Goal: Task Accomplishment & Management: Use online tool/utility

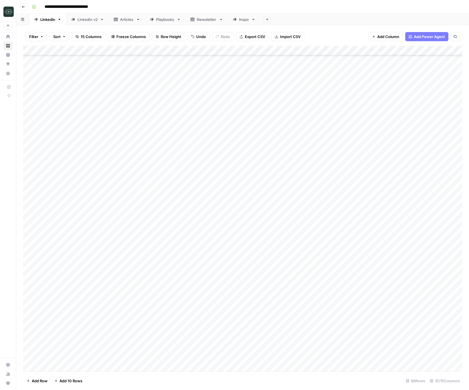
scroll to position [567, 0]
click at [25, 9] on button "Go back" at bounding box center [23, 6] width 7 height 7
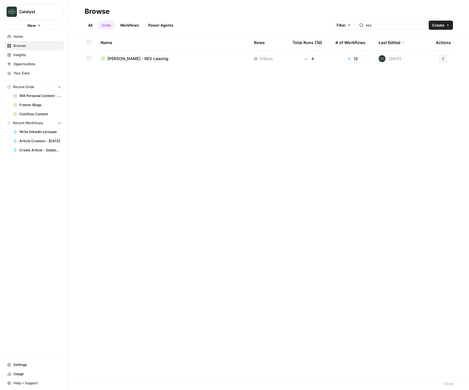
click at [21, 38] on span "Home" at bounding box center [37, 36] width 48 height 5
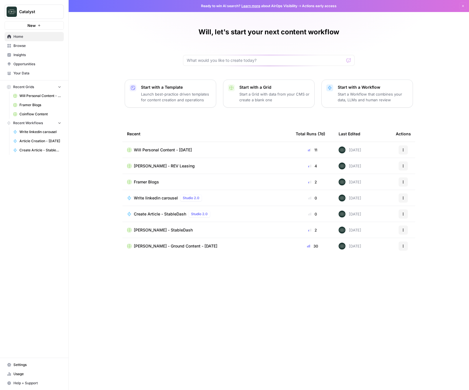
click at [169, 232] on span "Drew Rogers - StableDash" at bounding box center [163, 230] width 59 height 6
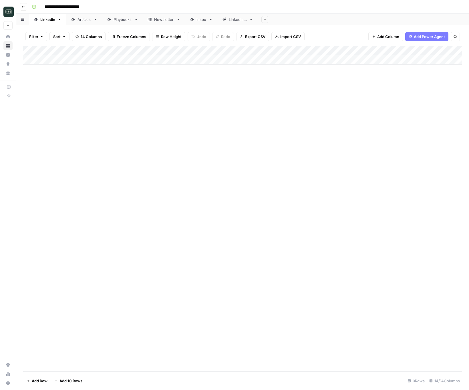
click at [76, 22] on div "Articles" at bounding box center [81, 20] width 20 height 6
click at [125, 82] on div "Add Column" at bounding box center [242, 70] width 439 height 48
click at [126, 81] on div "Add Column" at bounding box center [242, 70] width 439 height 48
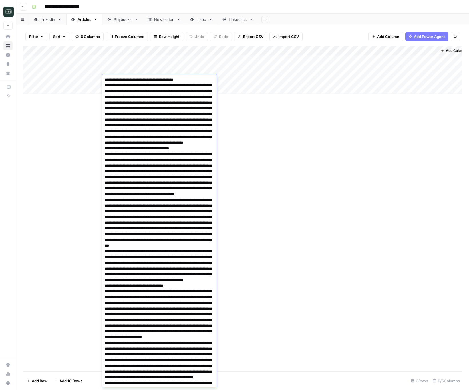
scroll to position [5494, 0]
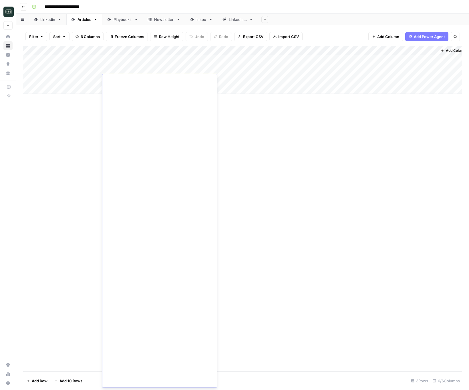
click at [267, 162] on div "Add Column" at bounding box center [242, 209] width 439 height 326
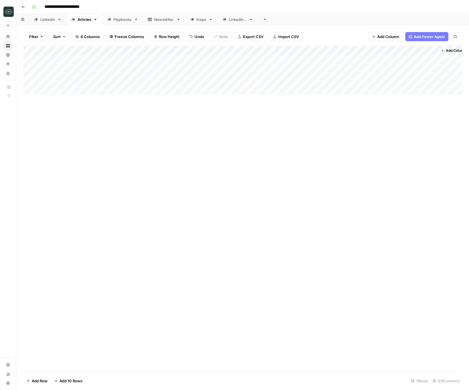
click at [80, 78] on div "Add Column" at bounding box center [242, 70] width 439 height 48
type textarea "**********"
drag, startPoint x: 193, startPoint y: 114, endPoint x: 192, endPoint y: 93, distance: 21.2
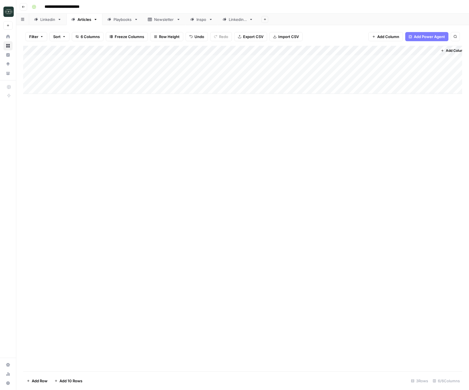
click at [193, 114] on div "Add Column" at bounding box center [242, 209] width 439 height 326
click at [192, 83] on div "Add Column" at bounding box center [242, 70] width 439 height 48
click at [194, 99] on button "Video Recap" at bounding box center [199, 101] width 27 height 7
click at [256, 79] on div "Add Column" at bounding box center [242, 70] width 439 height 48
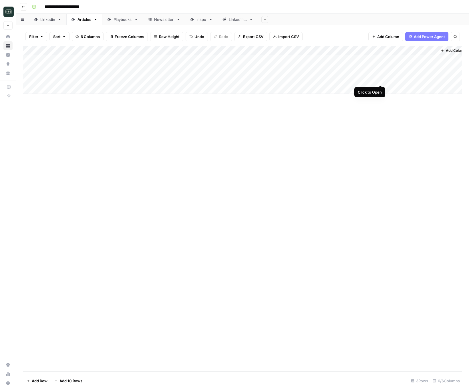
click at [382, 80] on div "Add Column" at bounding box center [242, 70] width 439 height 48
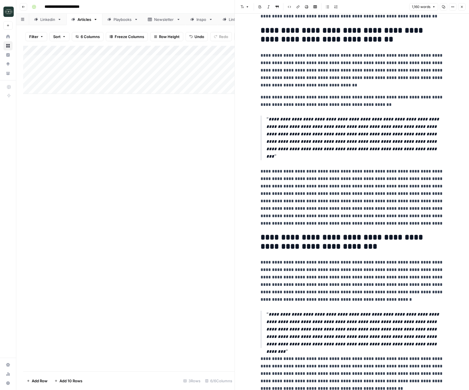
scroll to position [681, 0]
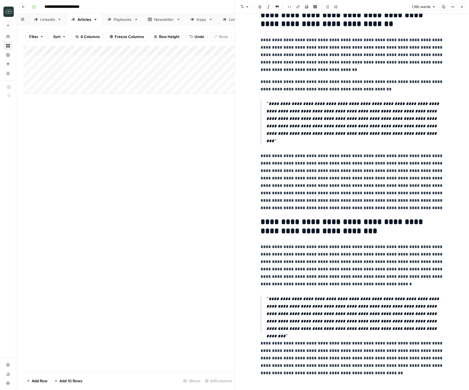
click at [445, 7] on icon "button" at bounding box center [443, 6] width 3 height 3
click at [350, 64] on p "**********" at bounding box center [352, 54] width 183 height 37
copy div "**********"
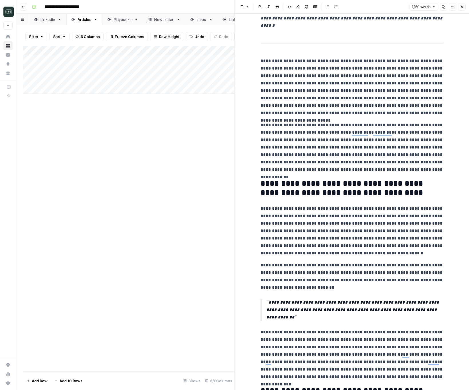
scroll to position [0, 0]
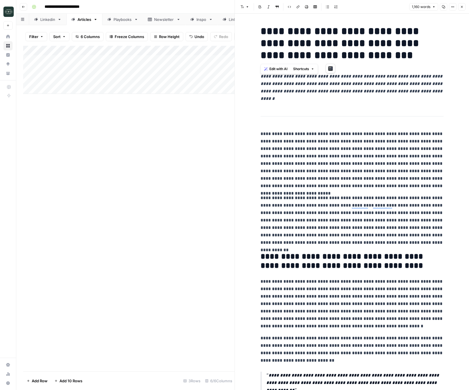
drag, startPoint x: 262, startPoint y: 29, endPoint x: 344, endPoint y: 50, distance: 84.1
click at [344, 50] on h1 "**********" at bounding box center [352, 43] width 183 height 36
copy h1 "**********"
click at [369, 54] on h1 "**********" at bounding box center [352, 43] width 183 height 36
click at [96, 79] on div "Add Column" at bounding box center [129, 70] width 212 height 48
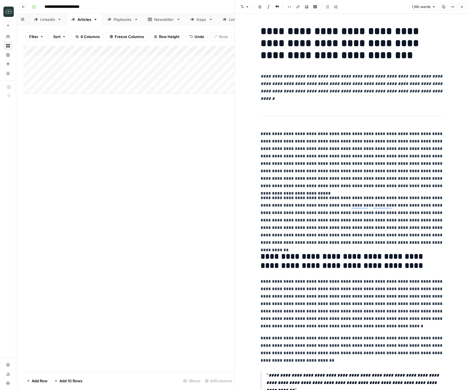
click at [96, 79] on div "Add Column" at bounding box center [129, 70] width 212 height 48
drag, startPoint x: 199, startPoint y: 160, endPoint x: 178, endPoint y: 131, distance: 36.1
click at [199, 160] on div "Add Column" at bounding box center [129, 209] width 212 height 326
click at [79, 88] on div "Add Column" at bounding box center [129, 70] width 212 height 48
type textarea "**********"
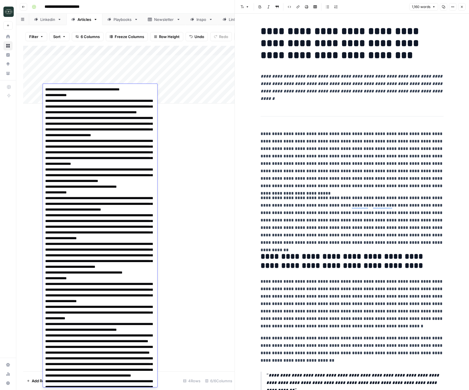
scroll to position [328, 0]
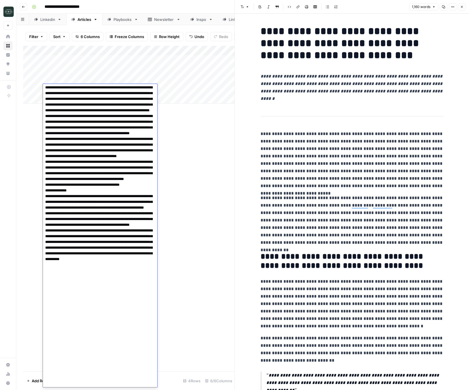
drag, startPoint x: 190, startPoint y: 174, endPoint x: 178, endPoint y: 154, distance: 23.7
click at [190, 174] on div "Add Column" at bounding box center [129, 209] width 212 height 326
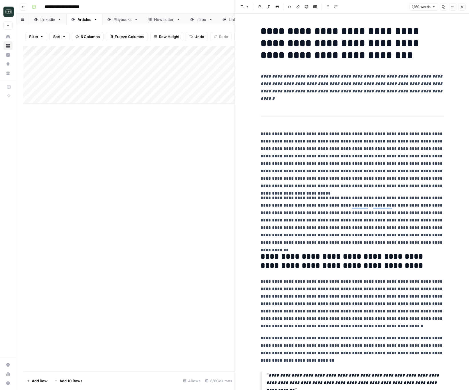
click at [134, 77] on div "Add Column" at bounding box center [129, 75] width 212 height 58
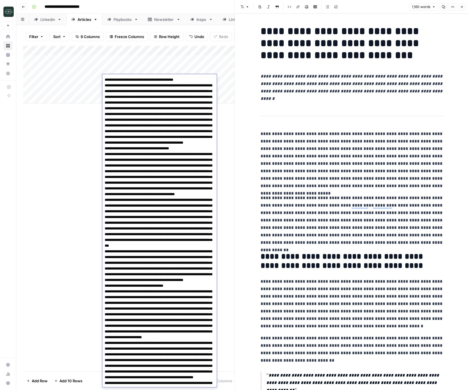
click at [62, 137] on div "Add Column" at bounding box center [129, 209] width 212 height 326
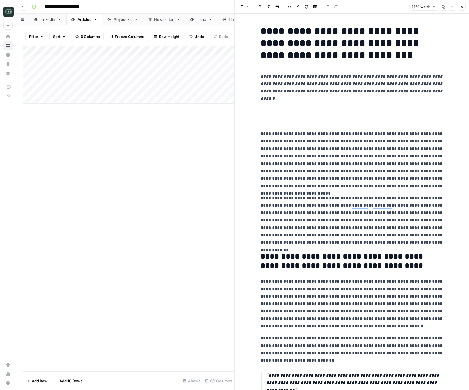
click at [116, 86] on div "Add Column" at bounding box center [129, 75] width 212 height 58
type textarea "**********"
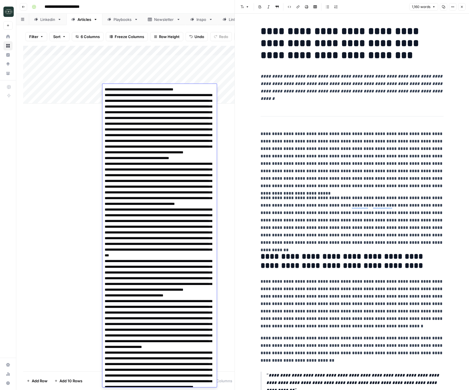
scroll to position [5504, 0]
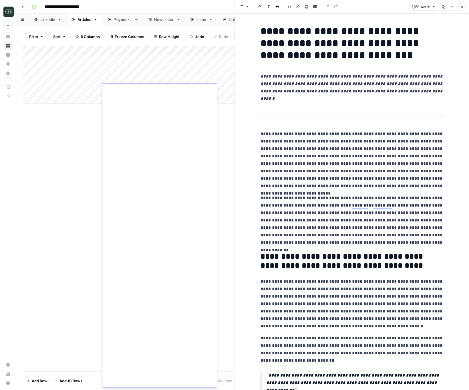
click at [219, 88] on div "Add Column" at bounding box center [129, 75] width 212 height 58
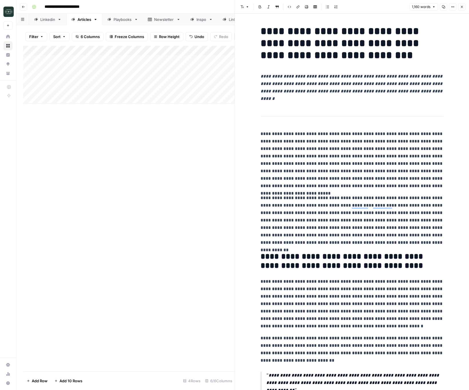
click at [219, 88] on div "Add Column" at bounding box center [129, 75] width 212 height 58
click at [196, 110] on button "Video Recap" at bounding box center [199, 111] width 27 height 7
click at [233, 89] on div at bounding box center [235, 195] width 6 height 390
click at [463, 4] on button "Close" at bounding box center [462, 6] width 7 height 7
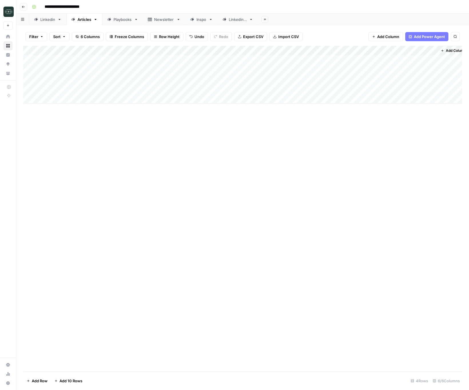
click at [295, 91] on div "Add Column" at bounding box center [242, 75] width 439 height 58
click at [380, 89] on div "Add Column" at bounding box center [242, 75] width 439 height 58
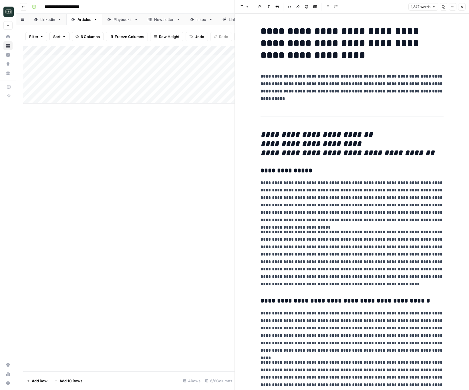
click at [353, 55] on h1 "**********" at bounding box center [352, 43] width 183 height 36
copy div "**********"
click at [356, 195] on p "**********" at bounding box center [352, 201] width 183 height 45
click at [464, 6] on icon "button" at bounding box center [462, 6] width 3 height 3
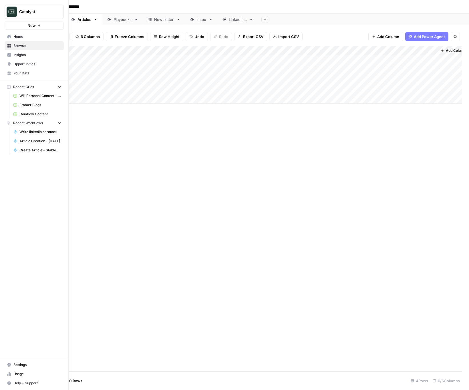
click at [20, 69] on link "Your Data" at bounding box center [34, 73] width 59 height 9
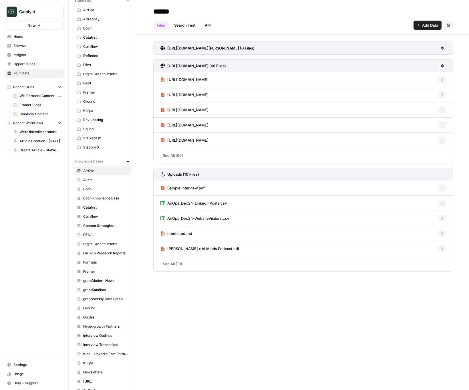
scroll to position [52, 0]
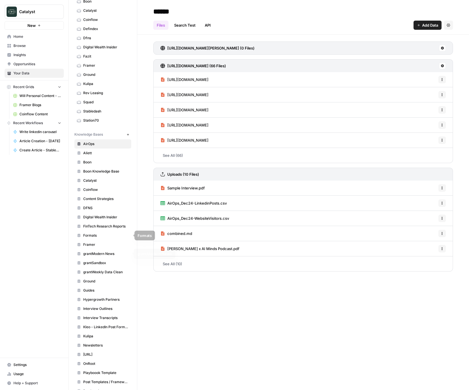
click at [93, 239] on link "Formats" at bounding box center [102, 235] width 57 height 9
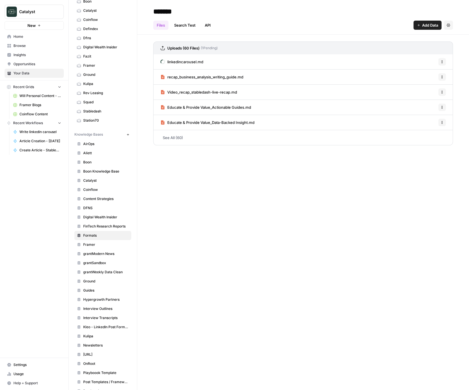
click at [186, 60] on span "linkedincarousel.md" at bounding box center [185, 62] width 36 height 6
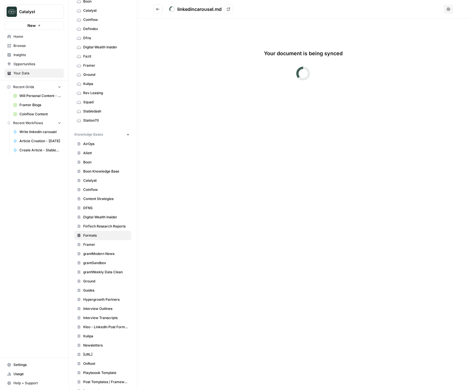
click at [156, 11] on icon "Go back" at bounding box center [158, 9] width 4 height 4
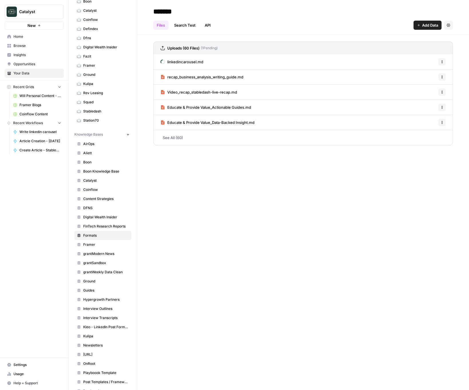
click at [177, 136] on link "See All (60)" at bounding box center [303, 137] width 300 height 15
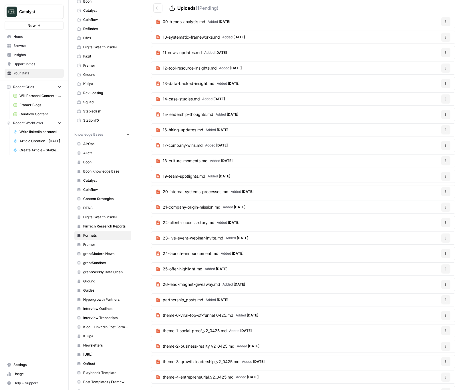
scroll to position [583, 0]
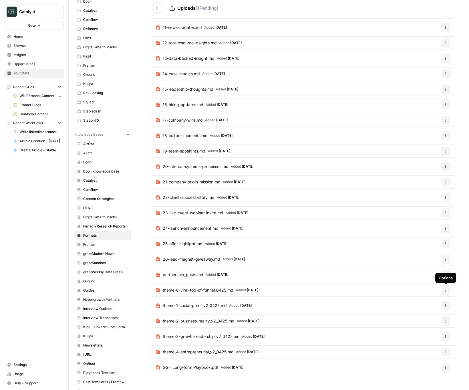
click at [445, 293] on button "Options" at bounding box center [446, 290] width 9 height 9
click at [438, 308] on div "Delete File" at bounding box center [432, 303] width 37 height 13
click at [437, 306] on span "Delete File" at bounding box center [434, 304] width 19 height 6
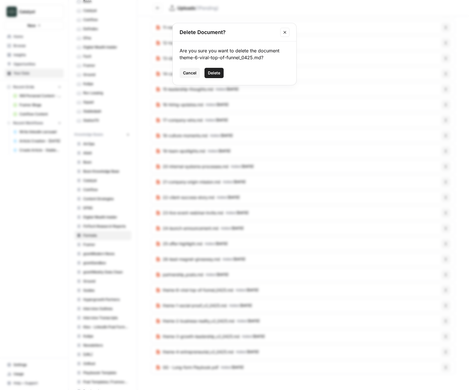
click at [220, 74] on button "Delete" at bounding box center [214, 73] width 19 height 10
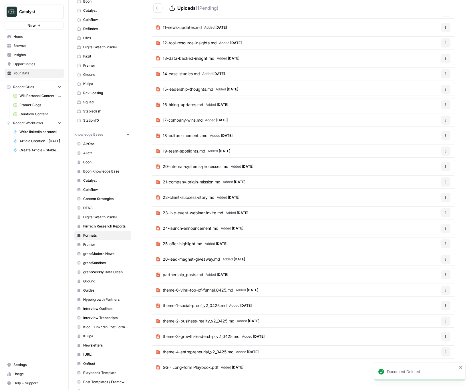
scroll to position [568, 0]
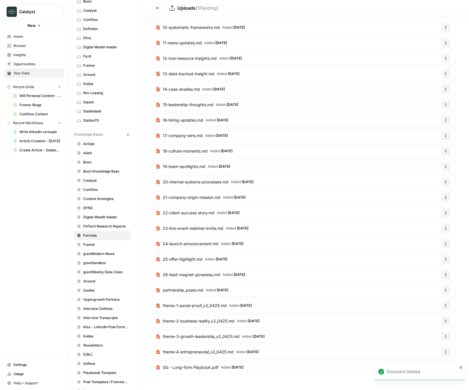
click at [446, 304] on icon "button" at bounding box center [446, 304] width 1 height 1
click at [425, 320] on span "Delete File" at bounding box center [434, 319] width 19 height 6
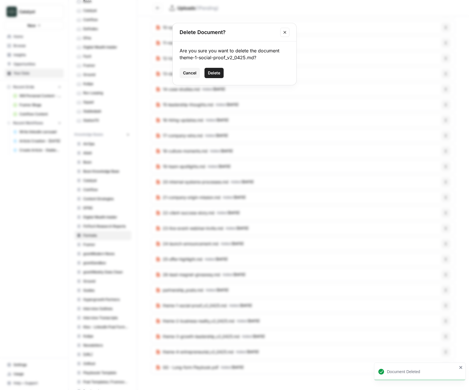
click at [214, 75] on span "Delete" at bounding box center [214, 73] width 12 height 6
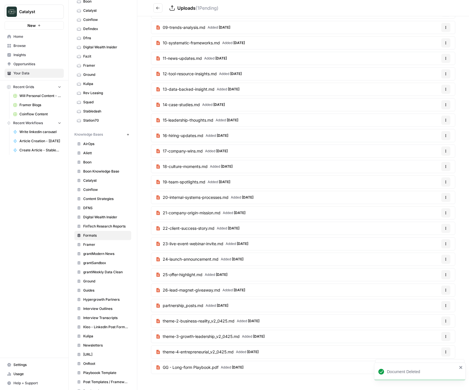
scroll to position [552, 0]
click at [447, 324] on button "Options" at bounding box center [446, 321] width 9 height 9
click at [424, 335] on div "Delete File" at bounding box center [432, 335] width 27 height 6
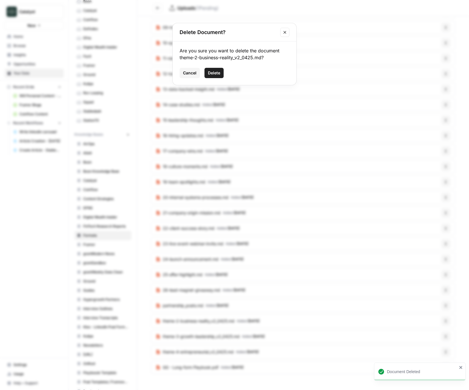
click at [210, 69] on button "Delete" at bounding box center [214, 73] width 19 height 10
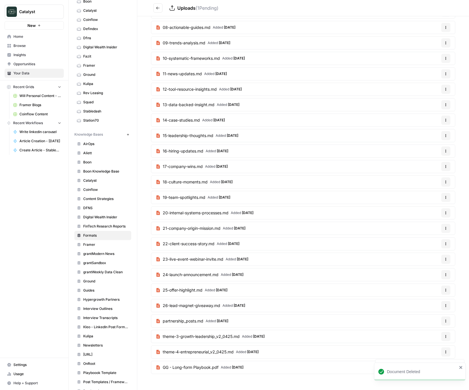
scroll to position [537, 0]
drag, startPoint x: 447, startPoint y: 337, endPoint x: 444, endPoint y: 337, distance: 2.9
click at [447, 337] on icon "button" at bounding box center [446, 336] width 3 height 3
click at [433, 348] on span "Delete File" at bounding box center [434, 350] width 19 height 6
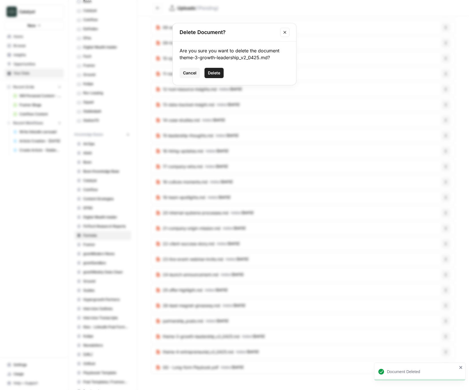
click at [222, 75] on button "Delete" at bounding box center [214, 73] width 19 height 10
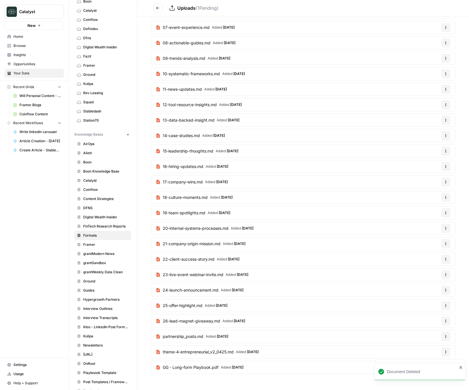
scroll to position [522, 0]
click at [445, 354] on icon "button" at bounding box center [446, 351] width 3 height 3
click at [447, 352] on icon "button" at bounding box center [446, 351] width 3 height 3
click at [461, 368] on icon "close" at bounding box center [461, 367] width 3 height 3
click at [445, 355] on button "Options" at bounding box center [446, 352] width 9 height 9
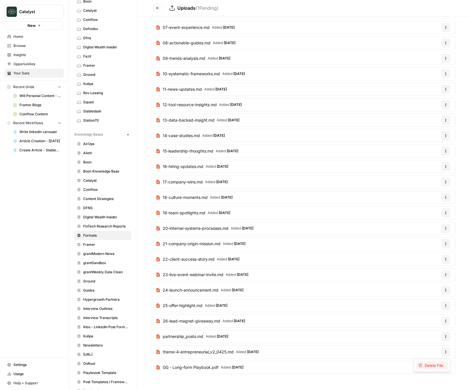
click at [438, 369] on button "Delete File" at bounding box center [432, 366] width 32 height 8
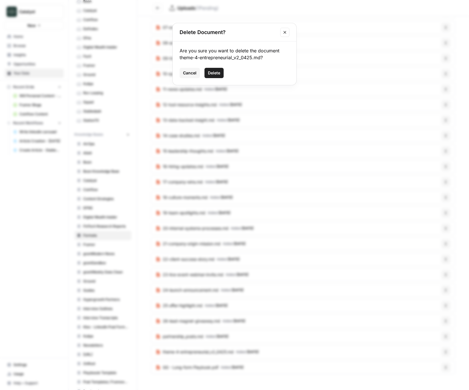
click at [216, 72] on span "Delete" at bounding box center [214, 73] width 12 height 6
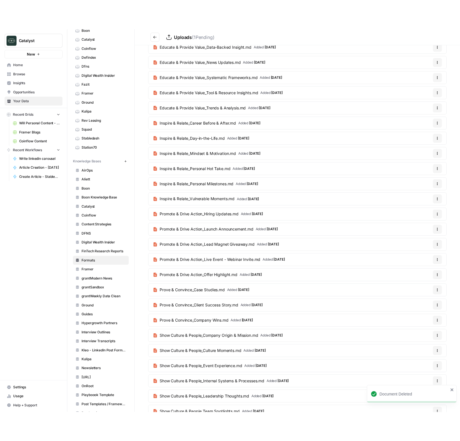
scroll to position [0, 0]
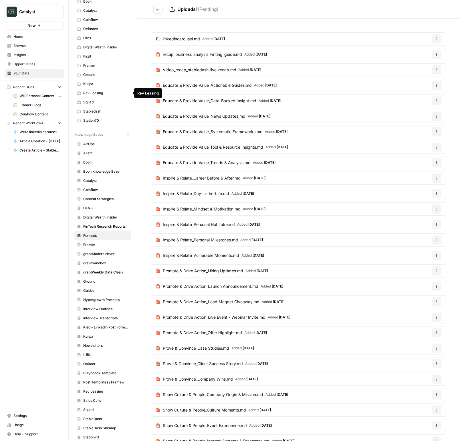
click at [95, 96] on link "Rev Leasing" at bounding box center [102, 92] width 57 height 9
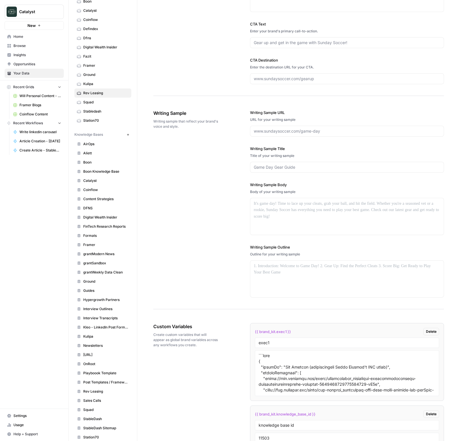
scroll to position [624, 0]
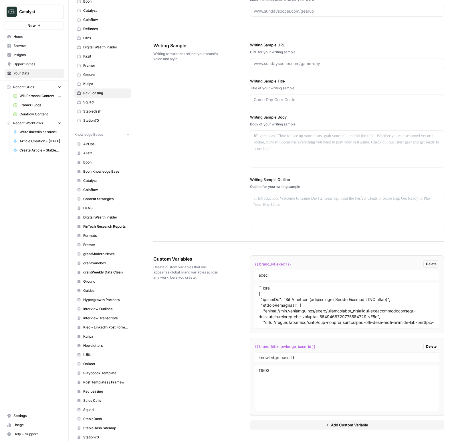
drag, startPoint x: 319, startPoint y: 348, endPoint x: 255, endPoint y: 346, distance: 64.7
click at [255, 346] on div "{{ brand_kit.knowledge_base_id }} Delete" at bounding box center [347, 346] width 184 height 7
copy span "{{ brand_kit.knowledge_base_id }}"
drag, startPoint x: 303, startPoint y: 429, endPoint x: 296, endPoint y: 419, distance: 12.4
click at [303, 390] on button "Add Custom Variable" at bounding box center [347, 424] width 194 height 9
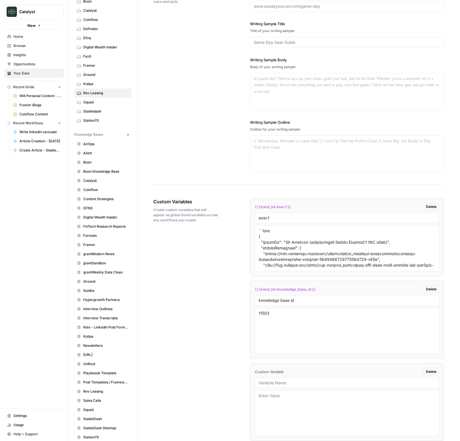
scroll to position [707, 0]
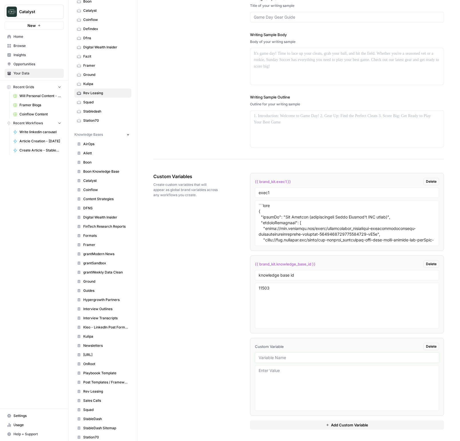
click at [283, 360] on input "text" at bounding box center [347, 357] width 177 height 5
type input "content pillars"
click at [237, 364] on div "Custom Variables Create custom variables that will appear as global brand varia…" at bounding box center [298, 300] width 291 height 279
click at [301, 346] on span "{{ brand_kit.content_pillars }}" at bounding box center [281, 347] width 52 height 6
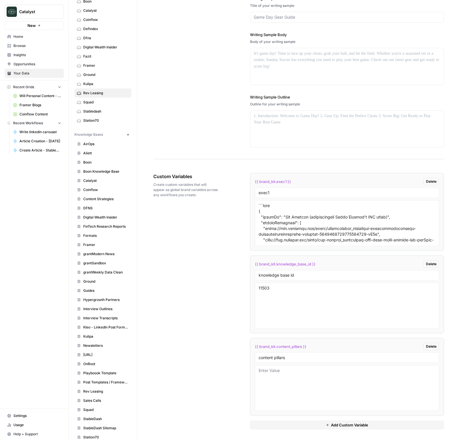
click at [301, 346] on span "{{ brand_kit.content_pillars }}" at bounding box center [281, 347] width 52 height 6
click at [238, 374] on div "Custom Variables Create custom variables that will appear as global brand varia…" at bounding box center [298, 300] width 291 height 279
click at [317, 388] on textarea at bounding box center [347, 388] width 177 height 41
paste textarea "{ "content_pillars_framework": [ { "pillar": "Industry Psychology", "owner_mess…"
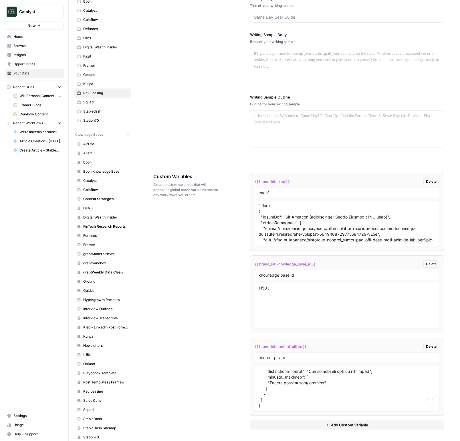
type textarea "{ "content_pillars_framework": [ { "pillar": "Industry Psychology", "owner_mess…"
click at [213, 358] on div "Custom Variables Create custom variables that will appear as global brand varia…" at bounding box center [298, 300] width 291 height 279
click at [301, 390] on button "Add Custom Variable" at bounding box center [347, 424] width 194 height 9
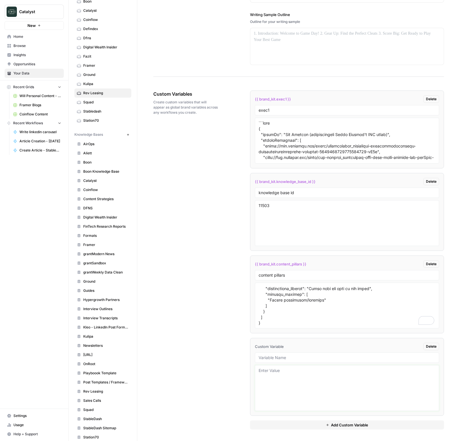
click at [321, 389] on textarea at bounding box center [347, 388] width 177 height 41
type textarea "asd"
click at [109, 86] on link "Kulipa" at bounding box center [102, 83] width 57 height 9
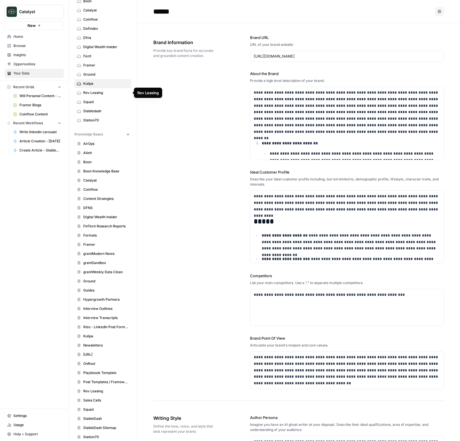
click at [104, 93] on span "Rev Leasing" at bounding box center [106, 92] width 46 height 5
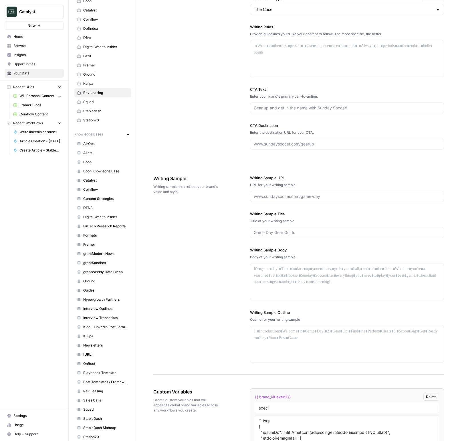
scroll to position [706, 0]
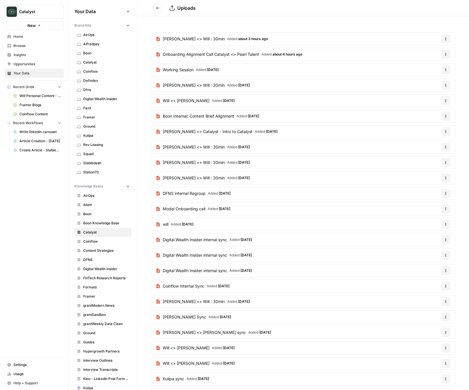
scroll to position [280, 0]
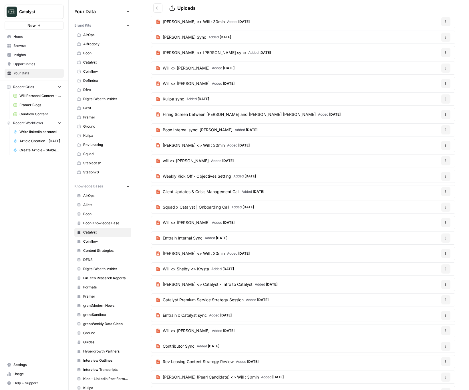
click at [23, 38] on span "Home" at bounding box center [37, 36] width 48 height 5
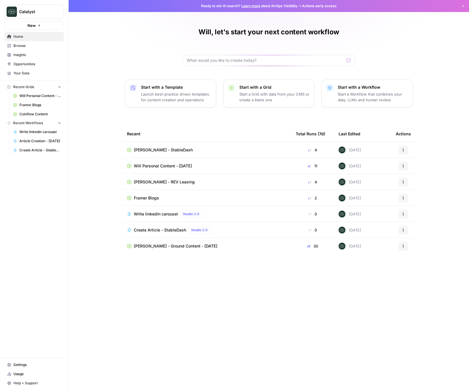
click at [24, 51] on link "Insights" at bounding box center [34, 54] width 59 height 9
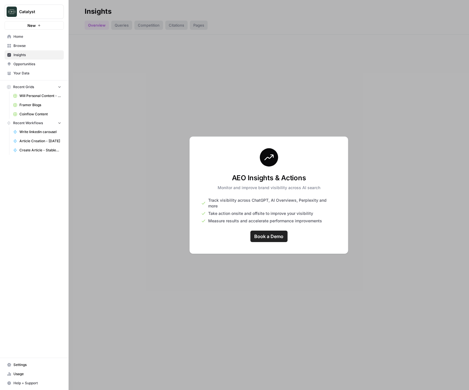
click at [23, 48] on span "Browse" at bounding box center [37, 45] width 48 height 5
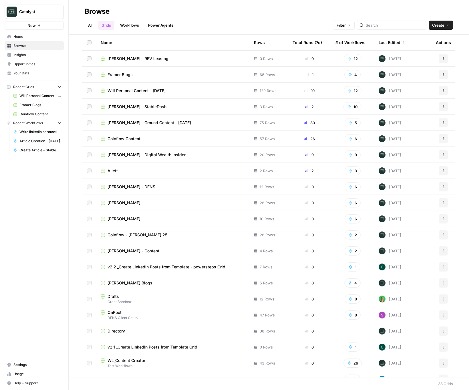
click at [161, 104] on div "Drew Rogers - StableDash" at bounding box center [173, 107] width 144 height 6
click at [126, 90] on span "Peter Roisman - REV Leasing" at bounding box center [138, 91] width 61 height 6
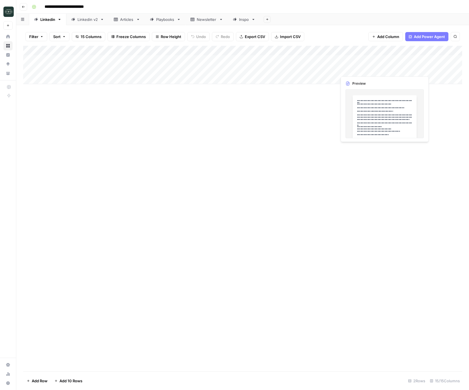
click at [388, 70] on div "Add Column" at bounding box center [242, 65] width 439 height 38
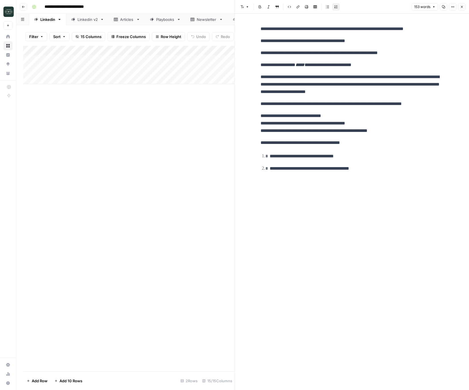
click at [182, 167] on div "Add Column" at bounding box center [129, 209] width 212 height 326
click at [92, 22] on link "Linkedin v2" at bounding box center [87, 19] width 43 height 11
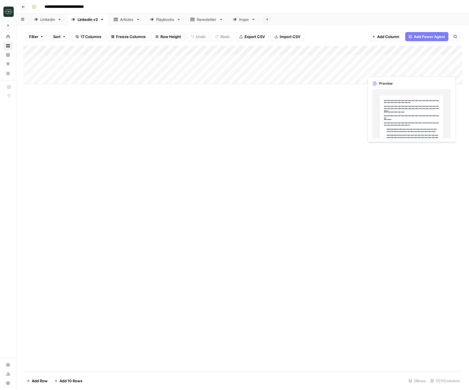
click at [418, 68] on div "Add Column" at bounding box center [242, 65] width 439 height 38
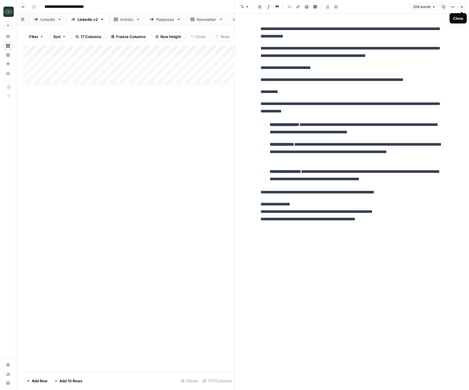
click at [461, 7] on icon "button" at bounding box center [462, 7] width 2 height 2
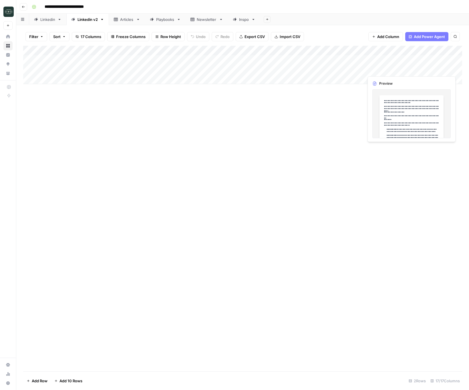
click at [429, 71] on div "Add Column" at bounding box center [242, 65] width 439 height 38
click at [429, 71] on div at bounding box center [433, 69] width 52 height 11
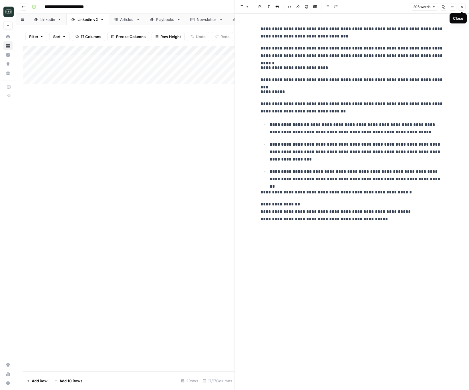
click at [462, 7] on icon "button" at bounding box center [462, 7] width 2 height 2
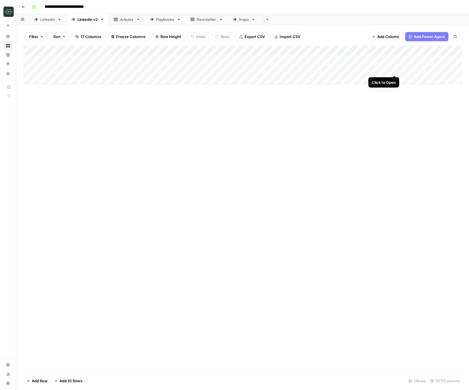
click at [394, 70] on div "Add Column" at bounding box center [242, 65] width 439 height 38
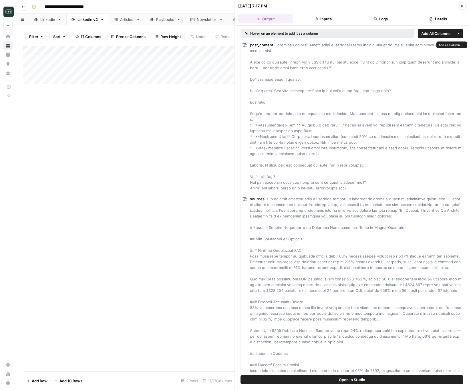
click at [390, 14] on button "Logs" at bounding box center [381, 18] width 55 height 9
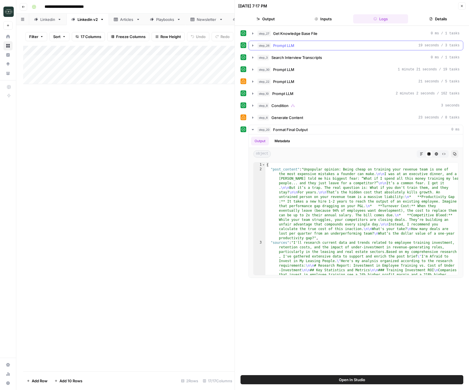
click at [254, 46] on icon "button" at bounding box center [253, 45] width 5 height 5
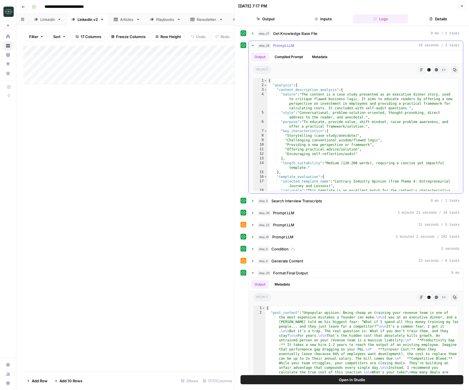
click at [254, 46] on icon "button" at bounding box center [253, 45] width 5 height 5
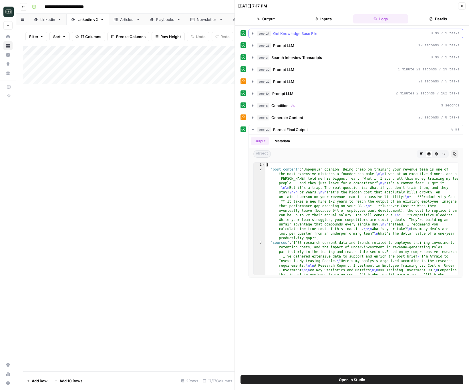
click at [252, 32] on icon "button" at bounding box center [253, 33] width 5 height 5
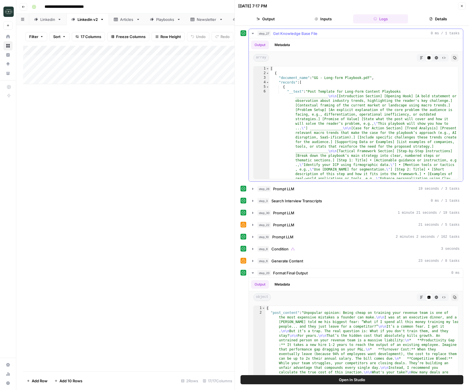
click at [252, 32] on icon "button" at bounding box center [253, 33] width 5 height 5
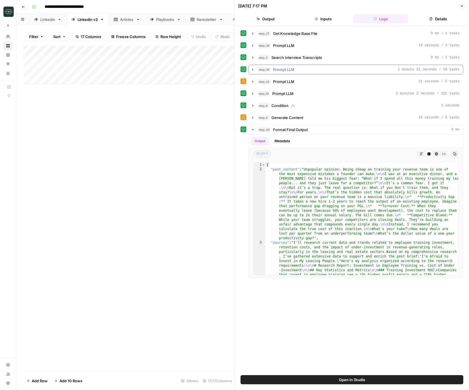
click at [254, 67] on button "step_30 Prompt LLM 1 minute 21 seconds / 19 tasks" at bounding box center [356, 69] width 214 height 9
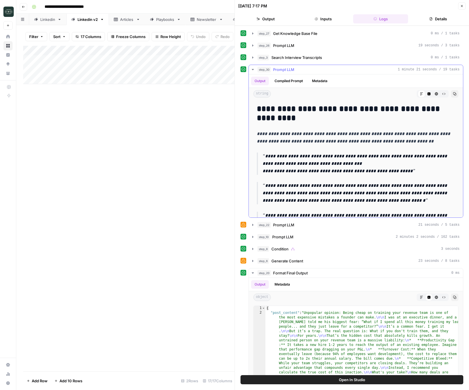
click at [254, 67] on button "step_30 Prompt LLM 1 minute 21 seconds / 19 tasks" at bounding box center [356, 69] width 214 height 9
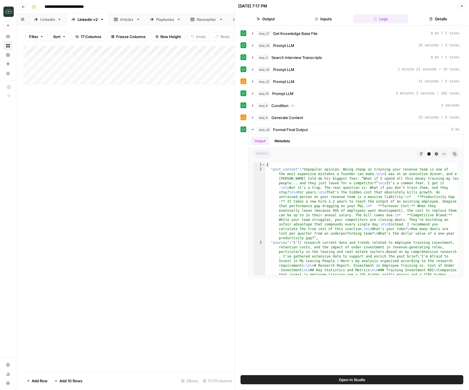
click at [463, 7] on icon "button" at bounding box center [462, 5] width 3 height 3
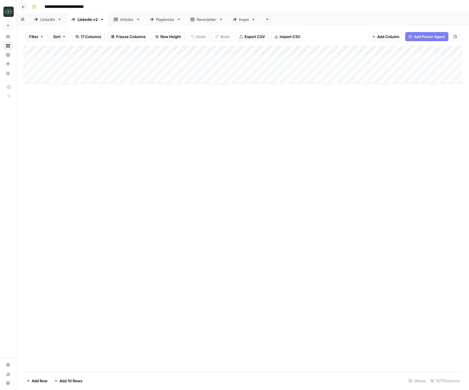
click at [395, 50] on div "Add Column" at bounding box center [242, 65] width 439 height 38
click at [353, 105] on span "Edit Workflow" at bounding box center [363, 107] width 50 height 6
click at [397, 51] on div "Add Column" at bounding box center [242, 65] width 439 height 38
click at [361, 99] on span "Configure Inputs" at bounding box center [363, 99] width 50 height 6
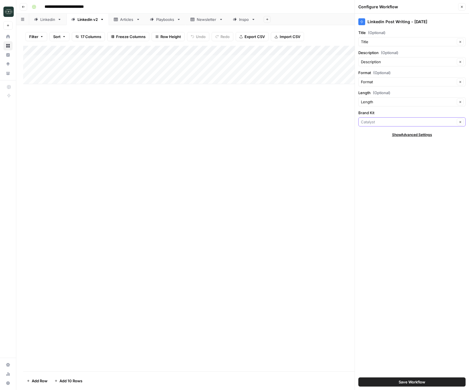
click at [392, 122] on input "Brand Kit" at bounding box center [408, 122] width 94 height 6
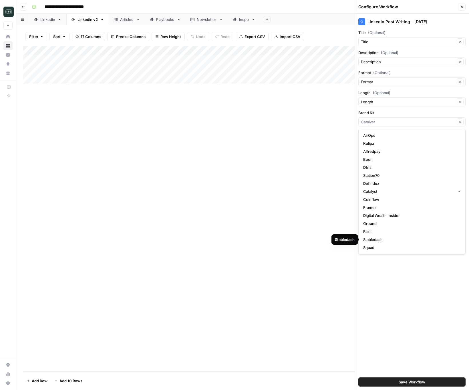
scroll to position [8, 0]
click at [383, 247] on span "Rev Leasing" at bounding box center [411, 248] width 95 height 6
type input "Rev Leasing"
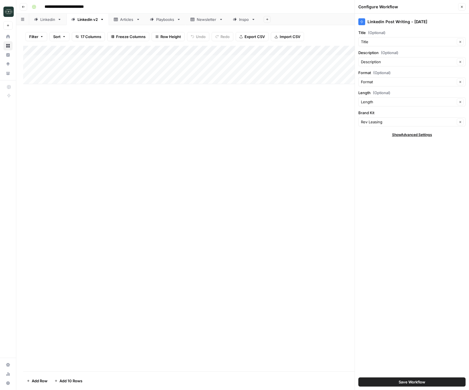
click at [403, 258] on div "Linkedin Post Writing - AUG25 Title (Optional) Title Clear Description (Optiona…" at bounding box center [412, 202] width 114 height 376
click at [412, 382] on span "Save Workflow" at bounding box center [412, 382] width 27 height 6
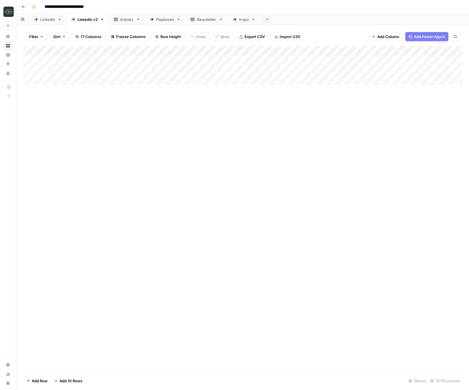
click at [44, 19] on div "Linkedin" at bounding box center [47, 20] width 15 height 6
click at [370, 49] on div "Add Column" at bounding box center [242, 65] width 439 height 38
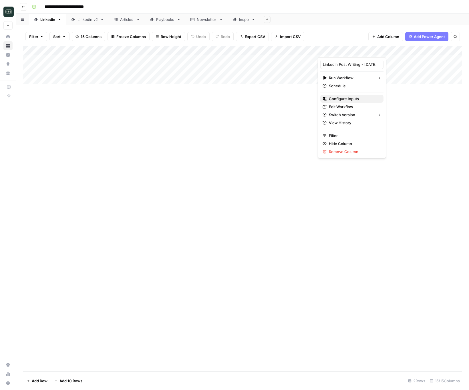
click at [347, 100] on span "Configure Inputs" at bounding box center [354, 99] width 50 height 6
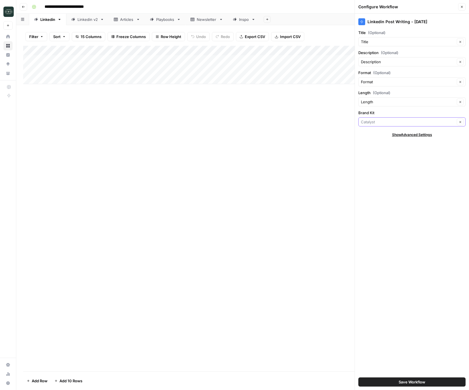
click at [388, 121] on input "Brand Kit" at bounding box center [408, 122] width 94 height 6
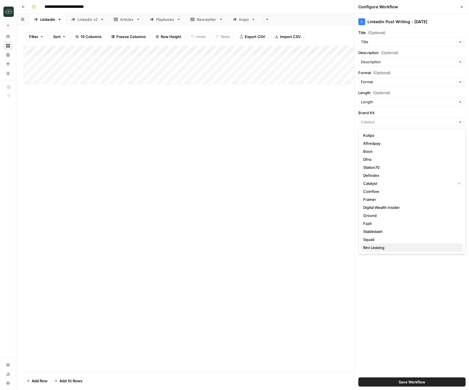
click at [373, 247] on span "Rev Leasing" at bounding box center [411, 248] width 95 height 6
type input "Rev Leasing"
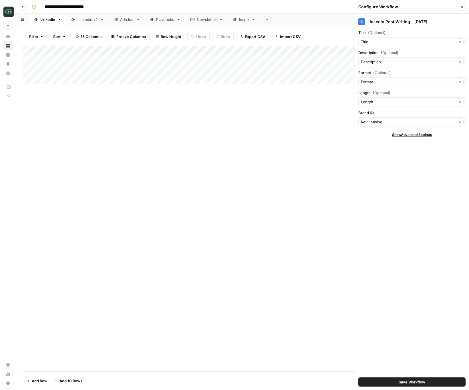
drag, startPoint x: 392, startPoint y: 380, endPoint x: 393, endPoint y: 377, distance: 3.6
click at [391, 380] on button "Save Workflow" at bounding box center [412, 382] width 107 height 9
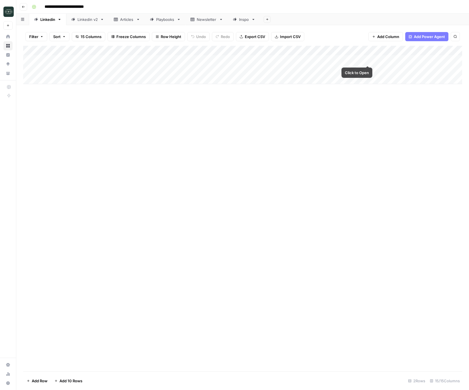
click at [376, 60] on div "Add Column" at bounding box center [242, 65] width 439 height 38
click at [375, 70] on div "Add Column" at bounding box center [242, 65] width 439 height 38
click at [74, 18] on icon at bounding box center [73, 19] width 4 height 4
click at [403, 60] on div "Add Column" at bounding box center [242, 65] width 439 height 38
click at [402, 69] on div "Add Column" at bounding box center [242, 65] width 439 height 38
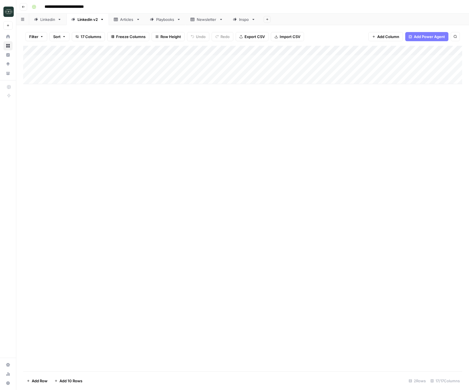
click at [51, 19] on div "Linkedin" at bounding box center [47, 20] width 15 height 6
click at [425, 59] on div "Add Column" at bounding box center [242, 65] width 439 height 38
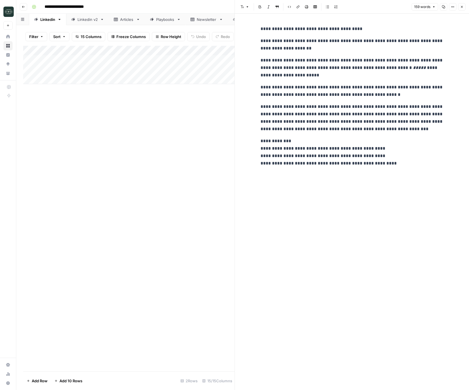
click at [464, 8] on button "Close" at bounding box center [462, 6] width 7 height 7
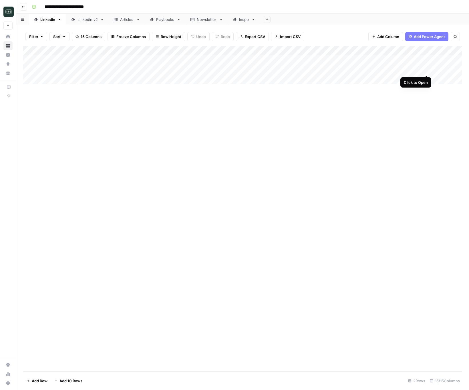
click at [426, 69] on div "Add Column" at bounding box center [242, 65] width 439 height 38
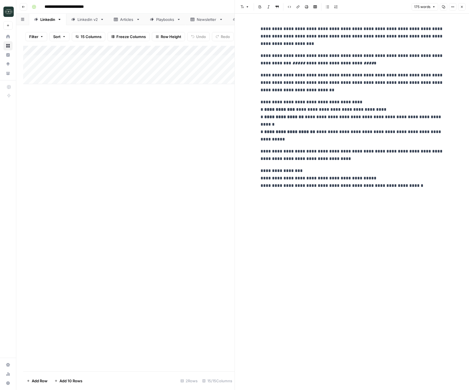
click at [461, 6] on icon "button" at bounding box center [462, 6] width 3 height 3
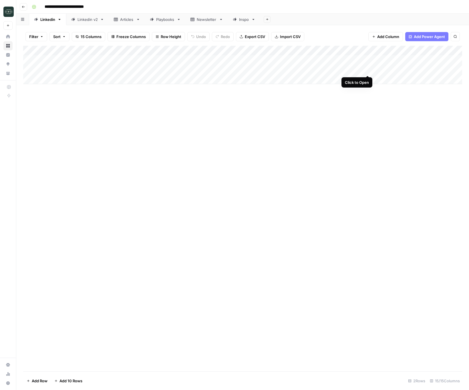
click at [367, 70] on div "Add Column" at bounding box center [242, 65] width 439 height 38
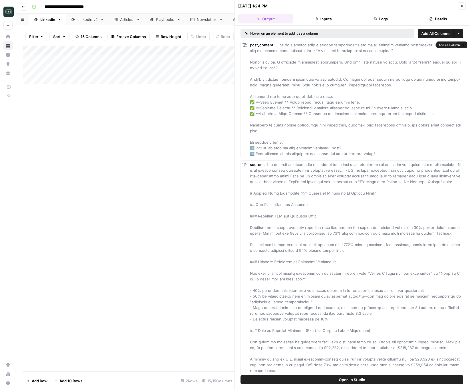
click at [393, 23] on button "Logs" at bounding box center [381, 18] width 55 height 9
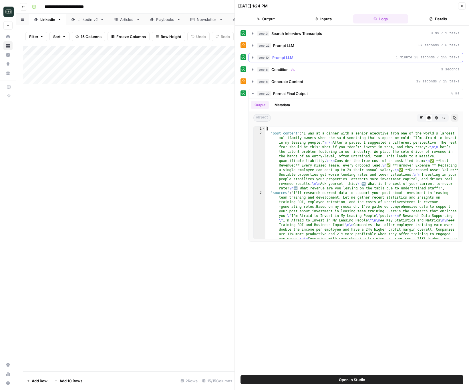
click at [252, 53] on button "step_10 Prompt LLM 1 minute 23 seconds / 155 tasks" at bounding box center [356, 57] width 214 height 9
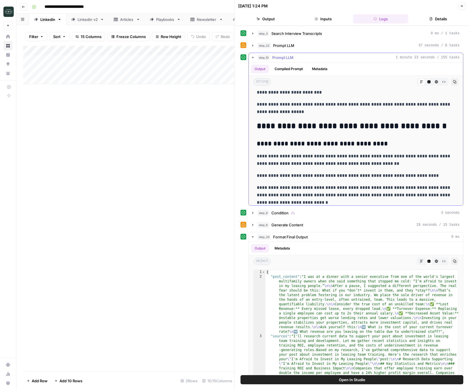
scroll to position [441, 0]
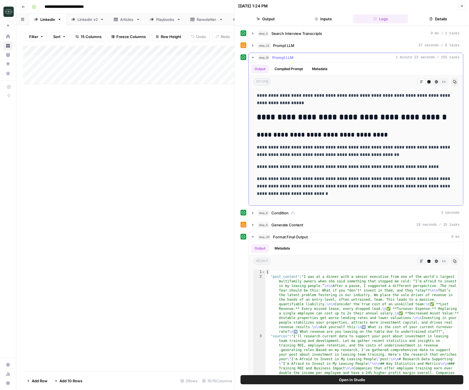
click at [252, 60] on icon "button" at bounding box center [253, 57] width 5 height 5
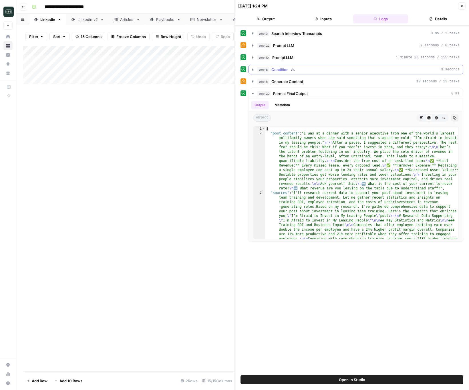
click at [253, 72] on button "step_8 Condition 3 seconds" at bounding box center [356, 69] width 214 height 9
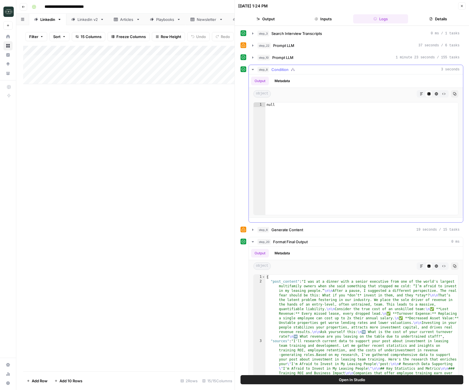
click at [253, 72] on button "step_8 Condition 3 seconds" at bounding box center [356, 69] width 214 height 9
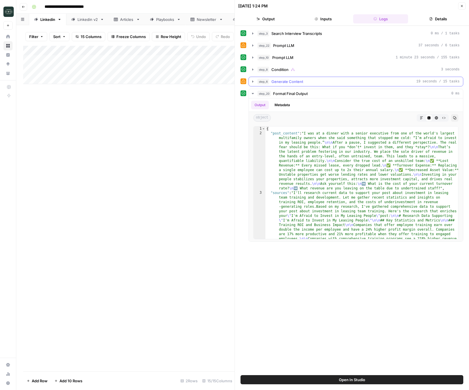
click at [253, 79] on button "step_6 Generate Content 19 seconds / 15 tasks" at bounding box center [356, 81] width 214 height 9
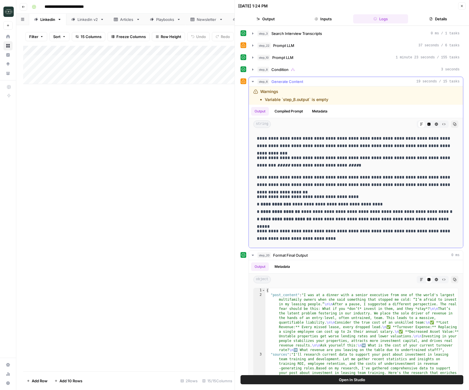
click at [253, 79] on icon "button" at bounding box center [253, 81] width 5 height 5
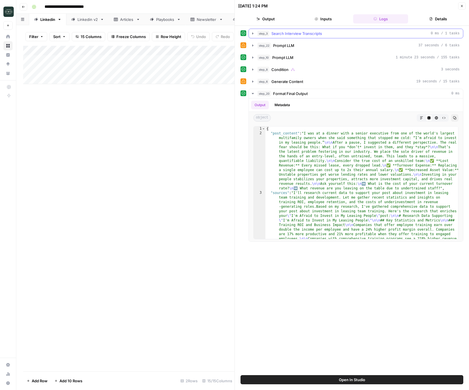
click at [255, 33] on icon "button" at bounding box center [253, 33] width 5 height 5
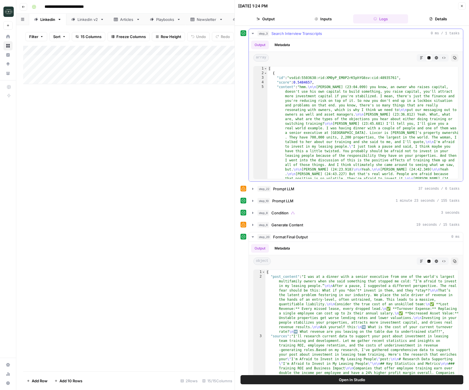
click at [254, 33] on icon "button" at bounding box center [253, 33] width 5 height 5
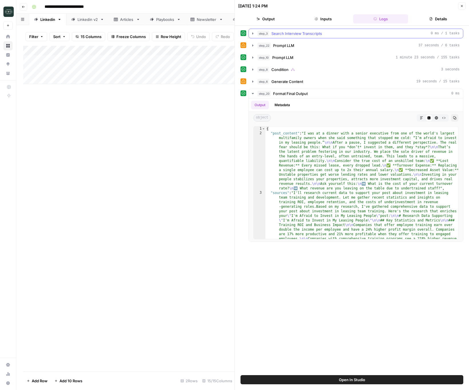
click at [252, 34] on icon "button" at bounding box center [253, 33] width 5 height 5
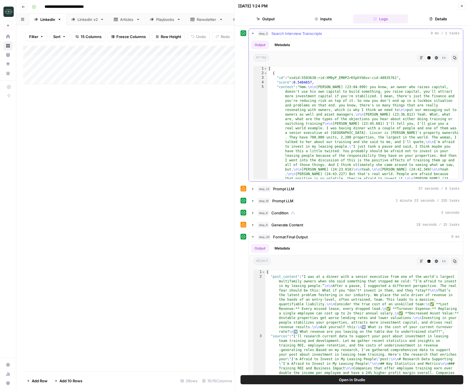
drag, startPoint x: 252, startPoint y: 33, endPoint x: 268, endPoint y: 29, distance: 16.0
click at [253, 33] on icon "button" at bounding box center [253, 33] width 5 height 5
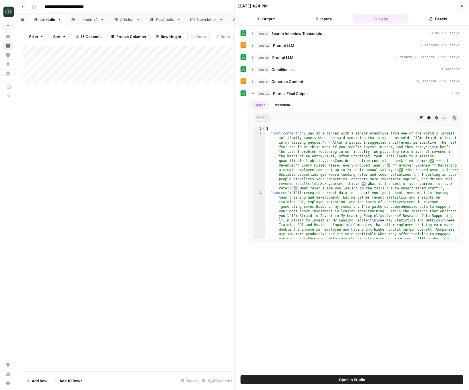
click at [463, 6] on icon "button" at bounding box center [462, 5] width 3 height 3
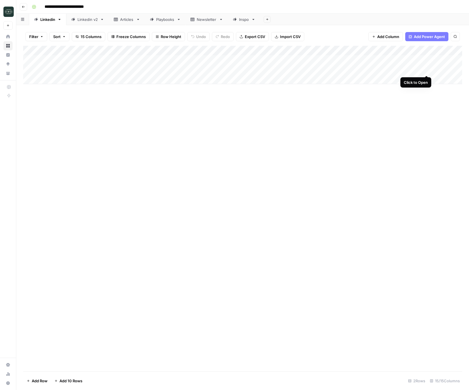
click at [427, 69] on div "Add Column" at bounding box center [242, 65] width 439 height 38
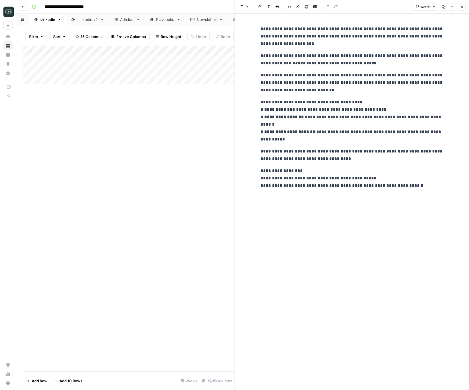
click at [462, 7] on icon "button" at bounding box center [462, 6] width 3 height 3
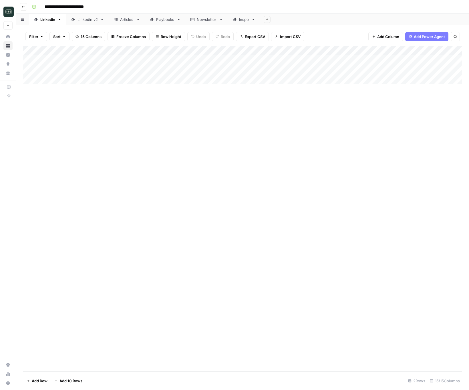
click at [88, 20] on div "Linkedin v2" at bounding box center [88, 20] width 20 height 6
click at [452, 69] on div "Add Column" at bounding box center [242, 65] width 439 height 38
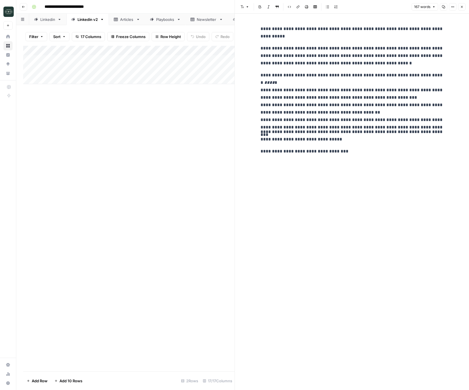
click at [464, 6] on button "Close" at bounding box center [462, 6] width 7 height 7
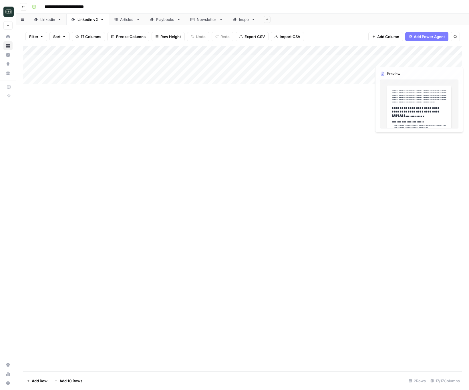
click at [454, 59] on div "Add Column" at bounding box center [242, 65] width 439 height 38
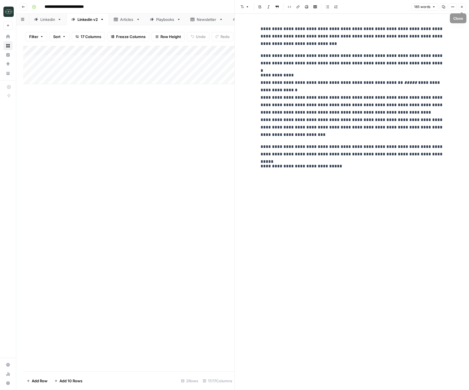
click at [463, 7] on icon "button" at bounding box center [462, 6] width 3 height 3
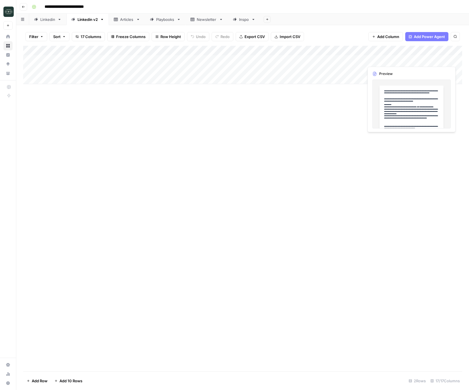
click at [422, 61] on div "Add Column" at bounding box center [242, 65] width 439 height 38
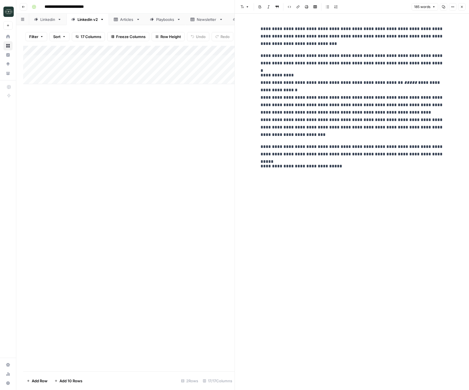
click at [459, 4] on button "Close" at bounding box center [462, 6] width 7 height 7
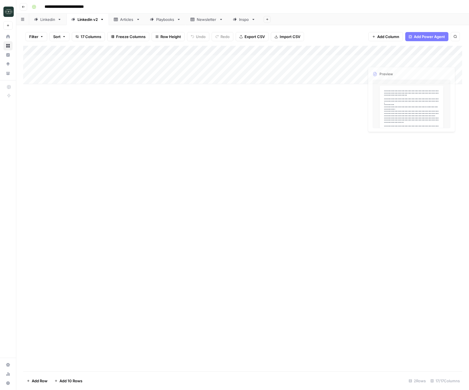
click at [428, 67] on div "Add Column" at bounding box center [242, 65] width 439 height 38
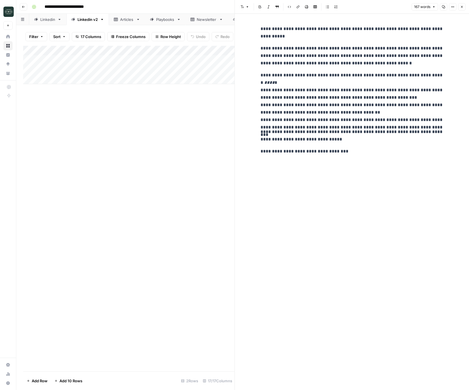
click at [460, 9] on button "Close" at bounding box center [462, 6] width 7 height 7
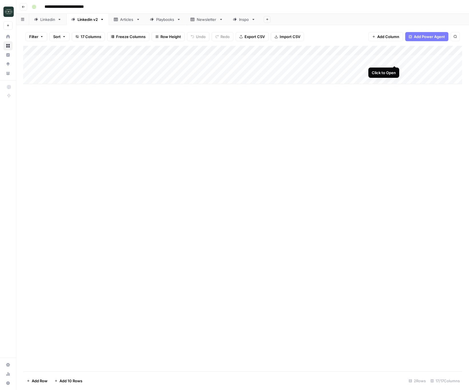
click at [396, 60] on div "Add Column" at bounding box center [242, 65] width 439 height 38
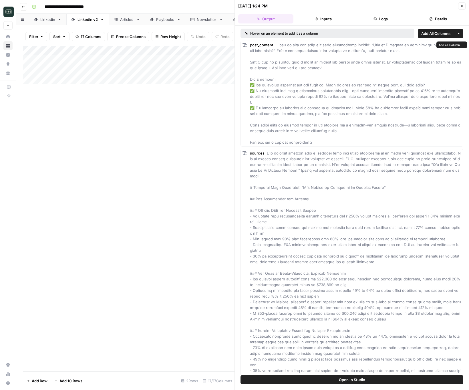
click at [371, 23] on button "Logs" at bounding box center [381, 18] width 55 height 9
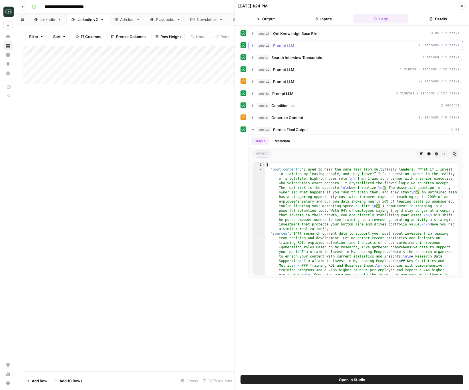
click at [254, 47] on icon "button" at bounding box center [253, 45] width 5 height 5
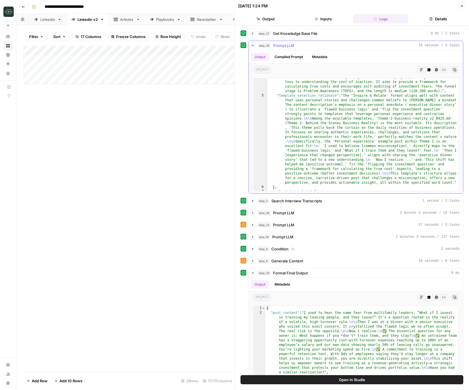
scroll to position [30, 0]
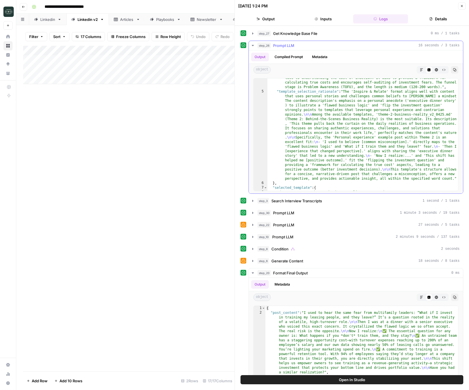
click at [421, 70] on icon "button" at bounding box center [421, 69] width 3 height 3
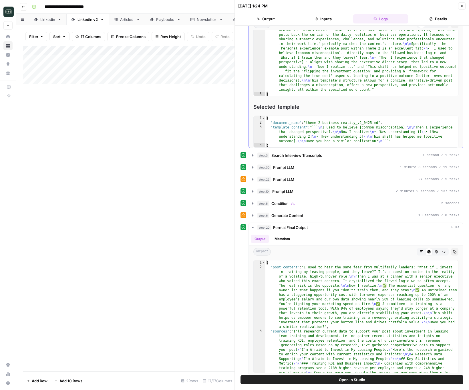
scroll to position [66, 0]
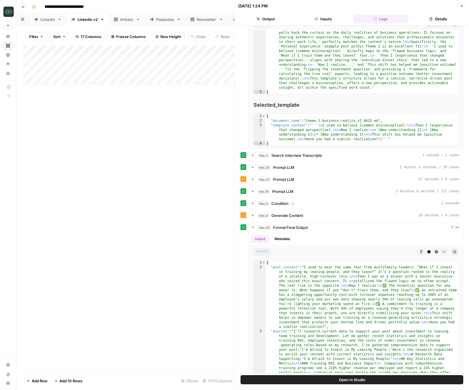
click at [463, 5] on icon "button" at bounding box center [462, 6] width 2 height 2
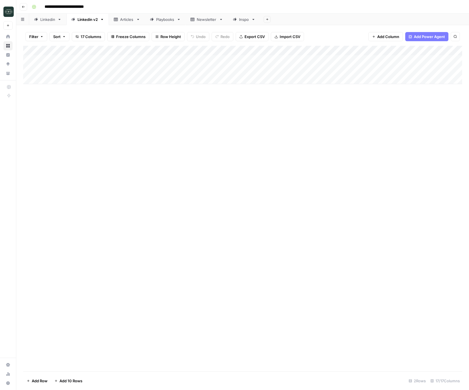
click at [393, 69] on div "Add Column" at bounding box center [242, 65] width 439 height 38
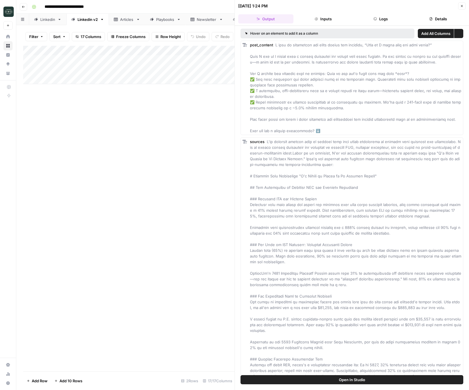
click at [381, 15] on button "Logs" at bounding box center [381, 18] width 55 height 9
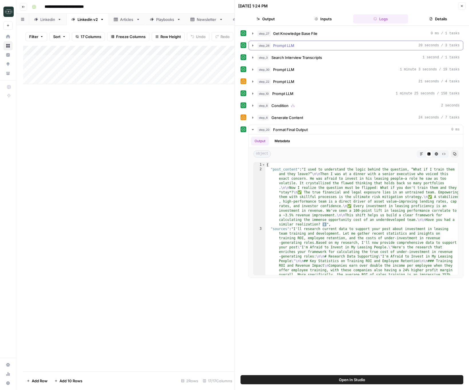
click at [252, 48] on icon "button" at bounding box center [253, 45] width 5 height 5
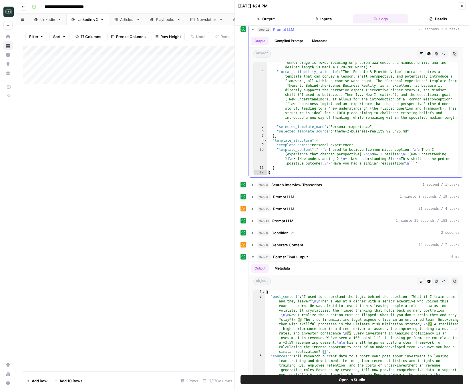
scroll to position [17, 0]
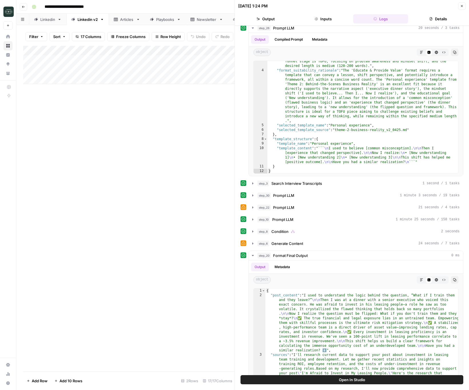
click at [461, 2] on header "09/08/25 at 1:24 PM Close Output Inputs Logs Details" at bounding box center [352, 13] width 234 height 26
click at [461, 4] on button "Close" at bounding box center [462, 5] width 7 height 7
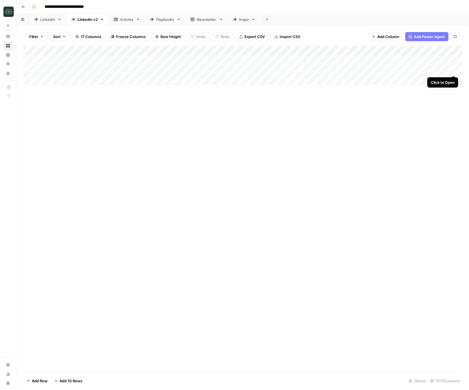
click at [454, 68] on div "Add Column" at bounding box center [242, 65] width 439 height 38
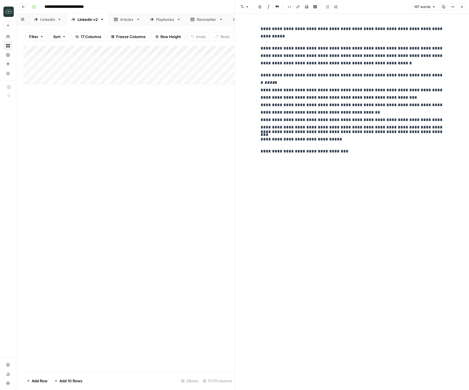
click at [463, 5] on button "Close" at bounding box center [462, 6] width 7 height 7
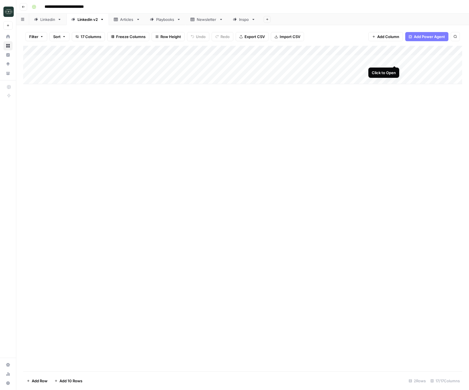
click at [395, 60] on div "Add Column" at bounding box center [242, 65] width 439 height 38
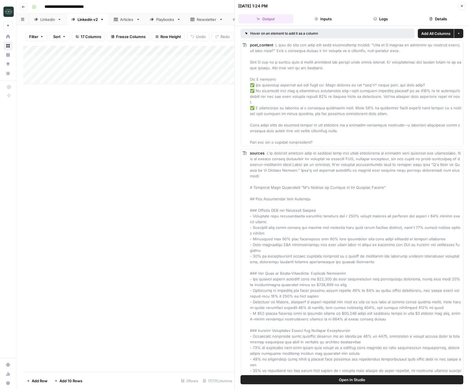
click at [386, 19] on button "Logs" at bounding box center [381, 18] width 55 height 9
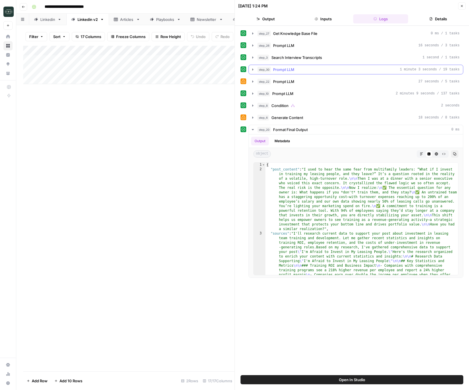
click at [254, 70] on icon "button" at bounding box center [253, 69] width 5 height 5
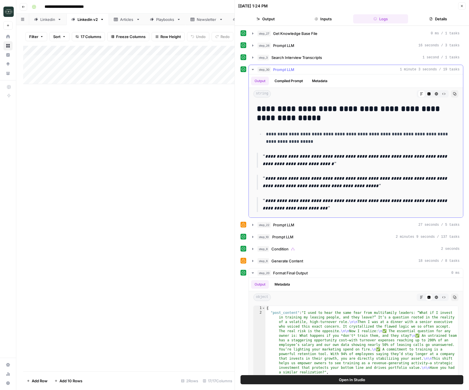
click at [254, 70] on icon "button" at bounding box center [253, 69] width 5 height 5
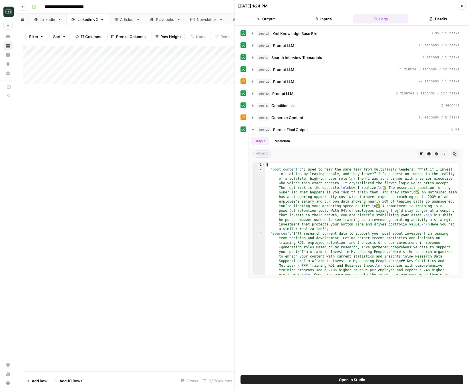
click at [253, 87] on div "step_27 Get Knowledge Base File 0 ms / 1 tasks step_26 Prompt LLM 16 seconds / …" at bounding box center [352, 153] width 223 height 249
drag, startPoint x: 253, startPoint y: 90, endPoint x: 252, endPoint y: 80, distance: 9.5
click at [253, 89] on button "step_10 Prompt LLM 2 minutes 9 seconds / 137 tasks" at bounding box center [356, 93] width 214 height 9
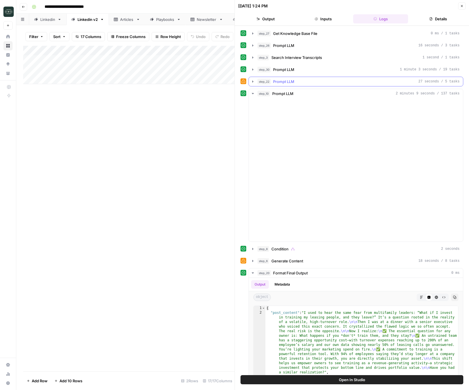
click at [252, 80] on icon "button" at bounding box center [253, 81] width 5 height 5
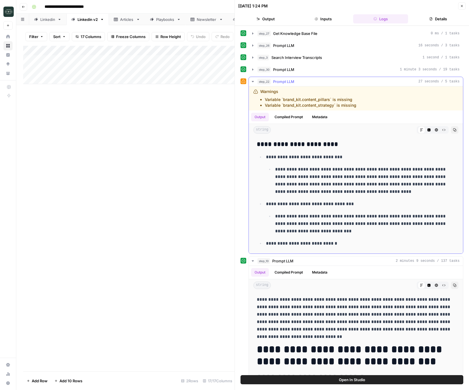
click at [252, 80] on icon "button" at bounding box center [253, 81] width 5 height 5
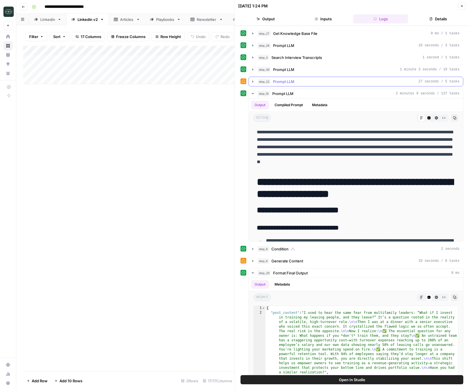
click at [252, 80] on icon "button" at bounding box center [253, 81] width 5 height 5
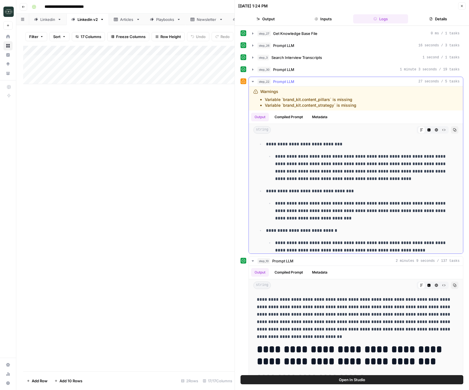
scroll to position [28, 0]
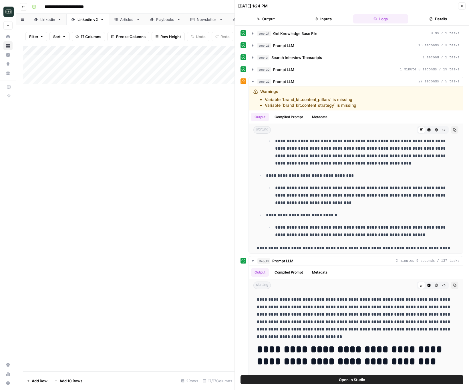
click at [465, 10] on header "09/08/25 at 1:24 PM Close Output Inputs Logs Details" at bounding box center [352, 13] width 234 height 26
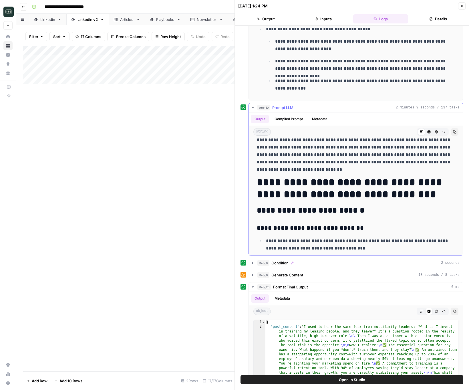
scroll to position [178, 0]
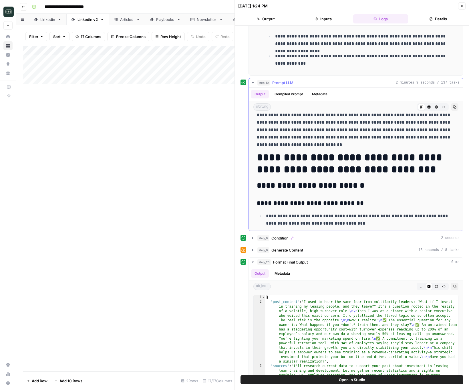
click at [251, 84] on icon "button" at bounding box center [253, 82] width 5 height 5
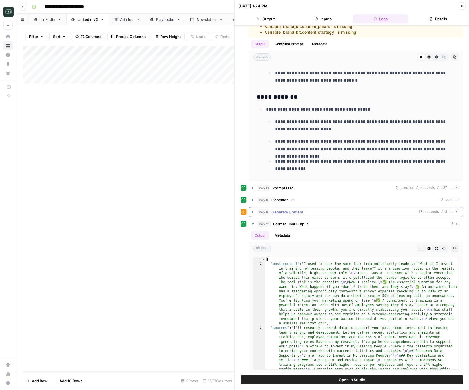
click at [253, 217] on div "step_6 Generate Content 18 seconds / 8 tasks" at bounding box center [356, 212] width 215 height 10
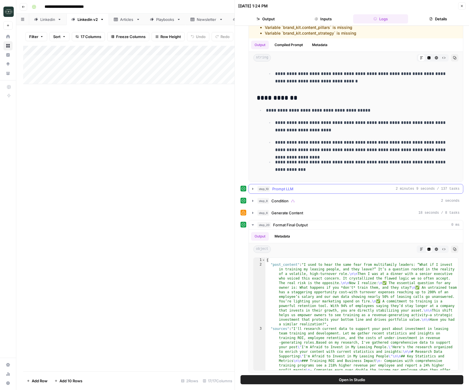
click at [254, 189] on icon "button" at bounding box center [253, 189] width 5 height 5
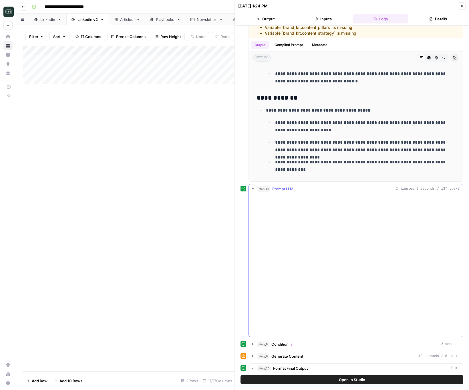
scroll to position [73, 0]
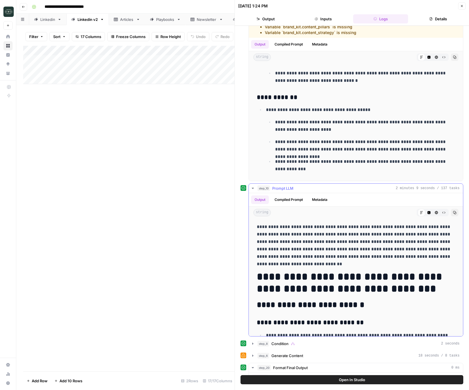
click at [254, 189] on icon "button" at bounding box center [253, 188] width 5 height 5
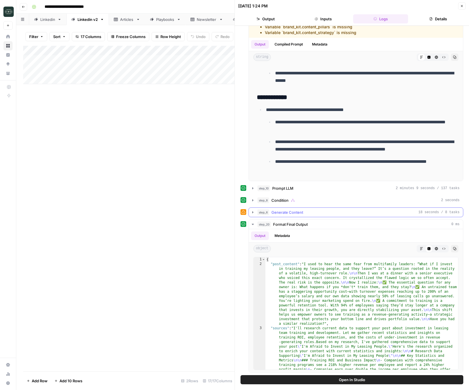
scroll to position [0, 0]
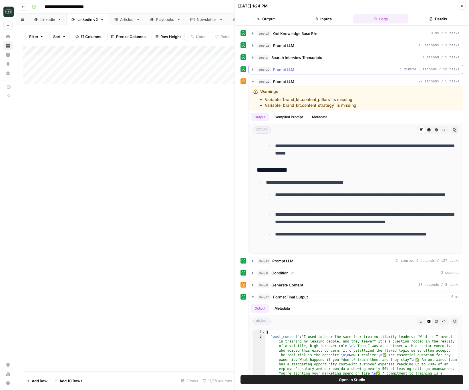
click at [253, 71] on icon "button" at bounding box center [253, 69] width 5 height 5
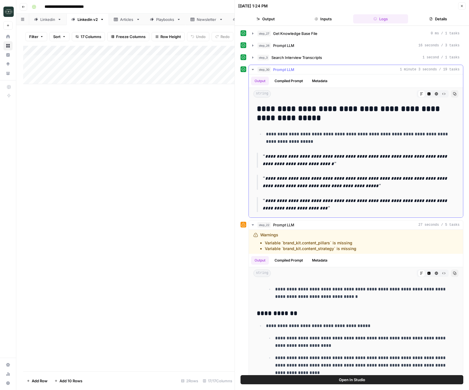
click at [253, 71] on icon "button" at bounding box center [253, 69] width 5 height 5
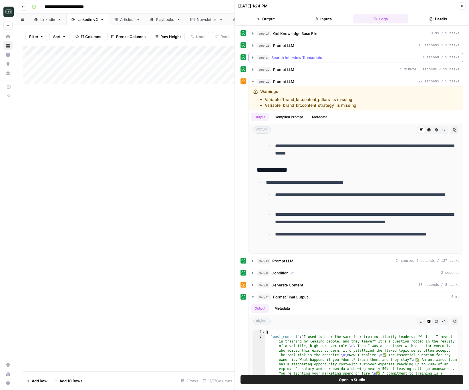
click at [252, 60] on button "step_3 Search Interview Transcripts 1 second / 1 tasks" at bounding box center [356, 57] width 214 height 9
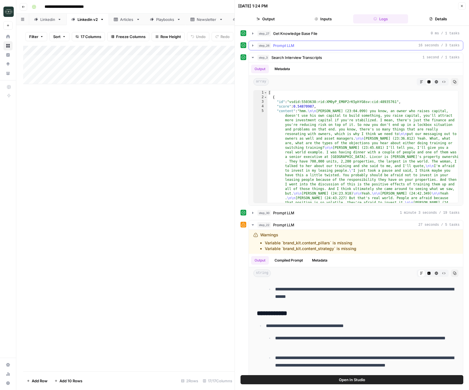
click at [252, 48] on button "step_26 Prompt LLM 16 seconds / 3 tasks" at bounding box center [356, 45] width 214 height 9
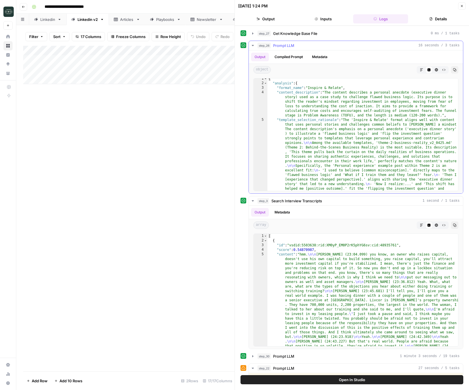
scroll to position [3, 0]
type textarea "**********"
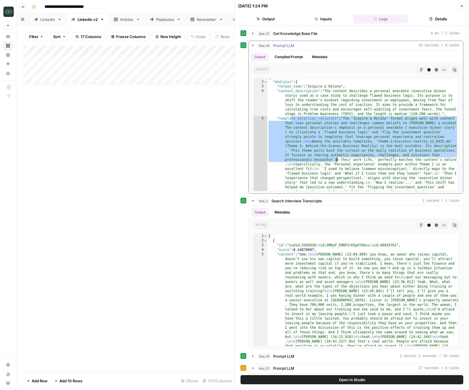
drag, startPoint x: 292, startPoint y: 121, endPoint x: 338, endPoint y: 158, distance: 59.0
click at [338, 158] on div "{ "analysis" : { "format_name" : "Inspire & Relate" , "content_description" : "…" at bounding box center [363, 179] width 191 height 209
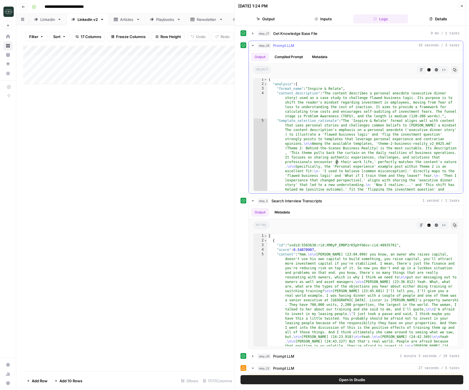
scroll to position [0, 0]
click at [461, 5] on icon "button" at bounding box center [462, 5] width 3 height 3
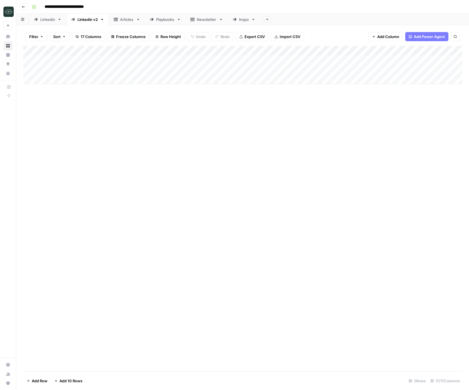
click at [396, 51] on div "Add Column" at bounding box center [242, 65] width 439 height 38
click at [359, 107] on span "Edit Workflow" at bounding box center [363, 107] width 50 height 6
click at [402, 60] on div "Add Column" at bounding box center [242, 65] width 439 height 38
click at [394, 58] on div "Add Column" at bounding box center [242, 65] width 439 height 38
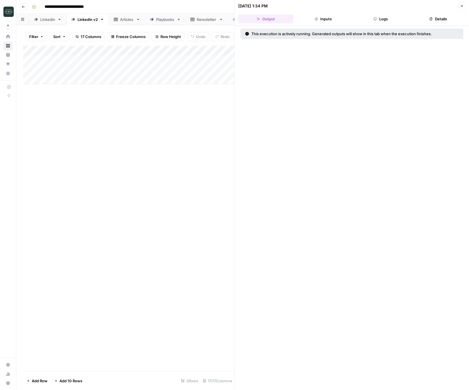
click at [386, 21] on button "Logs" at bounding box center [381, 18] width 55 height 9
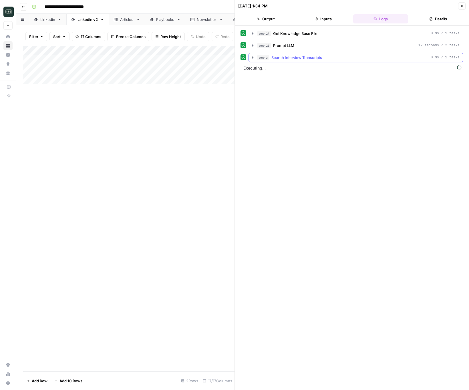
click at [254, 58] on icon "button" at bounding box center [253, 57] width 5 height 5
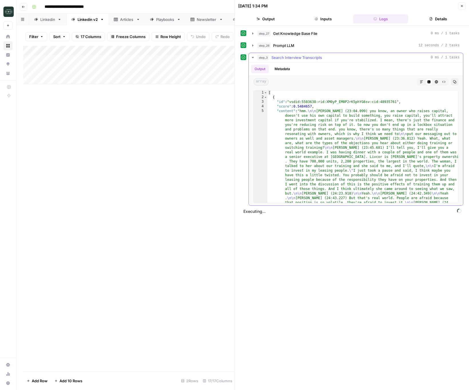
click at [254, 58] on icon "button" at bounding box center [253, 57] width 5 height 5
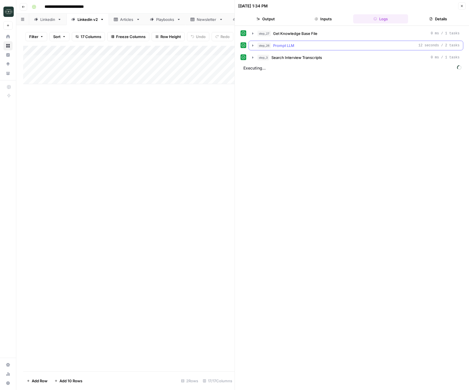
click at [252, 43] on button "step_26 Prompt LLM 12 seconds / 2 tasks" at bounding box center [356, 45] width 214 height 9
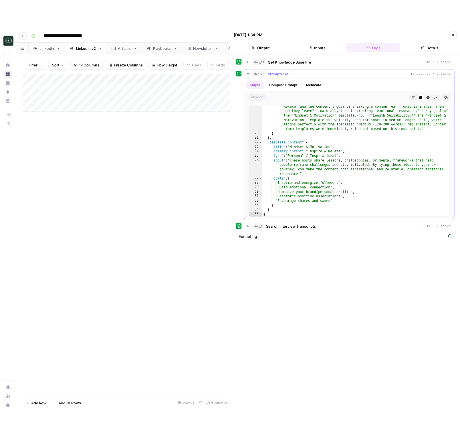
scroll to position [181, 0]
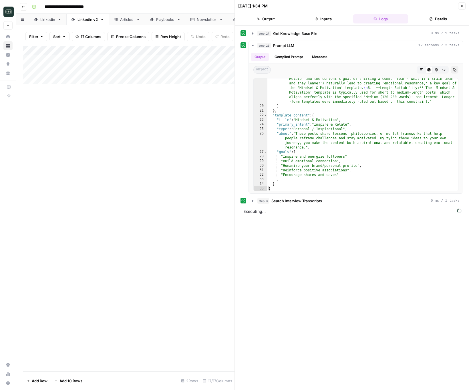
drag, startPoint x: 463, startPoint y: 7, endPoint x: 469, endPoint y: 20, distance: 14.2
click at [463, 7] on icon "button" at bounding box center [462, 5] width 3 height 3
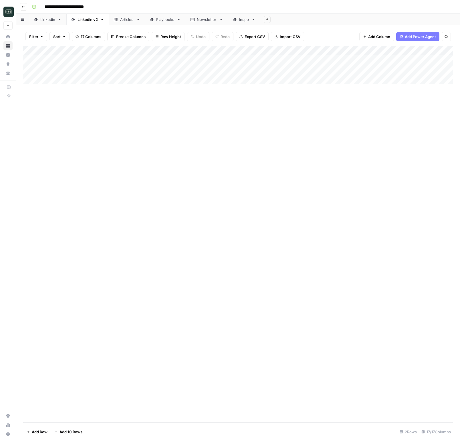
click at [396, 60] on div "Add Column" at bounding box center [238, 65] width 430 height 38
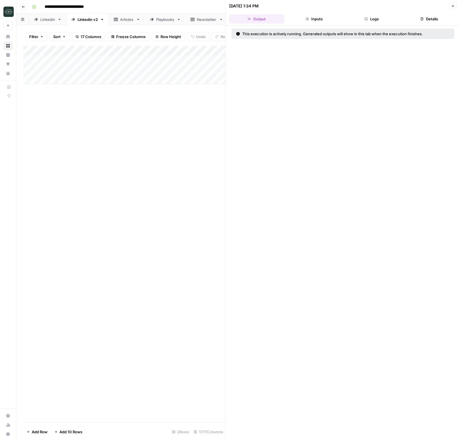
click at [377, 15] on button "Logs" at bounding box center [371, 18] width 55 height 9
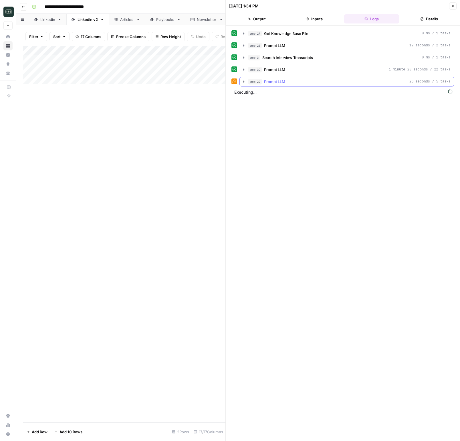
click at [242, 81] on icon "button" at bounding box center [244, 81] width 5 height 5
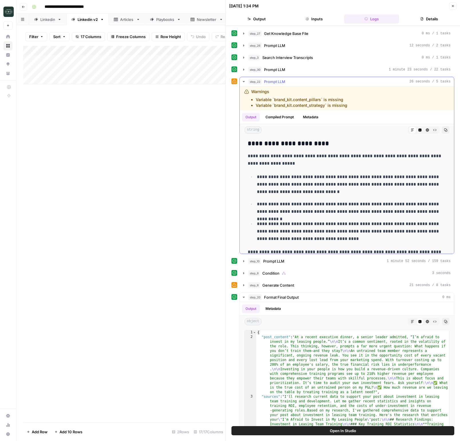
scroll to position [152, 0]
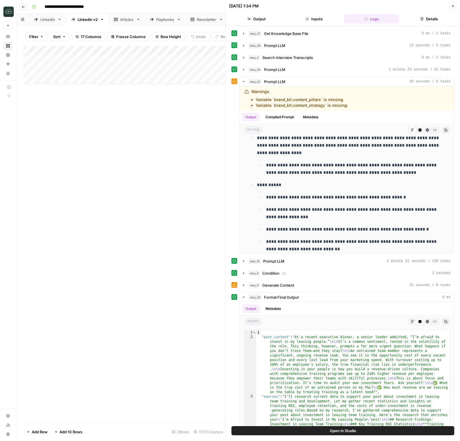
click at [453, 7] on icon "button" at bounding box center [452, 5] width 3 height 3
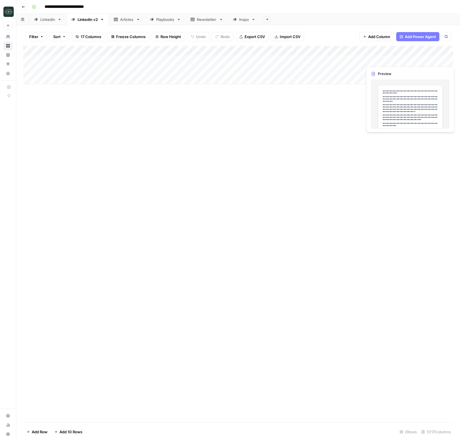
scroll to position [0, 73]
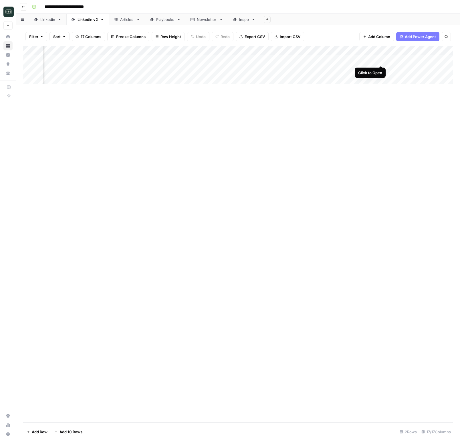
click at [357, 59] on div "Add Column" at bounding box center [238, 65] width 430 height 38
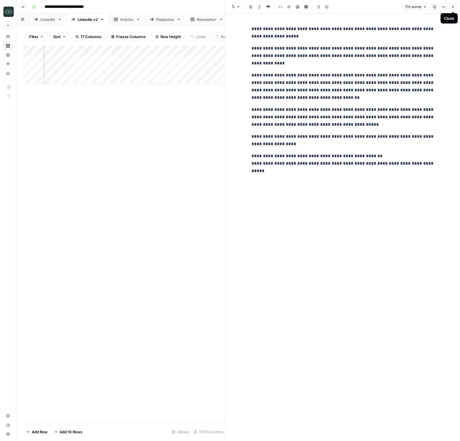
click at [453, 7] on icon "button" at bounding box center [452, 6] width 3 height 3
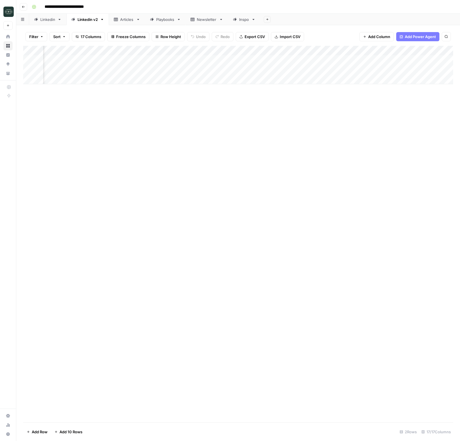
click at [115, 60] on div "Add Column" at bounding box center [238, 65] width 430 height 38
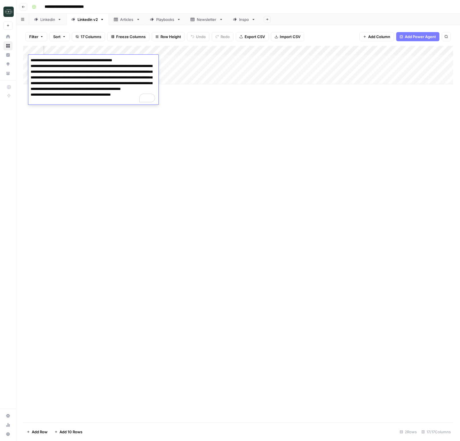
click at [246, 133] on div "Add Column" at bounding box center [238, 234] width 430 height 376
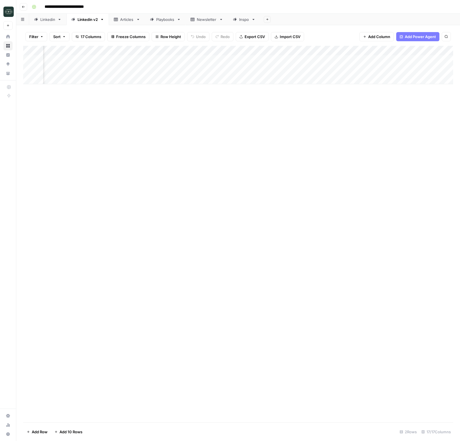
click at [121, 78] on div "Add Column" at bounding box center [238, 65] width 430 height 38
type textarea "**********"
click at [270, 133] on div "Add Column" at bounding box center [238, 234] width 430 height 376
click at [204, 80] on div "Add Column" at bounding box center [238, 70] width 430 height 48
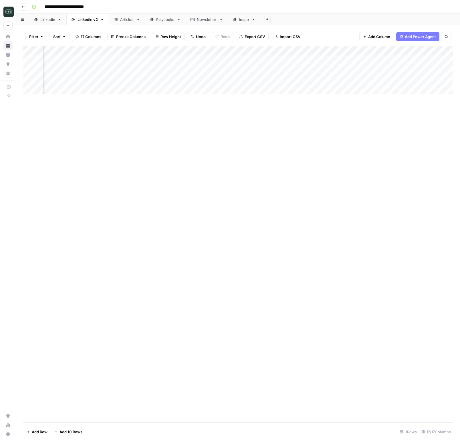
click at [204, 80] on div "Add Column" at bounding box center [238, 70] width 430 height 48
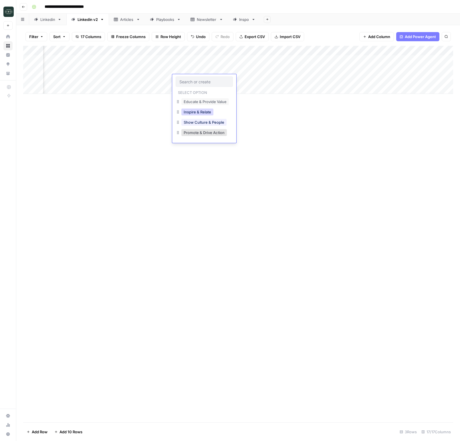
click at [205, 113] on button "Inspire & Relate" at bounding box center [197, 111] width 32 height 7
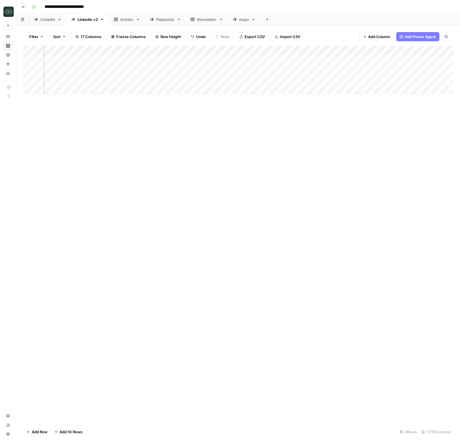
click at [236, 82] on div "Add Column" at bounding box center [238, 70] width 430 height 48
click at [244, 111] on button "Medium ( 120-200 words)" at bounding box center [251, 111] width 50 height 7
click at [312, 78] on div "Add Column" at bounding box center [238, 70] width 430 height 48
click at [133, 90] on div "Add Column" at bounding box center [238, 70] width 430 height 48
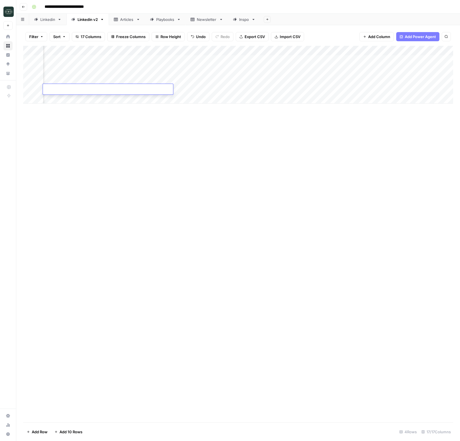
type textarea "**********"
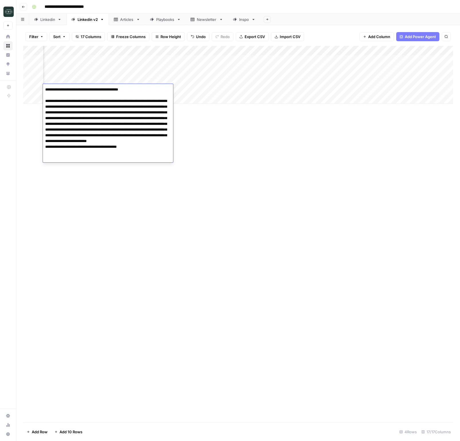
click at [242, 144] on div "Add Column" at bounding box center [238, 234] width 430 height 376
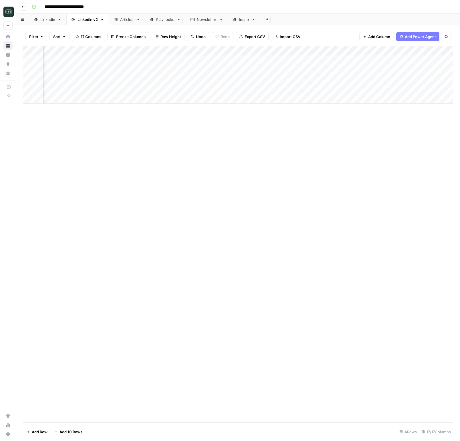
click at [194, 89] on div "Add Column" at bounding box center [238, 75] width 430 height 58
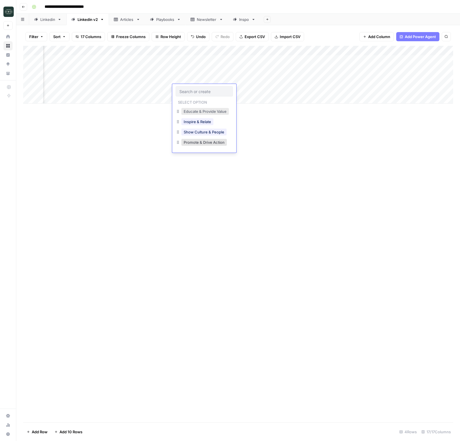
click at [206, 113] on button "Educate & Provide Value" at bounding box center [205, 111] width 48 height 7
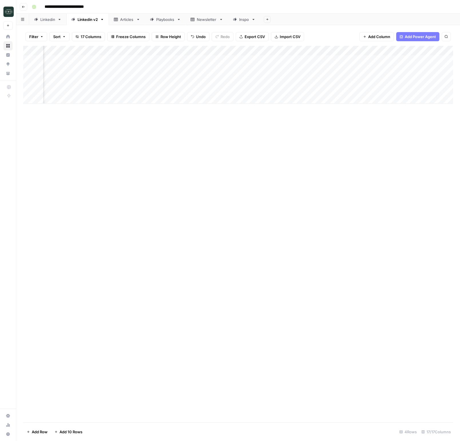
click at [236, 88] on div "Add Column" at bounding box center [238, 75] width 430 height 58
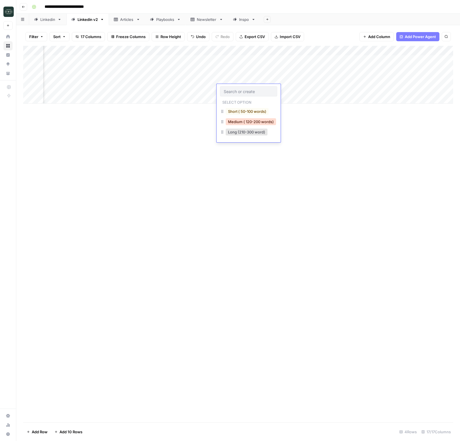
click at [247, 119] on button "Medium ( 120-200 words)" at bounding box center [251, 121] width 50 height 7
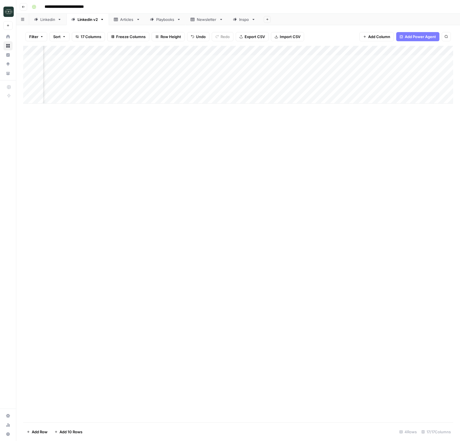
click at [322, 86] on div "Add Column" at bounding box center [238, 75] width 430 height 58
click at [217, 153] on div "Add Column" at bounding box center [238, 234] width 430 height 376
click at [142, 76] on div "Add Column" at bounding box center [238, 75] width 430 height 58
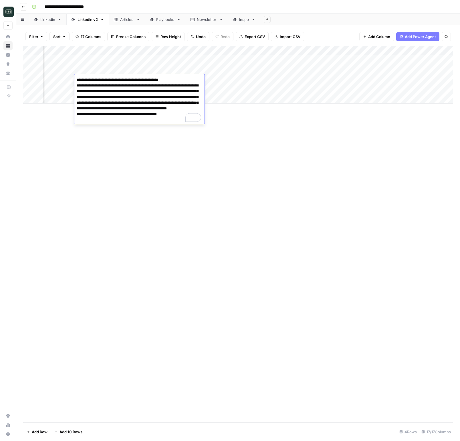
click at [284, 156] on div "Add Column" at bounding box center [238, 234] width 430 height 376
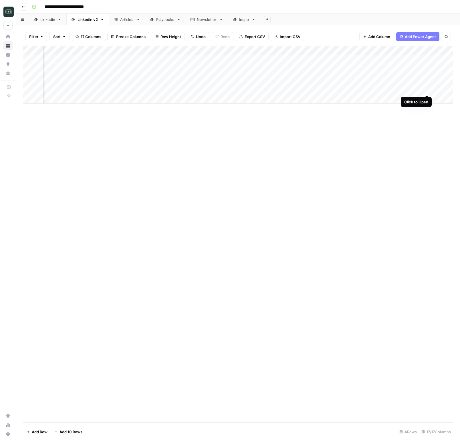
click at [426, 88] on div "Add Column" at bounding box center [238, 75] width 430 height 58
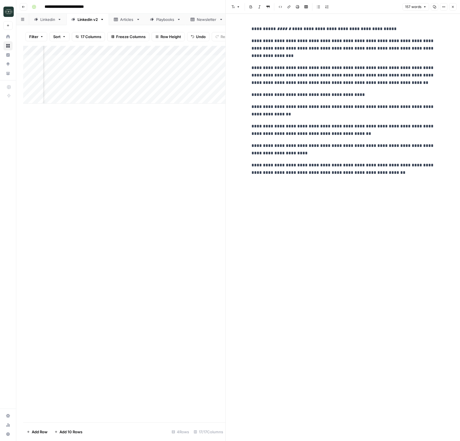
click at [454, 7] on icon "button" at bounding box center [452, 6] width 3 height 3
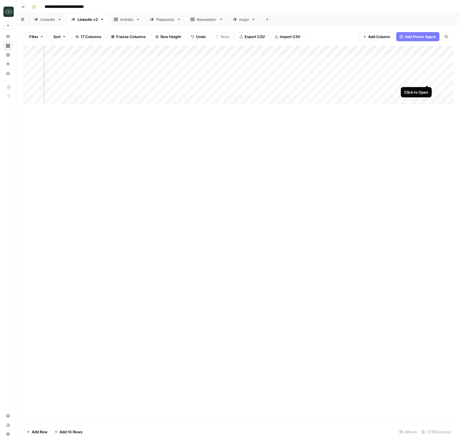
click at [427, 80] on div "Add Column" at bounding box center [238, 75] width 430 height 58
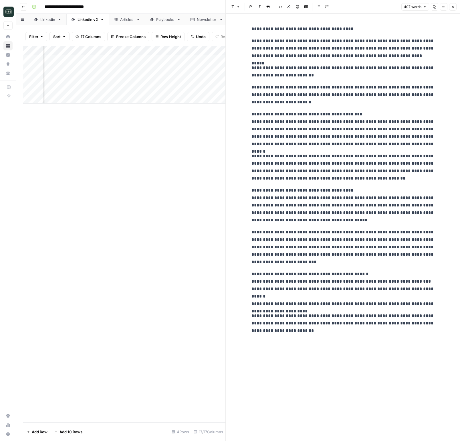
click at [453, 7] on icon "button" at bounding box center [453, 7] width 2 height 2
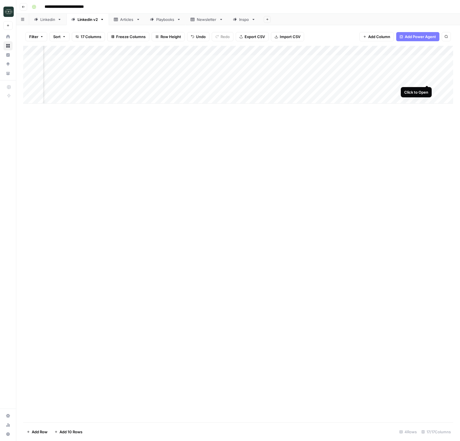
click at [426, 79] on div "Add Column" at bounding box center [238, 75] width 430 height 58
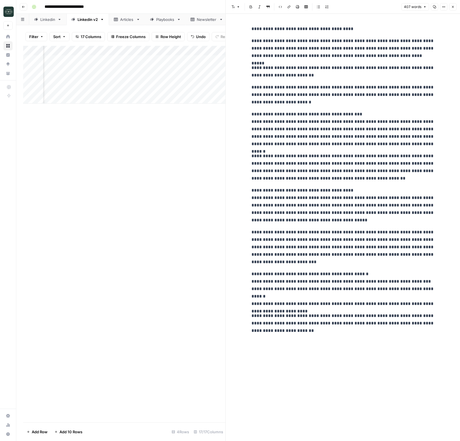
click at [454, 5] on icon "button" at bounding box center [452, 6] width 3 height 3
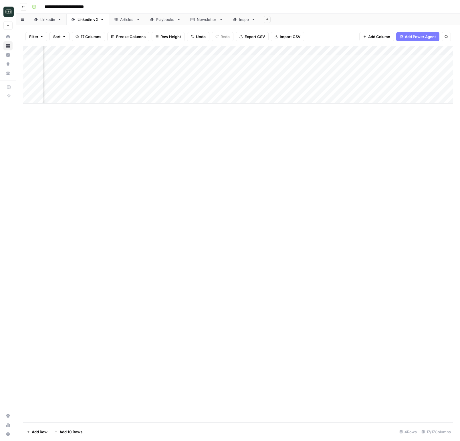
scroll to position [0, 166]
click at [289, 69] on div "Add Column" at bounding box center [238, 75] width 430 height 58
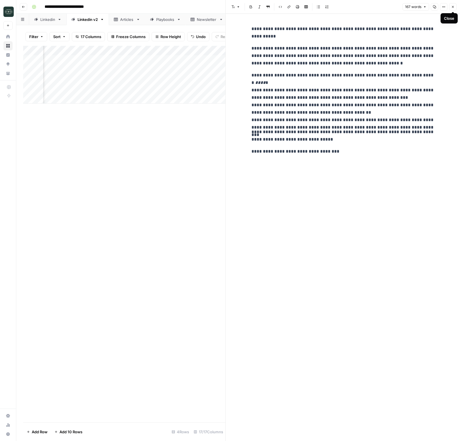
click at [455, 6] on button "Close" at bounding box center [452, 6] width 7 height 7
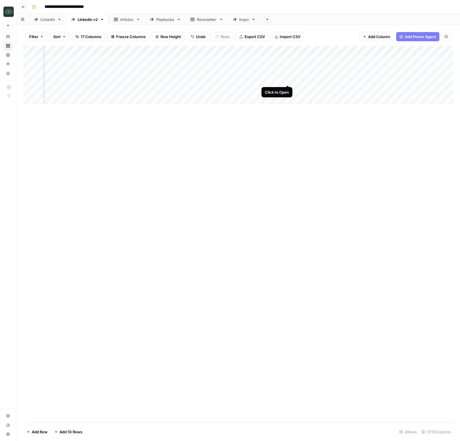
click at [289, 80] on div "Add Column" at bounding box center [238, 75] width 430 height 58
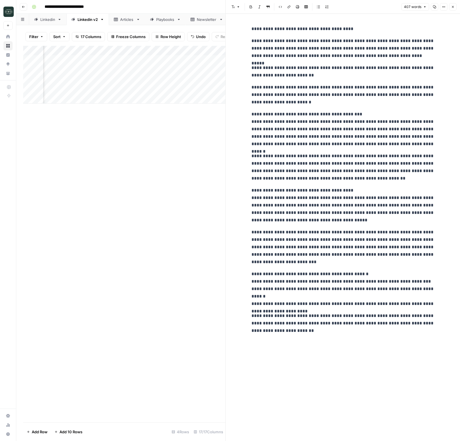
click at [453, 7] on icon "button" at bounding box center [452, 6] width 3 height 3
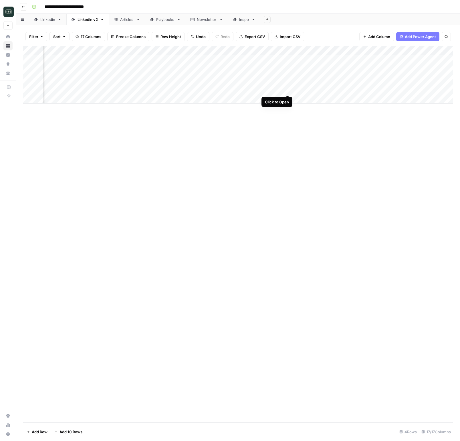
click at [289, 89] on div "Add Column" at bounding box center [238, 75] width 430 height 58
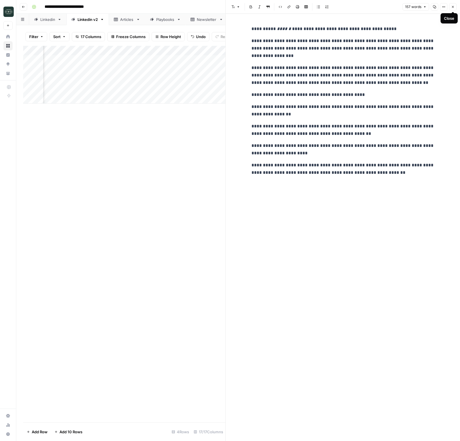
click at [452, 6] on icon "button" at bounding box center [452, 6] width 3 height 3
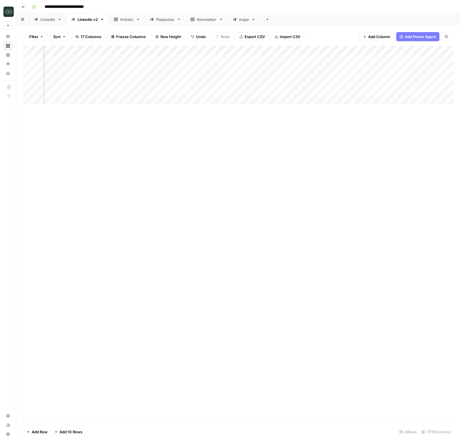
click at [266, 92] on div "Add Column" at bounding box center [238, 75] width 430 height 58
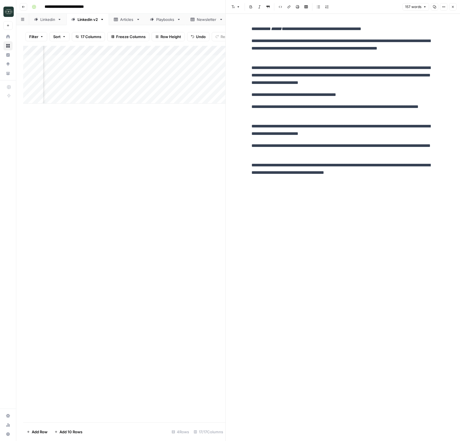
click at [392, 28] on p "**********" at bounding box center [343, 28] width 183 height 7
drag, startPoint x: 289, startPoint y: 29, endPoint x: 277, endPoint y: 30, distance: 11.2
click at [277, 30] on em "******" at bounding box center [276, 29] width 11 height 4
copy div "**********"
click at [314, 30] on p "**********" at bounding box center [343, 28] width 183 height 7
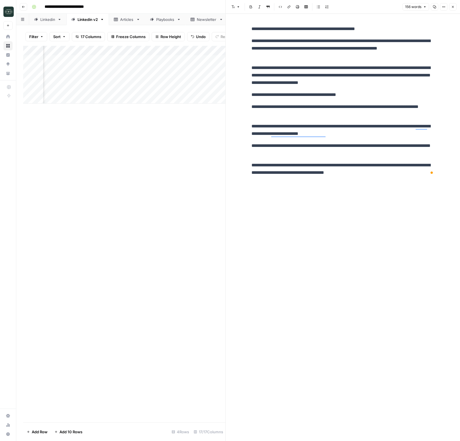
click at [452, 8] on icon "button" at bounding box center [452, 6] width 3 height 3
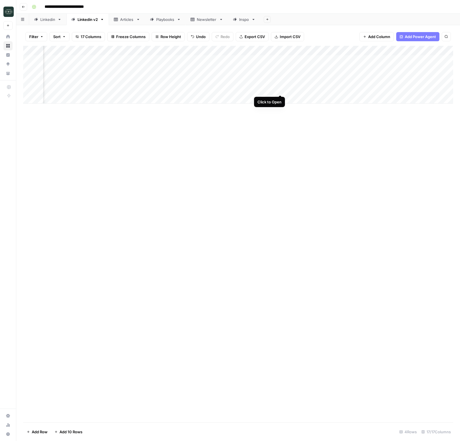
click at [281, 90] on div "Add Column" at bounding box center [238, 75] width 430 height 58
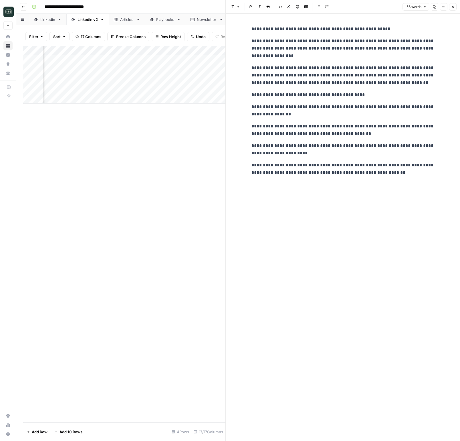
click at [452, 7] on icon "button" at bounding box center [452, 6] width 3 height 3
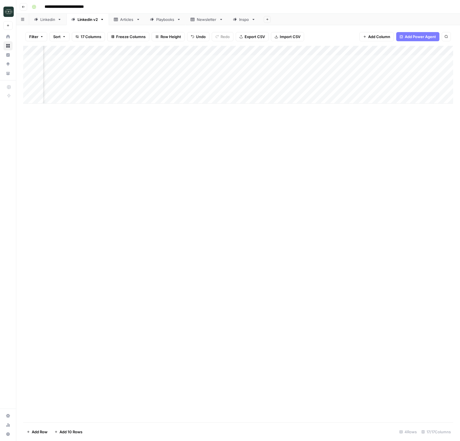
click at [228, 89] on div "Add Column" at bounding box center [238, 75] width 430 height 58
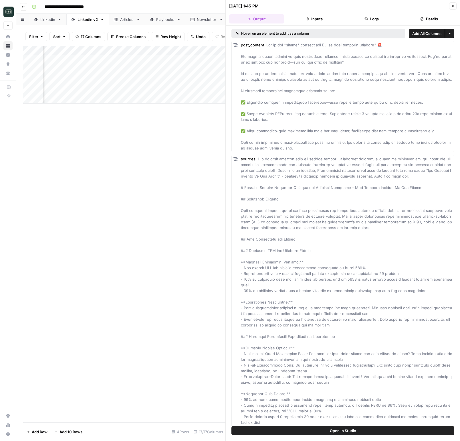
click at [370, 15] on button "Logs" at bounding box center [371, 18] width 55 height 9
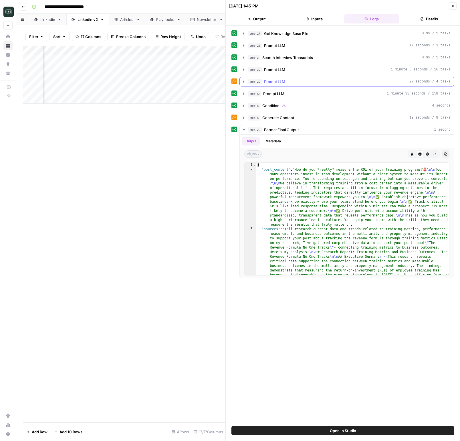
click at [296, 82] on div "step_22 Prompt LLM 27 seconds / 4 tasks" at bounding box center [349, 82] width 202 height 6
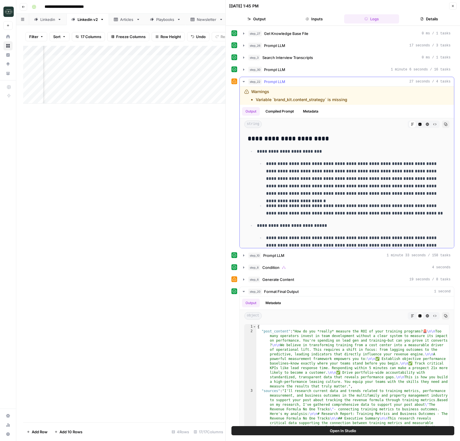
drag, startPoint x: 319, startPoint y: 100, endPoint x: 274, endPoint y: 101, distance: 44.7
click at [274, 101] on li "Variable `brand_kit.content_strategy` is missing" at bounding box center [302, 100] width 92 height 6
copy li "brand_kit.content_strategy"
click at [453, 5] on icon "button" at bounding box center [453, 6] width 2 height 2
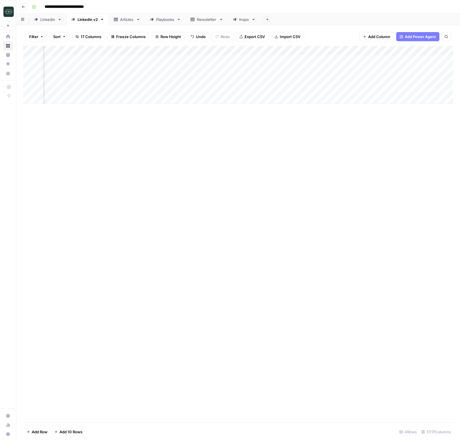
scroll to position [0, 143]
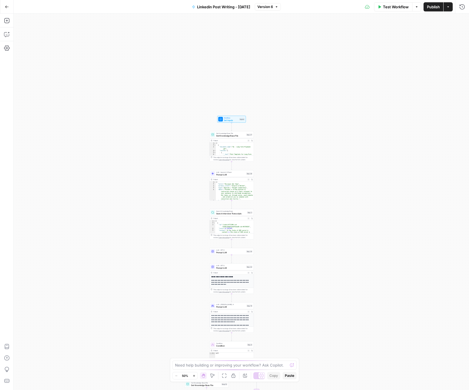
drag, startPoint x: 169, startPoint y: 40, endPoint x: 145, endPoint y: 174, distance: 136.1
click at [145, 174] on div "true false Workflow Set Inputs Inputs Get Knowledge Base File Get Knowledge Bas…" at bounding box center [242, 202] width 456 height 376
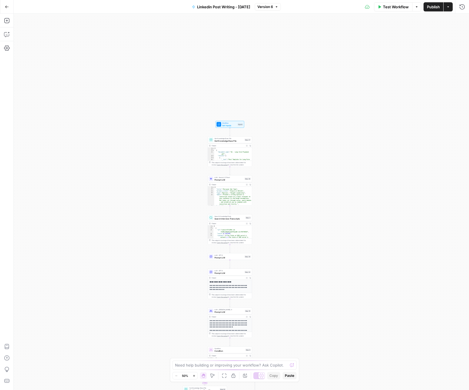
click at [220, 140] on span "Get Knowledge Base File" at bounding box center [229, 140] width 29 height 3
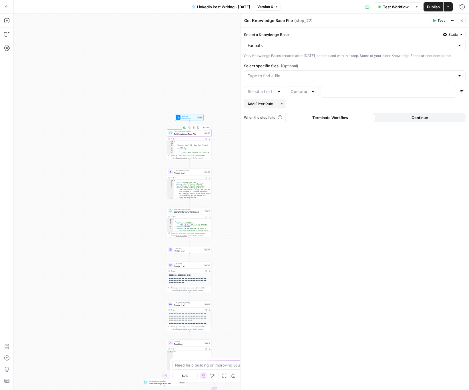
drag, startPoint x: 165, startPoint y: 145, endPoint x: 100, endPoint y: 133, distance: 65.7
click at [100, 133] on div "true false Workflow Set Inputs Inputs Get Knowledge Base File Get Knowledge Bas…" at bounding box center [242, 202] width 456 height 376
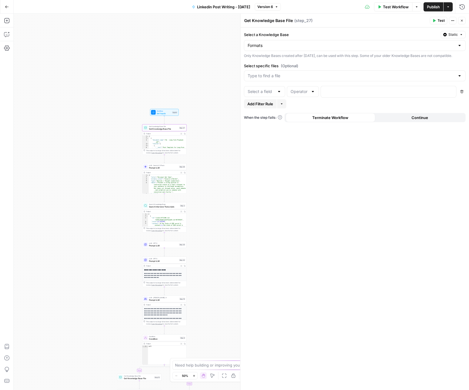
click at [156, 166] on span "LLM · Gemini 2.5 Flash" at bounding box center [163, 165] width 29 height 2
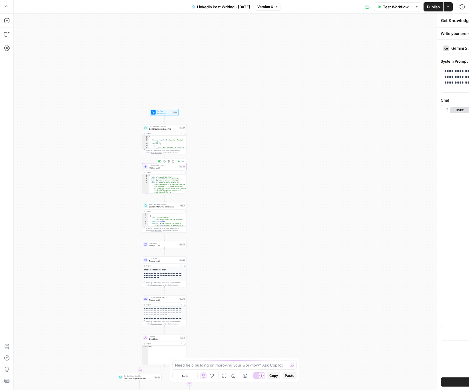
type textarea "Prompt LLM"
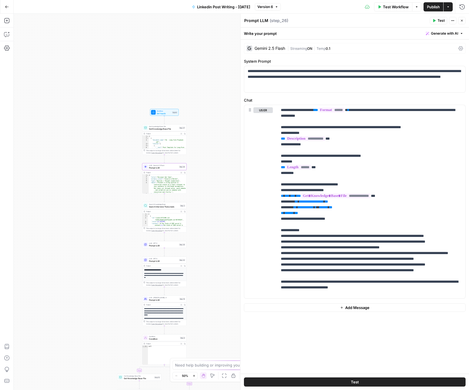
click at [165, 206] on span "Search Interview Transcripts" at bounding box center [164, 206] width 30 height 3
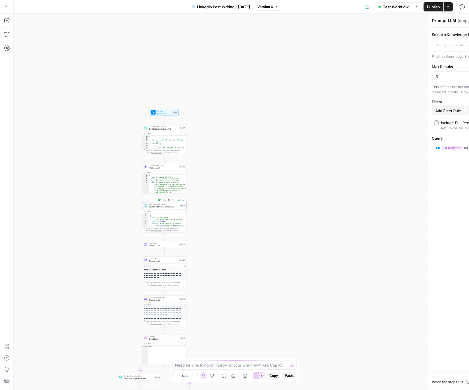
type textarea "Search Interview Transcripts"
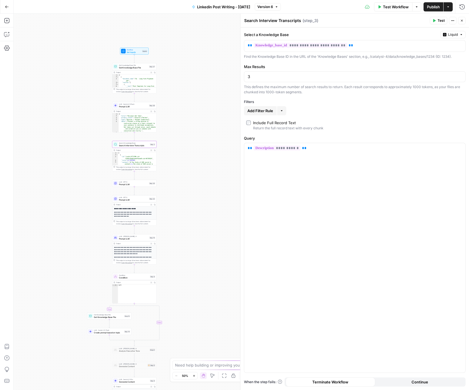
drag, startPoint x: 90, startPoint y: 201, endPoint x: 72, endPoint y: 147, distance: 56.3
click at [62, 142] on div "true false Workflow Set Inputs Inputs Get Knowledge Base File Get Knowledge Bas…" at bounding box center [242, 202] width 456 height 376
click at [122, 187] on div "LLM · GPT-5 Prompt LLM Step 30 Copy step Delete step Add Note Test" at bounding box center [134, 183] width 44 height 7
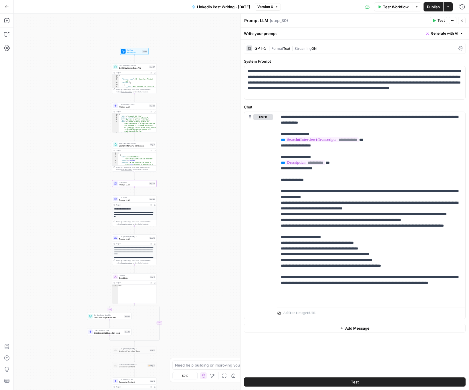
click at [465, 21] on button "Close" at bounding box center [462, 20] width 7 height 7
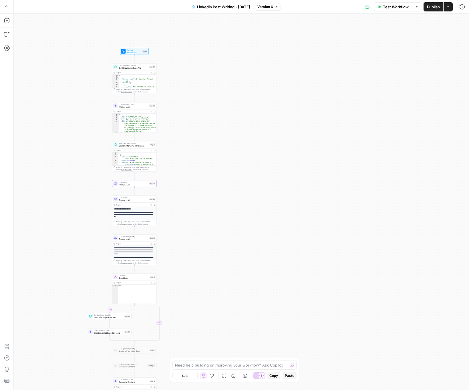
click at [141, 239] on span "Prompt LLM" at bounding box center [133, 239] width 29 height 3
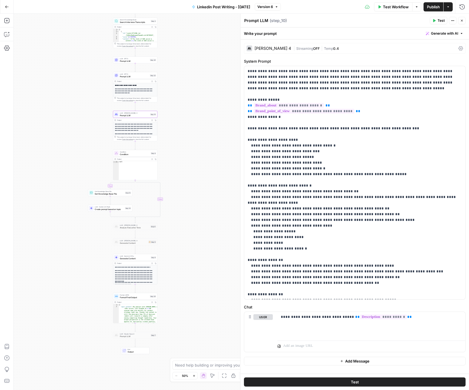
drag, startPoint x: 210, startPoint y: 225, endPoint x: 220, endPoint y: 122, distance: 103.8
click at [220, 122] on div "true false Workflow Set Inputs Inputs Get Knowledge Base File Get Knowledge Bas…" at bounding box center [242, 202] width 456 height 376
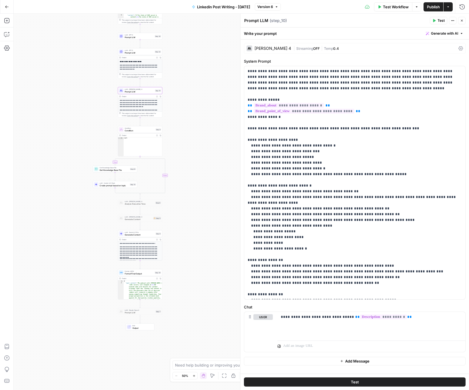
click at [103, 186] on span "Create prompt based on topic" at bounding box center [114, 185] width 29 height 3
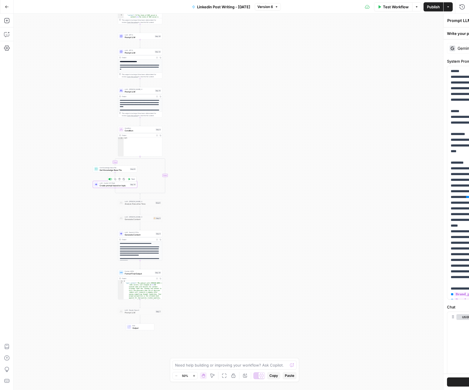
type textarea "Create prompt based on topic"
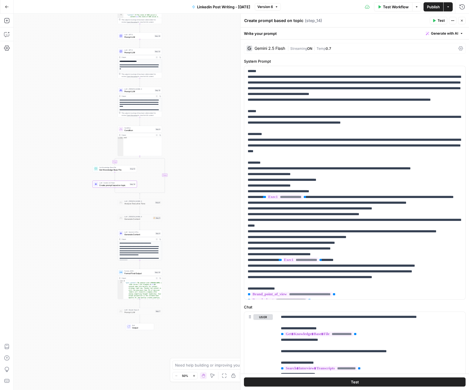
click at [98, 208] on div "true false Workflow Set Inputs Inputs Get Knowledge Base File Get Knowledge Bas…" at bounding box center [242, 202] width 456 height 376
click at [138, 233] on span "Generate Content" at bounding box center [140, 234] width 30 height 3
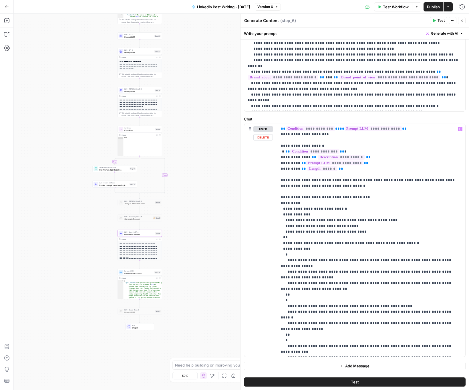
scroll to position [121, 0]
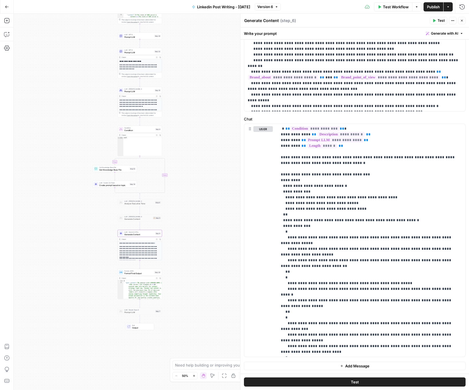
click at [461, 21] on icon "button" at bounding box center [462, 20] width 3 height 3
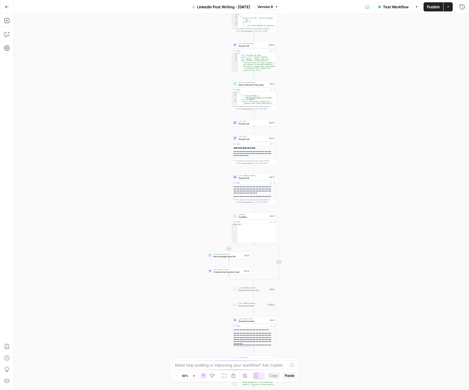
click at [463, 11] on button "Run History" at bounding box center [462, 6] width 9 height 9
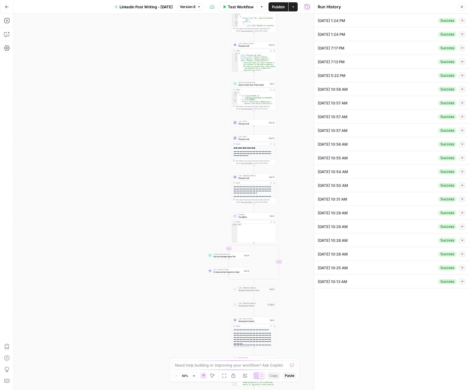
click at [409, 17] on div "[DATE] 1:24 PM Success Collapse" at bounding box center [392, 20] width 148 height 13
click at [466, 20] on li "[DATE] 1:24 PM Success Collapse View Logs" at bounding box center [392, 21] width 155 height 14
click at [465, 20] on button "Collapse" at bounding box center [462, 20] width 7 height 7
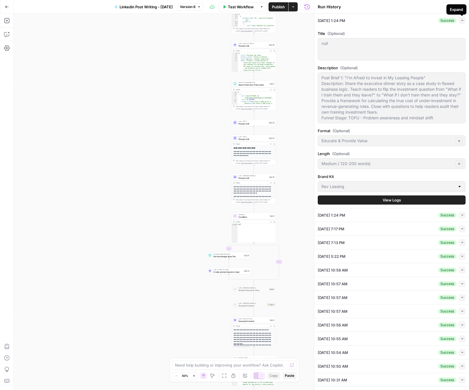
click at [370, 197] on button "View Logs" at bounding box center [392, 200] width 148 height 9
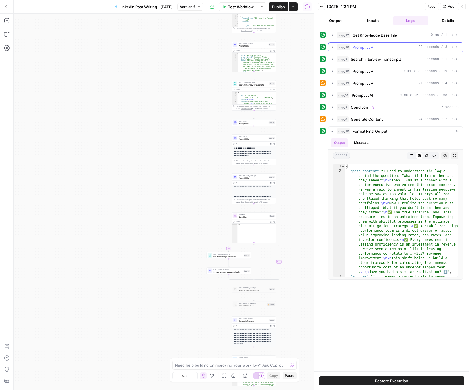
click at [331, 47] on icon "button" at bounding box center [332, 47] width 5 height 5
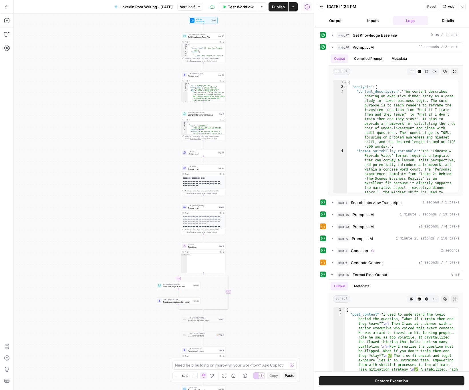
drag, startPoint x: 143, startPoint y: 137, endPoint x: 138, endPoint y: 141, distance: 5.7
click at [138, 141] on div "true false Workflow Set Inputs Inputs Get Knowledge Base File Get Knowledge Bas…" at bounding box center [164, 202] width 301 height 376
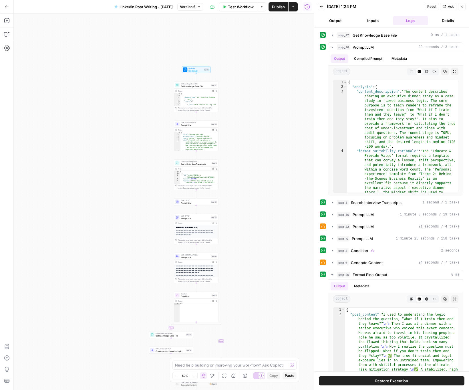
drag, startPoint x: 142, startPoint y: 128, endPoint x: 141, endPoint y: 137, distance: 8.6
click at [141, 137] on div "true false Workflow Set Inputs Inputs Get Knowledge Base File Get Knowledge Bas…" at bounding box center [164, 202] width 301 height 376
click at [201, 125] on span "Prompt LLM" at bounding box center [195, 125] width 29 height 3
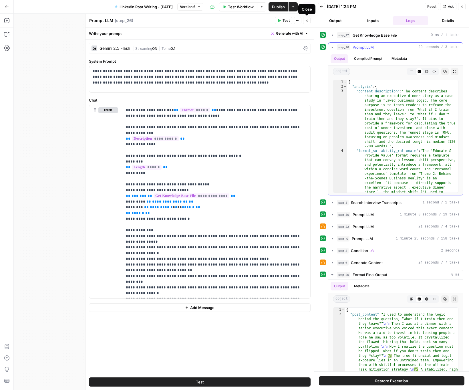
scroll to position [10, 0]
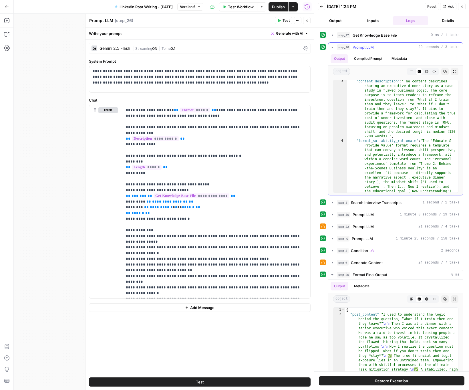
type textarea "**********"
click at [416, 168] on div ""content_description" : "The content describes sharing an executive dinner stor…" at bounding box center [402, 215] width 111 height 273
click at [433, 169] on div ""content_description" : "The content describes sharing an executive dinner stor…" at bounding box center [402, 215] width 111 height 273
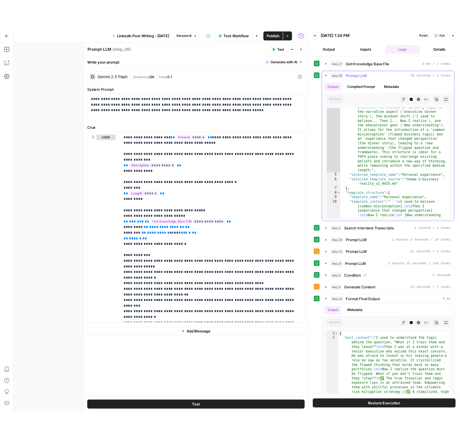
scroll to position [104, 0]
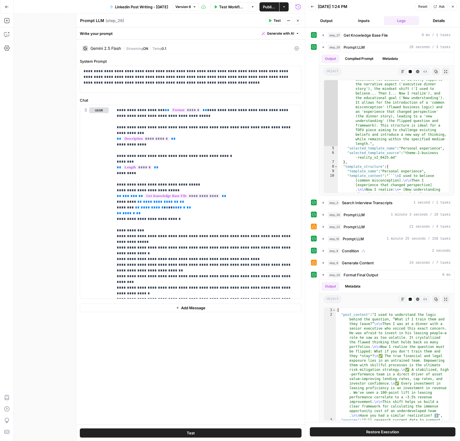
click at [451, 6] on icon "button" at bounding box center [452, 6] width 3 height 3
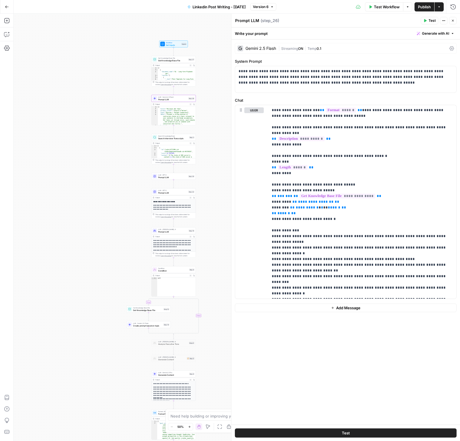
drag, startPoint x: 136, startPoint y: 98, endPoint x: 133, endPoint y: 98, distance: 3.7
click at [135, 96] on div "true false Workflow Set Inputs Inputs Get Knowledge Base File Get Knowledge Bas…" at bounding box center [237, 227] width 447 height 427
click at [132, 99] on div "true false Workflow Set Inputs Inputs Get Knowledge Base File Get Knowledge Bas…" at bounding box center [237, 227] width 447 height 427
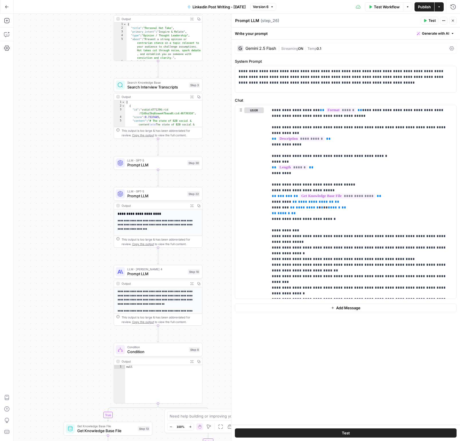
drag, startPoint x: 91, startPoint y: 74, endPoint x: 83, endPoint y: 60, distance: 16.9
click at [83, 60] on div "true false Workflow Set Inputs Inputs Get Knowledge Base File Get Knowledge Bas…" at bounding box center [237, 227] width 447 height 427
click at [157, 197] on span "Prompt LLM" at bounding box center [156, 196] width 58 height 6
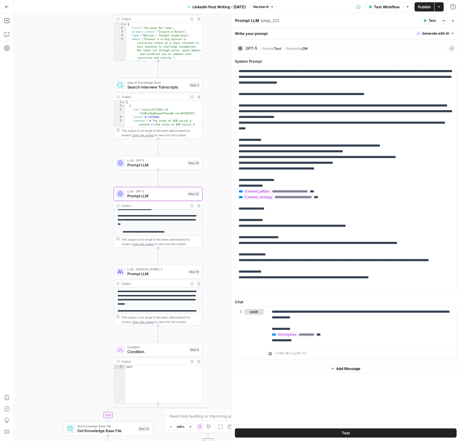
scroll to position [0, 0]
click at [453, 20] on icon "button" at bounding box center [453, 21] width 2 height 2
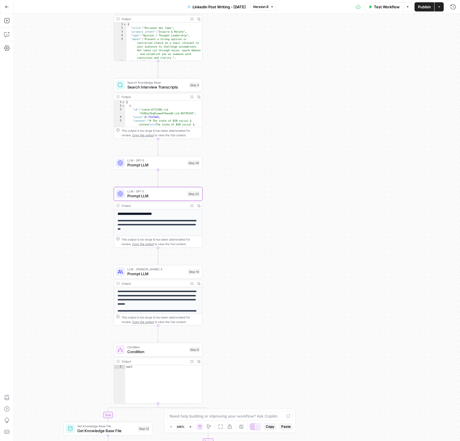
click at [147, 196] on span "Prompt LLM" at bounding box center [156, 196] width 58 height 6
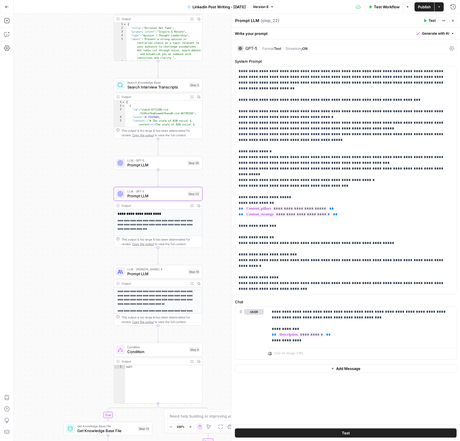
click at [252, 21] on textarea "Prompt LLM" at bounding box center [247, 21] width 24 height 6
type textarea "find content pillars"
drag, startPoint x: 67, startPoint y: 145, endPoint x: 109, endPoint y: 163, distance: 45.4
click at [69, 146] on div "true false Workflow Set Inputs Inputs Get Knowledge Base File Get Knowledge Bas…" at bounding box center [237, 227] width 447 height 427
click at [136, 164] on span "Prompt LLM" at bounding box center [159, 166] width 58 height 6
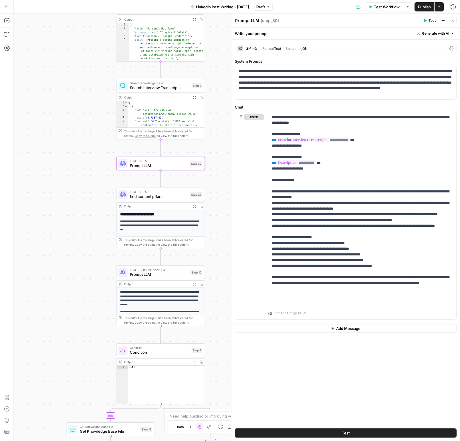
click at [246, 22] on textarea "Prompt LLM" at bounding box center [247, 21] width 24 height 6
type textarea "find quotes"
click at [90, 89] on div "true false Workflow Set Inputs Inputs Get Knowledge Base File Get Knowledge Bas…" at bounding box center [237, 227] width 447 height 427
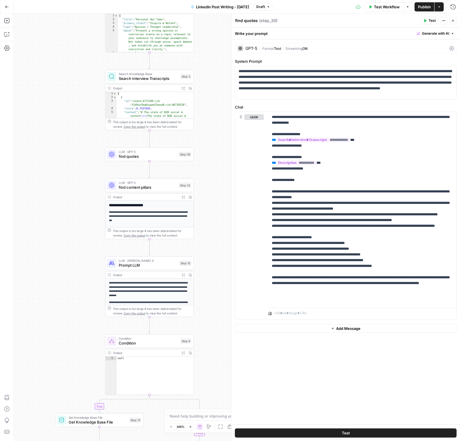
drag, startPoint x: 81, startPoint y: 98, endPoint x: 67, endPoint y: 82, distance: 20.7
click at [67, 82] on div "true false Workflow Set Inputs Inputs Get Knowledge Base File Get Knowledge Bas…" at bounding box center [237, 227] width 447 height 427
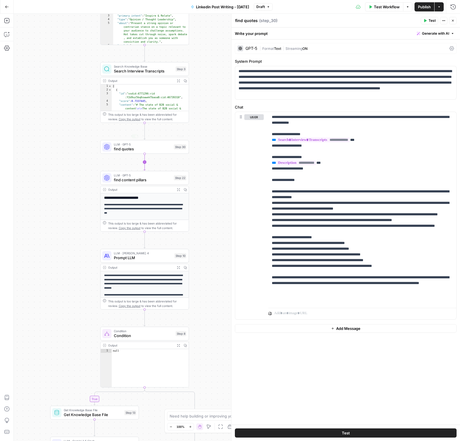
click at [146, 161] on icon "Edge from step_30 to step_22" at bounding box center [145, 162] width 2 height 17
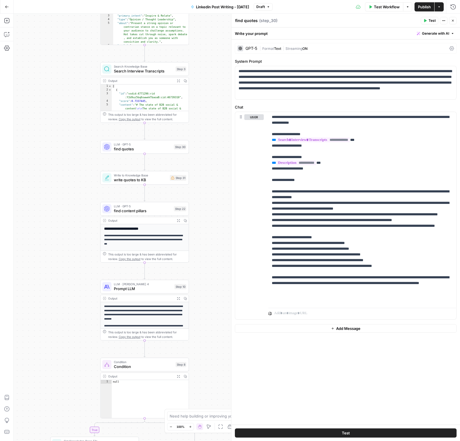
click at [127, 177] on span "Write to Knowledge Base" at bounding box center [141, 175] width 54 height 5
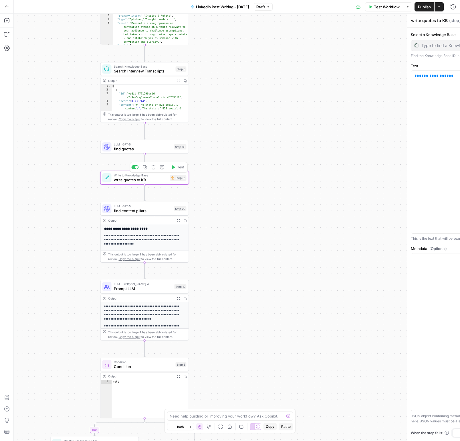
type input "StableDash"
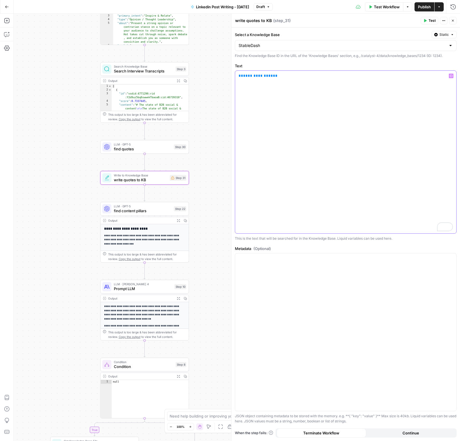
drag, startPoint x: 283, startPoint y: 90, endPoint x: 224, endPoint y: 71, distance: 62.1
click at [224, 71] on body "Catalyst New Home Browse Insights Opportunities Your Data Recent Grids Will Per…" at bounding box center [230, 220] width 460 height 441
click at [453, 45] on div "StableDash" at bounding box center [346, 45] width 222 height 11
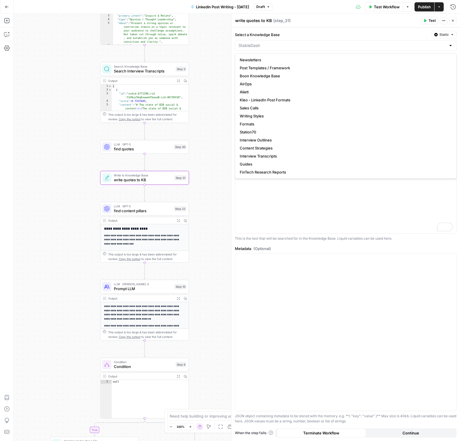
click at [451, 46] on div at bounding box center [451, 46] width 5 height 6
type input "StableDash"
click at [448, 37] on button "Static" at bounding box center [444, 34] width 25 height 7
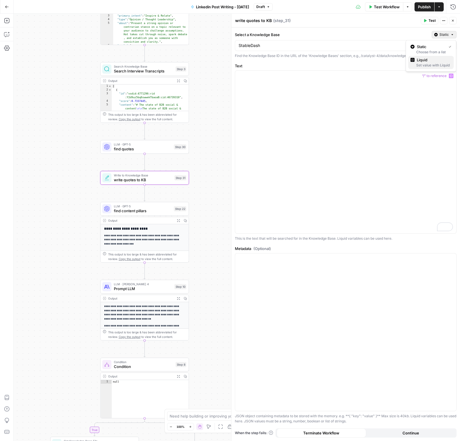
click at [429, 62] on span "Liquid" at bounding box center [433, 60] width 32 height 6
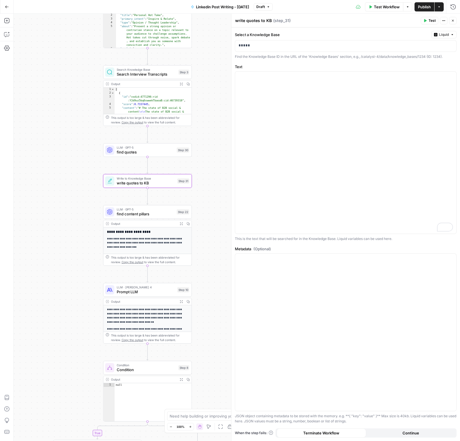
drag, startPoint x: 17, startPoint y: 77, endPoint x: 29, endPoint y: 82, distance: 13.6
click at [27, 82] on div "true false Workflow Set Inputs Inputs Get Knowledge Base File Get Knowledge Bas…" at bounding box center [237, 227] width 447 height 427
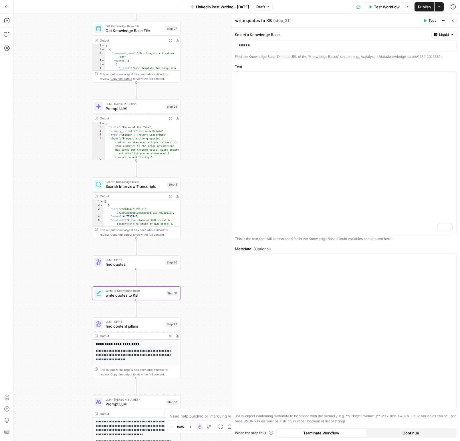
drag, startPoint x: 58, startPoint y: 112, endPoint x: 49, endPoint y: 188, distance: 76.8
click at [45, 190] on div "true false Workflow Set Inputs Inputs Get Knowledge Base File Get Knowledge Bas…" at bounding box center [237, 227] width 447 height 427
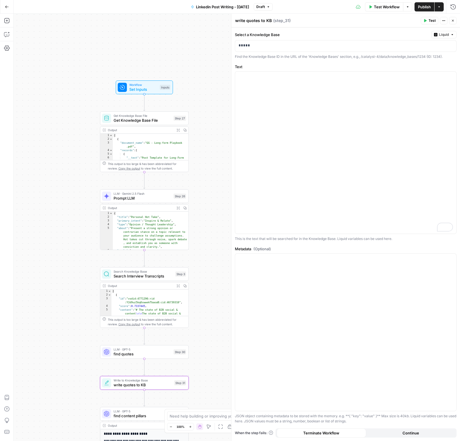
drag, startPoint x: 73, startPoint y: 111, endPoint x: 132, endPoint y: 113, distance: 58.7
click at [81, 195] on div "true false Workflow Set Inputs Inputs Get Knowledge Base File Get Knowledge Bas…" at bounding box center [237, 227] width 447 height 427
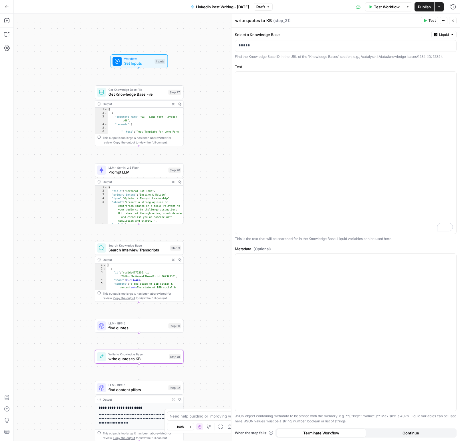
drag, startPoint x: 75, startPoint y: 187, endPoint x: 74, endPoint y: 157, distance: 30.1
click at [70, 162] on div "true false Workflow Set Inputs Inputs Get Knowledge Base File Get Knowledge Bas…" at bounding box center [237, 227] width 447 height 427
click at [132, 64] on span "Set Inputs" at bounding box center [139, 63] width 28 height 6
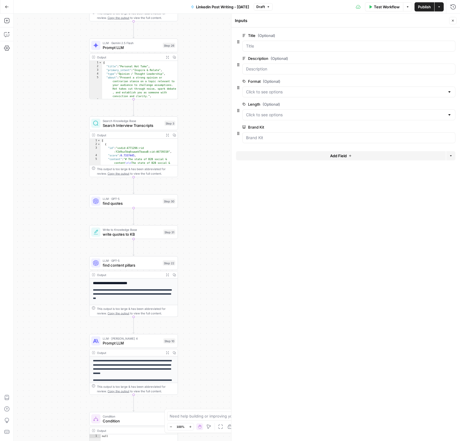
drag, startPoint x: 77, startPoint y: 208, endPoint x: 72, endPoint y: 120, distance: 87.7
click at [72, 120] on div "true false Workflow Set Inputs Inputs Get Knowledge Base File Get Knowledge Bas…" at bounding box center [237, 227] width 447 height 427
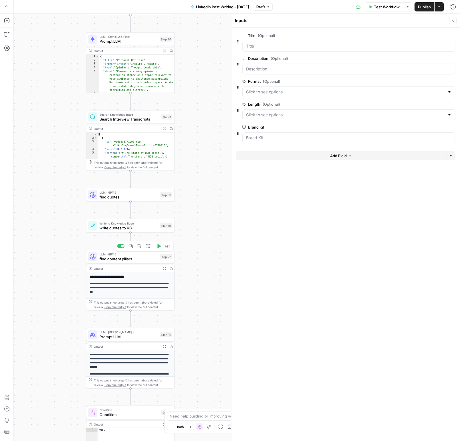
click at [117, 258] on span "find content pillars" at bounding box center [129, 259] width 58 height 6
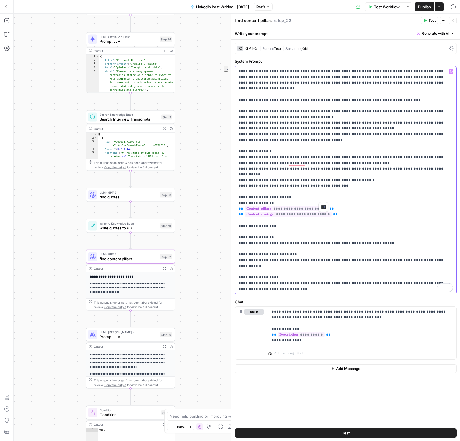
drag, startPoint x: 324, startPoint y: 197, endPoint x: 234, endPoint y: 197, distance: 89.6
click at [234, 197] on div "**********" at bounding box center [346, 232] width 229 height 385
click at [273, 208] on p "**********" at bounding box center [346, 179] width 214 height 223
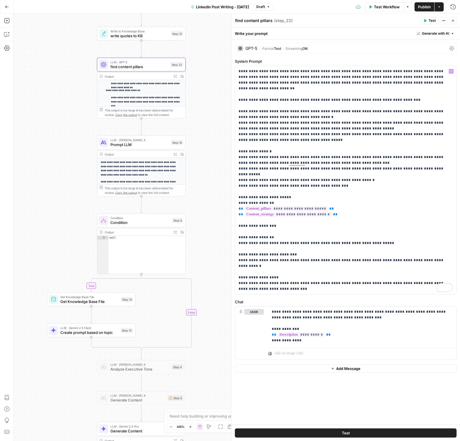
drag, startPoint x: 70, startPoint y: 273, endPoint x: 98, endPoint y: 261, distance: 30.5
click at [78, 120] on div "true false Workflow Set Inputs Inputs Get Knowledge Base File Get Knowledge Bas…" at bounding box center [237, 227] width 447 height 427
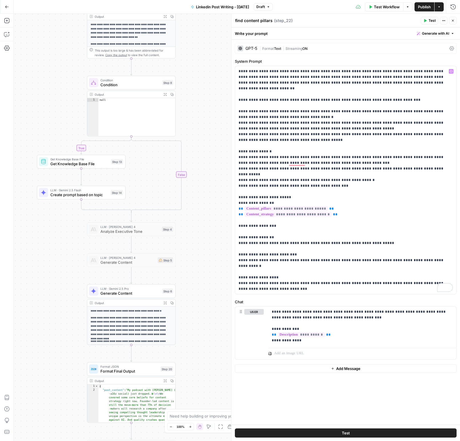
drag, startPoint x: 93, startPoint y: 236, endPoint x: 82, endPoint y: 329, distance: 93.4
click at [85, 133] on div "true false Workflow Set Inputs Inputs Get Knowledge Base File Get Knowledge Bas…" at bounding box center [237, 227] width 447 height 427
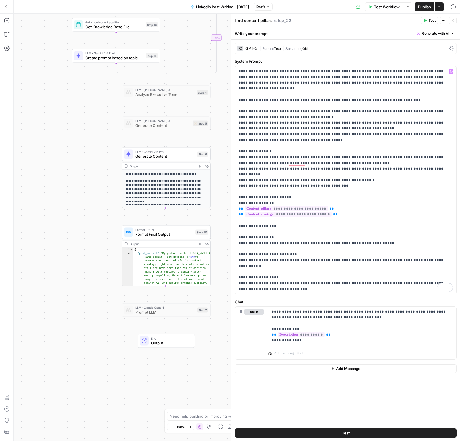
drag, startPoint x: 81, startPoint y: 325, endPoint x: 114, endPoint y: 186, distance: 142.3
click at [114, 186] on div "true false Workflow Set Inputs Inputs Get Knowledge Base File Get Knowledge Bas…" at bounding box center [237, 227] width 447 height 427
click at [141, 147] on div "true false Workflow Set Inputs Inputs Get Knowledge Base File Get Knowledge Bas…" at bounding box center [237, 227] width 447 height 427
click at [144, 155] on span "Generate Content" at bounding box center [165, 156] width 60 height 6
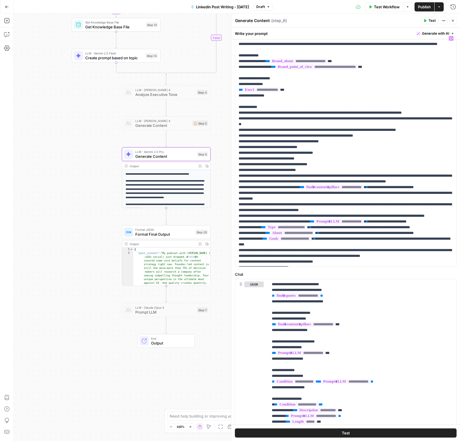
scroll to position [0, 0]
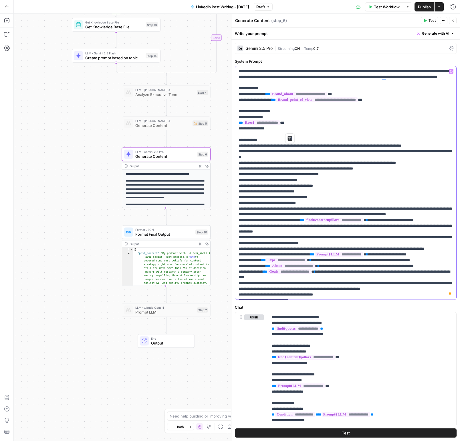
drag, startPoint x: 301, startPoint y: 129, endPoint x: 236, endPoint y: 129, distance: 65.6
click at [236, 129] on div "**********" at bounding box center [345, 182] width 221 height 233
copy p "**********"
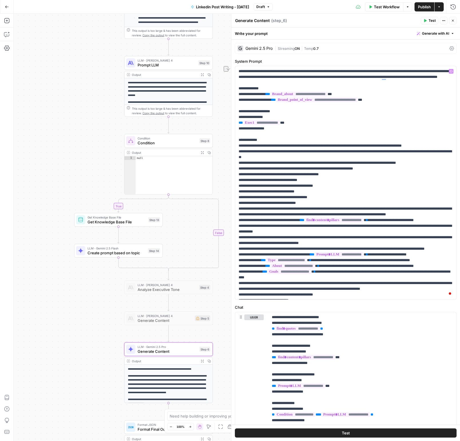
drag, startPoint x: 73, startPoint y: 253, endPoint x: 96, endPoint y: 273, distance: 30.6
click at [76, 341] on div "true false Workflow Set Inputs Inputs Get Knowledge Base File Get Knowledge Bas…" at bounding box center [237, 227] width 447 height 427
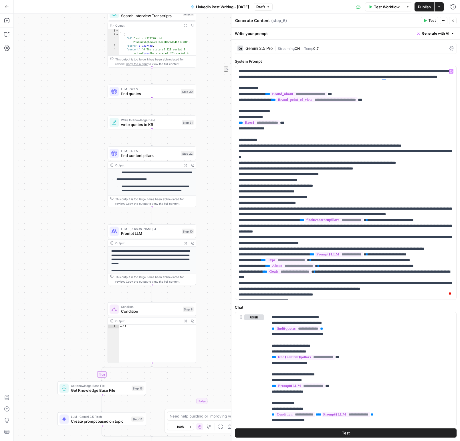
drag, startPoint x: 75, startPoint y: 130, endPoint x: 60, endPoint y: 272, distance: 142.8
click at [58, 275] on div "true false Workflow Set Inputs Inputs Get Knowledge Base File Get Knowledge Bas…" at bounding box center [237, 227] width 447 height 427
click at [137, 89] on span "LLM · GPT-5" at bounding box center [150, 89] width 58 height 5
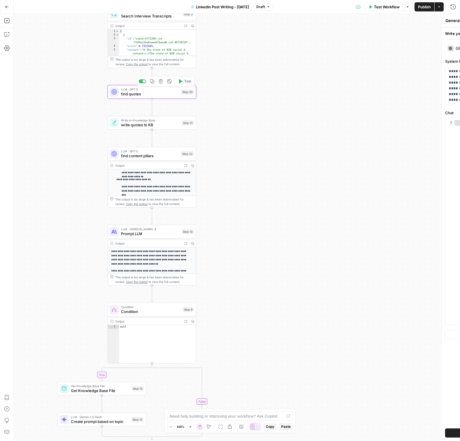
type textarea "find quotes"
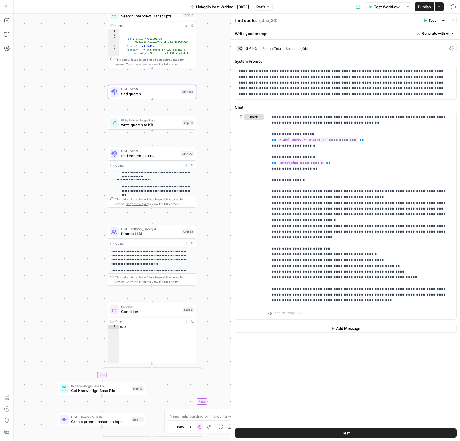
click at [133, 156] on span "find content pillars" at bounding box center [150, 156] width 58 height 6
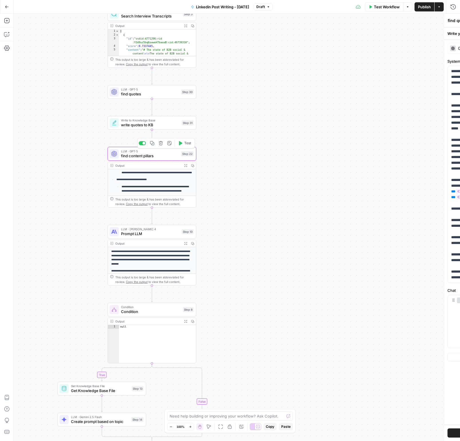
type textarea "find content pillars"
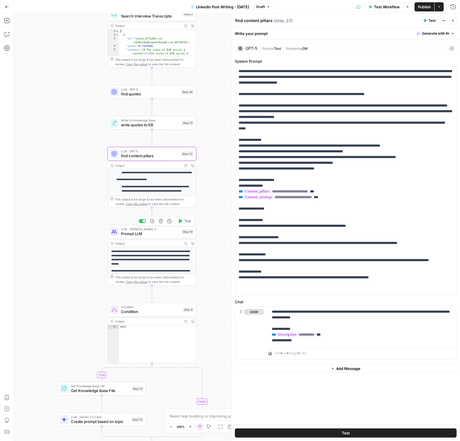
click at [170, 234] on span "Prompt LLM" at bounding box center [150, 234] width 58 height 6
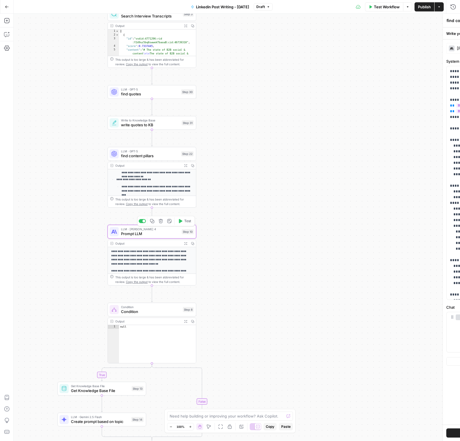
type textarea "Prompt LLM"
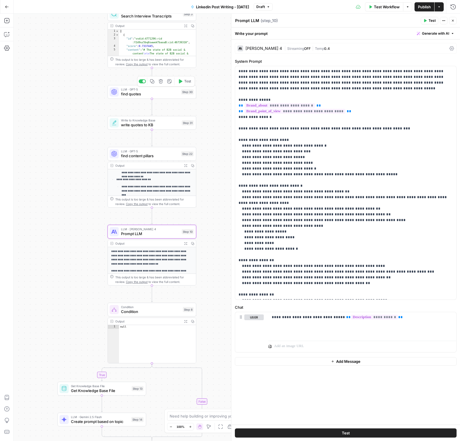
click at [136, 93] on span "find quotes" at bounding box center [150, 94] width 58 height 6
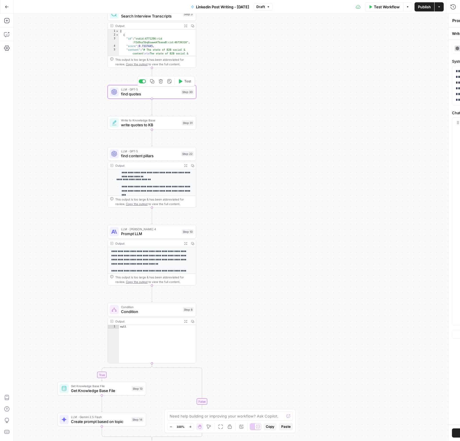
type textarea "find quotes"
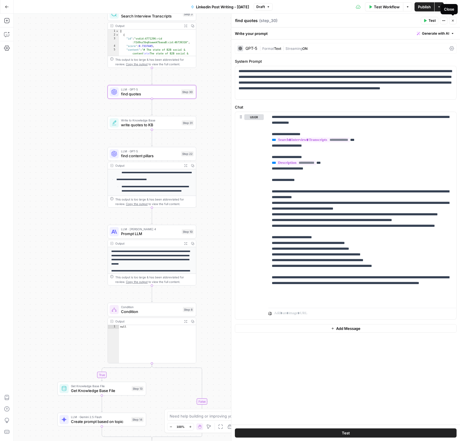
click at [454, 20] on icon "button" at bounding box center [452, 20] width 3 height 3
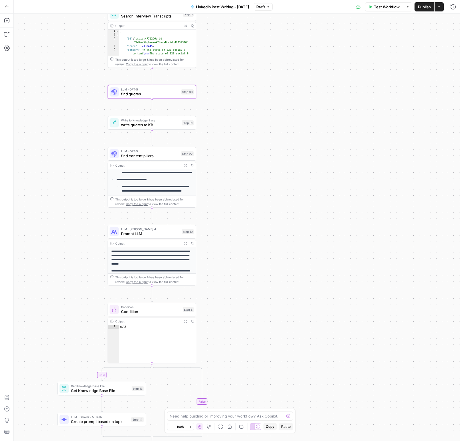
click at [139, 123] on span "write quotes to KB" at bounding box center [150, 125] width 58 height 6
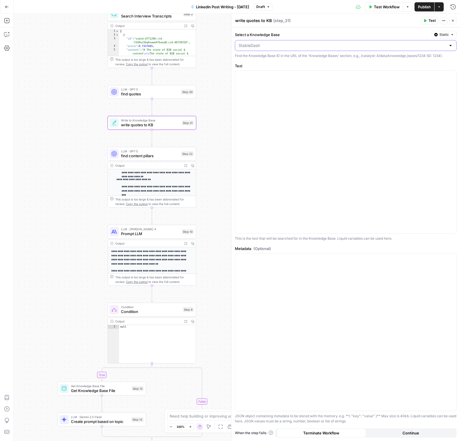
click at [254, 45] on input "Select a Knowledge Base" at bounding box center [343, 46] width 208 height 6
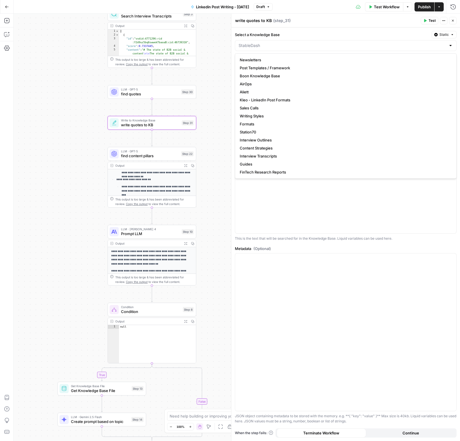
type input "StableDash"
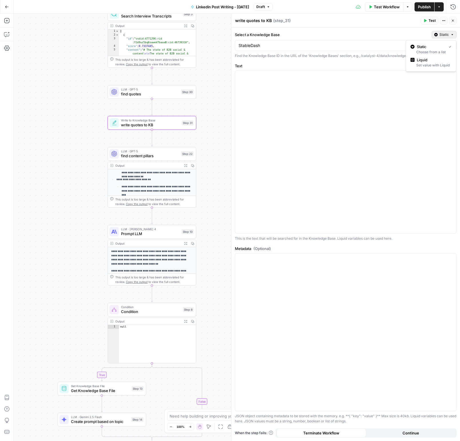
click at [437, 32] on button "Static" at bounding box center [444, 34] width 25 height 7
click at [427, 61] on span "Liquid" at bounding box center [433, 60] width 32 height 6
click at [333, 44] on p "*****" at bounding box center [346, 46] width 214 height 6
click at [331, 34] on label "Select a Knowledge Base" at bounding box center [332, 35] width 194 height 6
click at [279, 102] on div "To enrich screen reader interactions, please activate Accessibility in Grammarl…" at bounding box center [345, 153] width 221 height 162
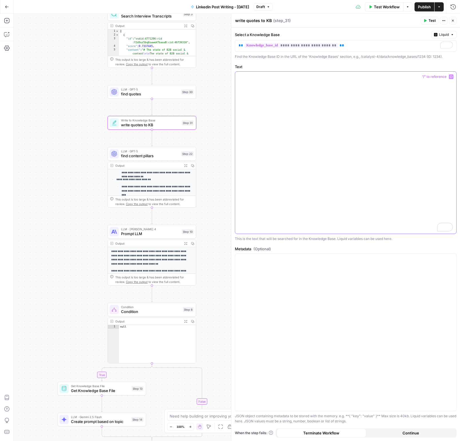
click at [450, 76] on icon "button" at bounding box center [451, 76] width 3 height 3
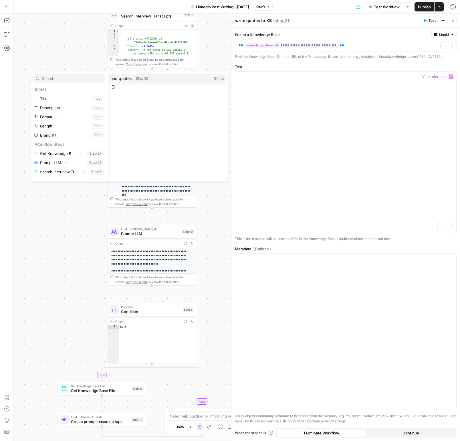
scroll to position [6, 0]
click at [64, 175] on icon "button" at bounding box center [65, 174] width 3 height 3
click at [53, 174] on button "Select variable Output" at bounding box center [72, 174] width 66 height 9
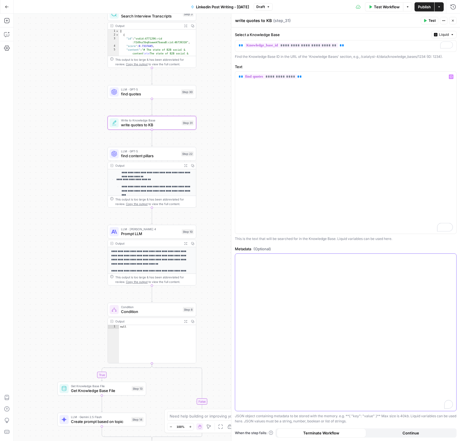
click at [295, 357] on div "To enrich screen reader interactions, please activate Accessibility in Grammarl…" at bounding box center [345, 332] width 221 height 157
click at [451, 20] on button "Close" at bounding box center [452, 20] width 7 height 7
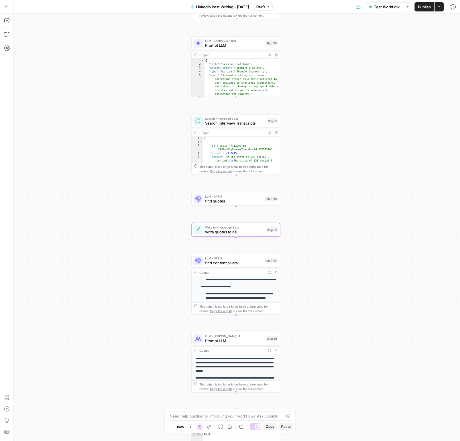
drag, startPoint x: 289, startPoint y: 171, endPoint x: 319, endPoint y: 214, distance: 52.3
click at [319, 214] on div "true false Workflow Set Inputs Inputs Get Knowledge Base File Get Knowledge Bas…" at bounding box center [237, 227] width 447 height 427
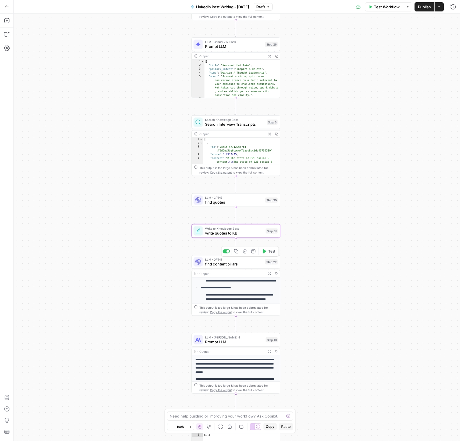
click at [222, 261] on span "find content pillars" at bounding box center [234, 264] width 58 height 6
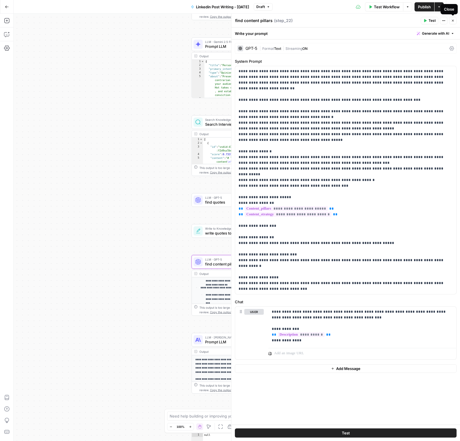
click at [455, 21] on icon "button" at bounding box center [452, 20] width 3 height 3
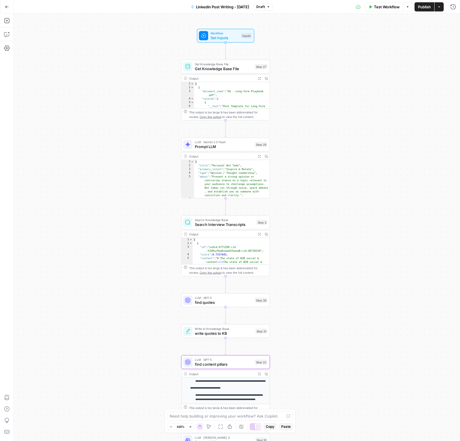
drag, startPoint x: 333, startPoint y: 119, endPoint x: 323, endPoint y: 220, distance: 102.1
click at [323, 220] on div "true false Workflow Set Inputs Inputs Get Knowledge Base File Get Knowledge Bas…" at bounding box center [237, 227] width 447 height 427
click at [207, 143] on span "Prompt LLM" at bounding box center [224, 146] width 58 height 6
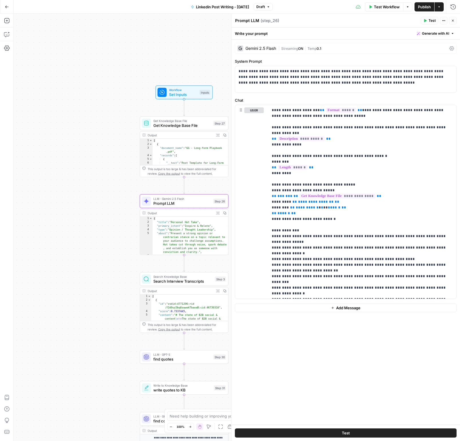
drag, startPoint x: 123, startPoint y: 154, endPoint x: 132, endPoint y: 142, distance: 15.1
click at [89, 204] on div "true false Workflow Set Inputs Inputs Get Knowledge Base File Get Knowledge Bas…" at bounding box center [237, 227] width 447 height 427
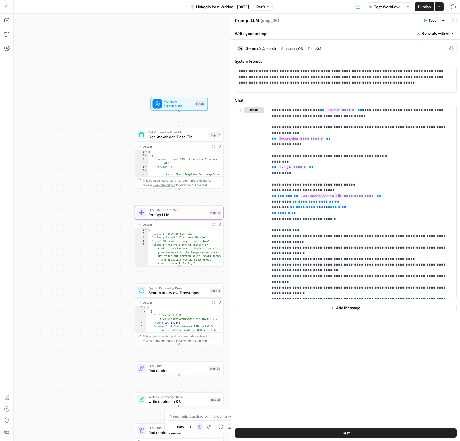
click at [166, 106] on span "Set Inputs" at bounding box center [178, 106] width 28 height 6
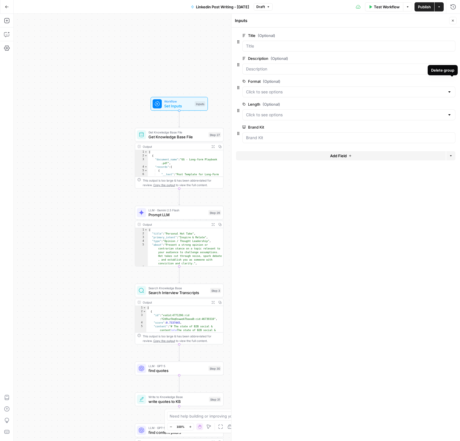
click at [451, 81] on icon "button" at bounding box center [452, 81] width 3 height 3
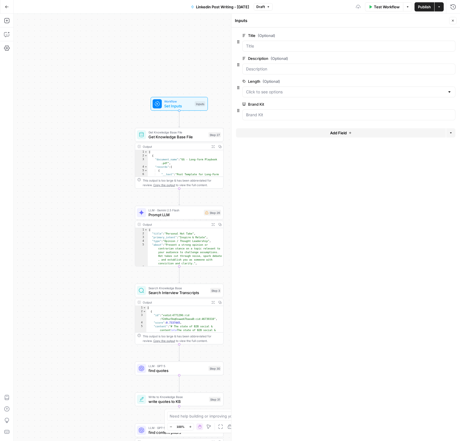
click at [453, 19] on icon "button" at bounding box center [452, 20] width 3 height 3
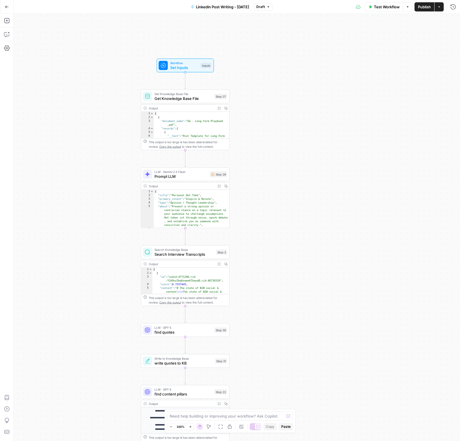
drag, startPoint x: 275, startPoint y: 244, endPoint x: 281, endPoint y: 204, distance: 40.2
click at [281, 204] on div "true false Workflow Set Inputs Inputs Get Knowledge Base File Get Knowledge Bas…" at bounding box center [237, 227] width 447 height 427
click at [181, 170] on span "LLM · Gemini 2.5 Flash" at bounding box center [181, 170] width 53 height 5
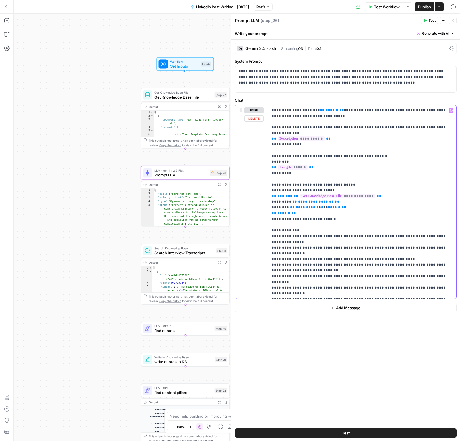
click at [366, 143] on p "**********" at bounding box center [362, 201] width 181 height 189
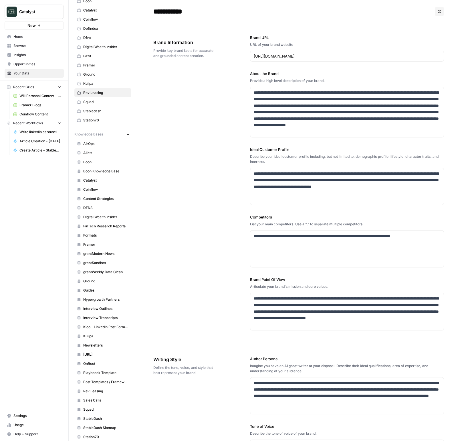
scroll to position [706, 0]
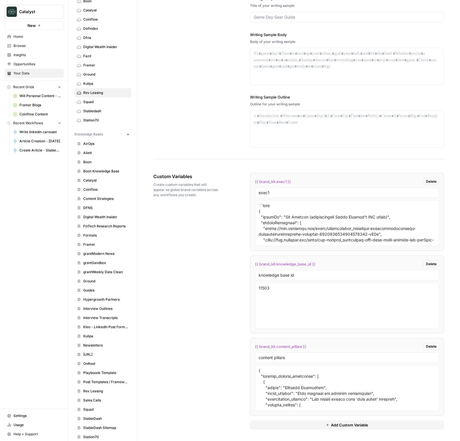
click at [28, 39] on span "Home" at bounding box center [37, 36] width 48 height 5
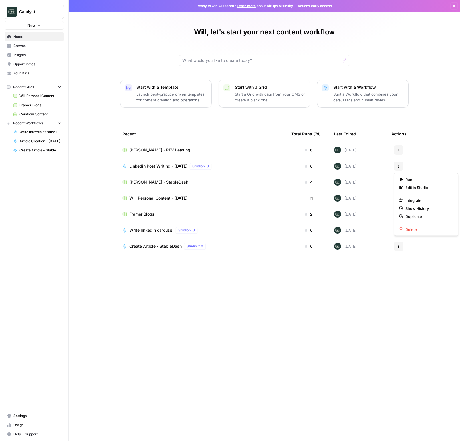
click at [399, 166] on icon "button" at bounding box center [398, 165] width 3 height 3
click at [420, 216] on span "Duplicate" at bounding box center [429, 217] width 46 height 6
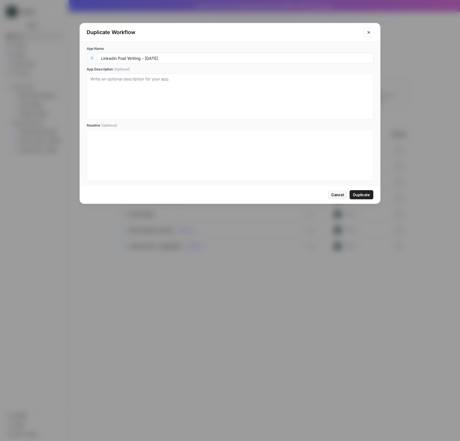
click at [192, 58] on input "Linkedin Post Writing - [DATE]" at bounding box center [235, 58] width 269 height 5
type input "Linkedin Post Writing - AUG25 - v1"
click at [355, 194] on span "Duplicate" at bounding box center [361, 195] width 17 height 6
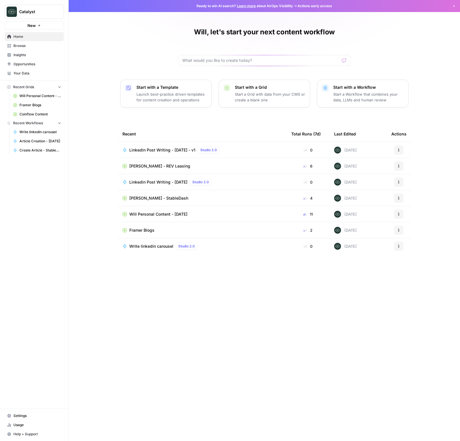
click at [400, 151] on icon "button" at bounding box center [398, 149] width 3 height 3
click at [412, 161] on span "Edit in Studio" at bounding box center [429, 164] width 46 height 6
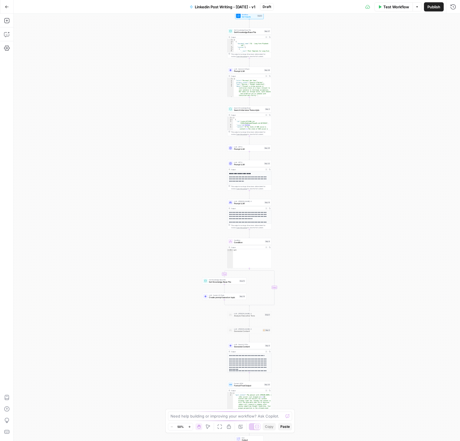
click at [243, 6] on span "Linkedin Post Writing - AUG25 - v1" at bounding box center [225, 7] width 61 height 6
click at [85, 44] on input "Linkedin Post Writing - AUG25 - v1" at bounding box center [76, 43] width 112 height 6
type input "Linkedin Post Writing - AUG25 - v0"
click at [147, 44] on div "true false Workflow Set Inputs Inputs Get Knowledge Base File Get Knowledge Bas…" at bounding box center [237, 227] width 447 height 427
click at [134, 22] on button "Close" at bounding box center [130, 20] width 7 height 7
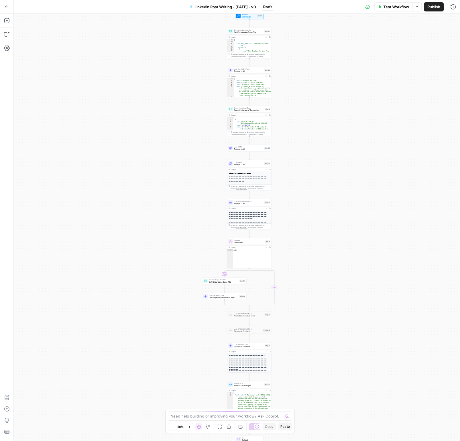
click at [8, 6] on icon "button" at bounding box center [7, 7] width 4 height 4
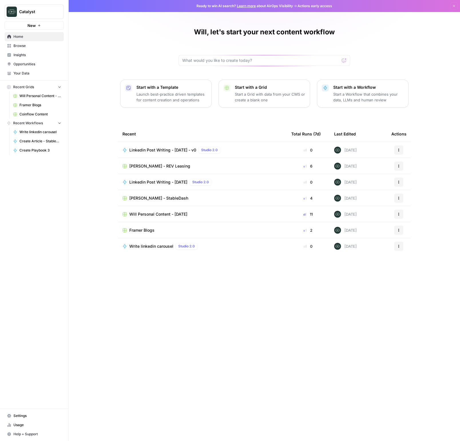
click at [29, 71] on span "Your Data" at bounding box center [37, 73] width 48 height 5
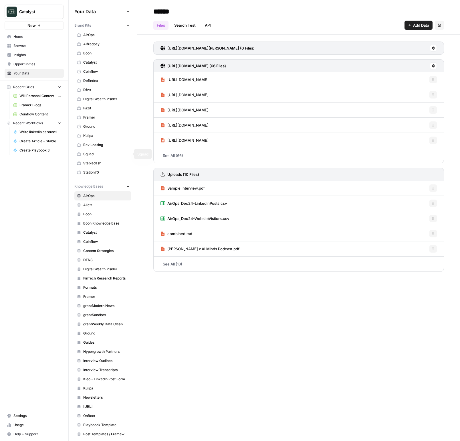
click at [95, 147] on span "Rev Leasing" at bounding box center [106, 144] width 46 height 5
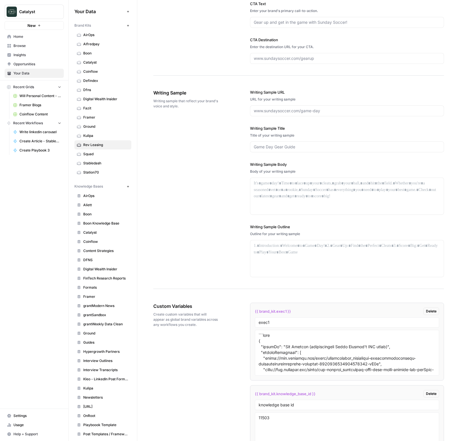
scroll to position [706, 0]
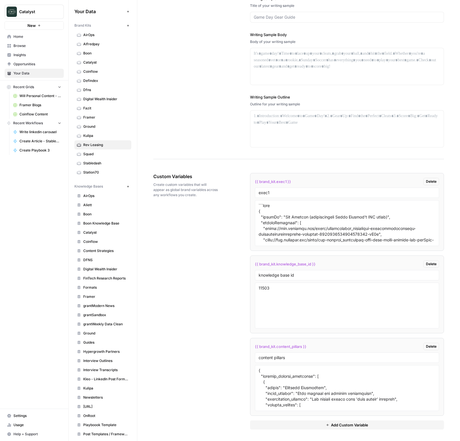
drag, startPoint x: 310, startPoint y: 346, endPoint x: 255, endPoint y: 345, distance: 54.7
click at [255, 345] on div "{{ brand_kit.content_pillars }} Delete" at bounding box center [347, 346] width 184 height 7
copy span "{{ brand_kit.content_pillars }}"
click at [234, 343] on div "Custom Variables Create custom variables that will appear as global brand varia…" at bounding box center [298, 300] width 291 height 279
drag, startPoint x: 275, startPoint y: 358, endPoint x: 292, endPoint y: 357, distance: 17.5
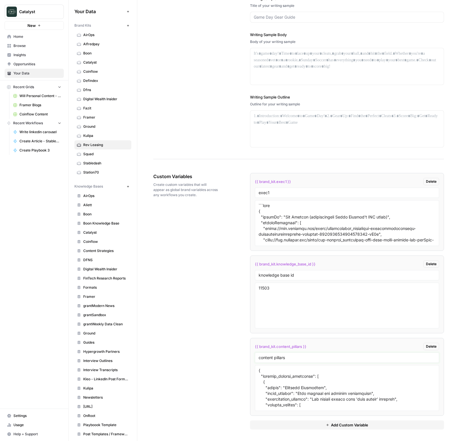
click at [292, 357] on input "content pillars" at bounding box center [347, 357] width 177 height 5
type input "content strategy"
click at [223, 361] on div "Custom Variables Create custom variables that will appear as global brand varia…" at bounding box center [298, 300] width 291 height 279
click at [334, 432] on div "{{ brand_kit.exec1 }} Delete exec1 {{ brand_kit.knowledge_base_id }} Delete kno…" at bounding box center [347, 300] width 194 height 279
click at [331, 423] on span "Add Custom Variable" at bounding box center [349, 425] width 37 height 6
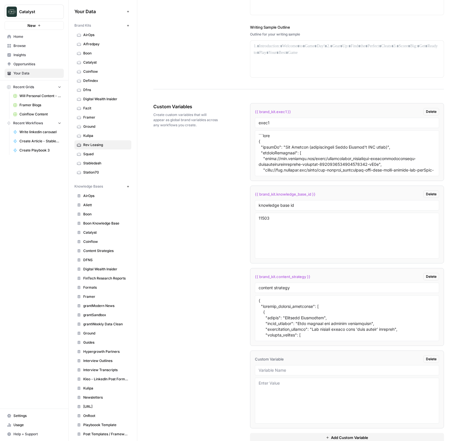
scroll to position [789, 0]
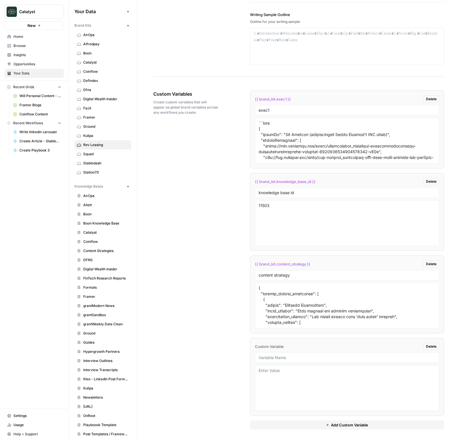
click at [305, 391] on textarea at bounding box center [347, 388] width 177 height 41
click at [313, 387] on textarea "adf" at bounding box center [347, 388] width 177 height 41
type textarea "adf"
click at [99, 149] on link "Rev Leasing" at bounding box center [102, 144] width 57 height 9
click at [95, 153] on span "Squad" at bounding box center [106, 153] width 46 height 5
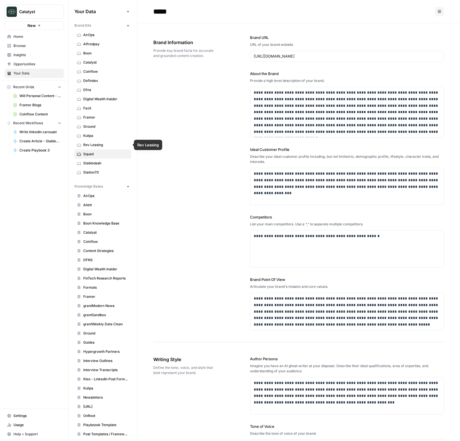
click at [95, 146] on span "Rev Leasing" at bounding box center [106, 144] width 46 height 5
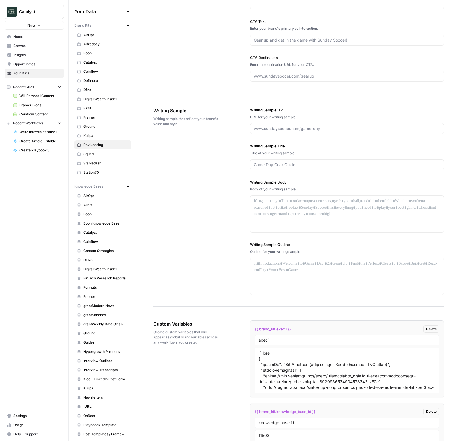
scroll to position [706, 0]
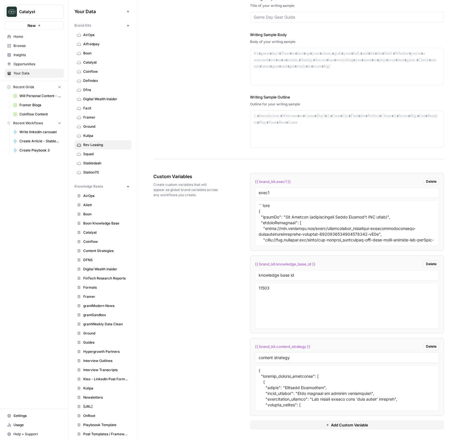
drag, startPoint x: 304, startPoint y: 358, endPoint x: 275, endPoint y: 358, distance: 29.2
click at [275, 359] on input "content strategy" at bounding box center [347, 357] width 177 height 5
type input "content pillars"
click at [246, 370] on div "Custom Variables Create custom variables that will appear as global brand varia…" at bounding box center [298, 300] width 291 height 279
click at [301, 426] on button "Add Custom Variable" at bounding box center [347, 424] width 194 height 9
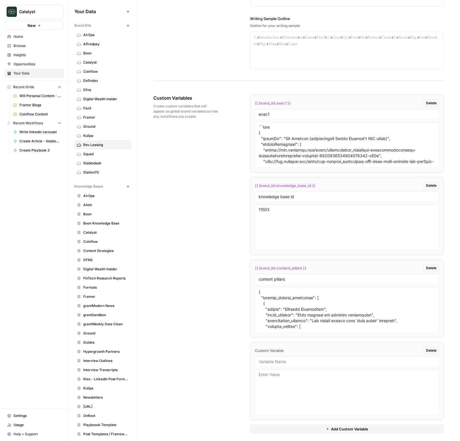
scroll to position [789, 0]
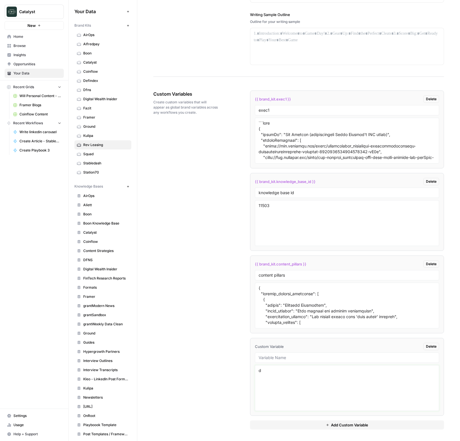
click at [292, 396] on textarea "d" at bounding box center [347, 388] width 177 height 41
type textarea "dfa"
click at [213, 354] on div "Custom Variables Create custom variables that will appear as global brand varia…" at bounding box center [298, 260] width 291 height 362
click at [36, 65] on span "Opportunities" at bounding box center [37, 64] width 48 height 5
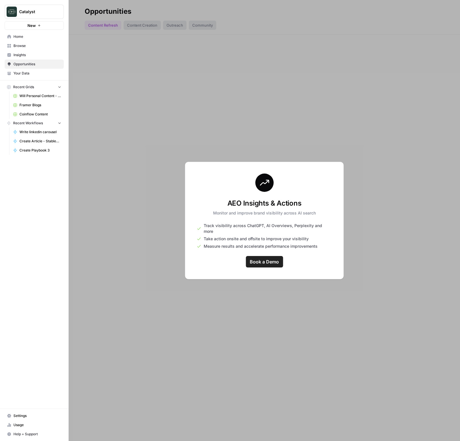
click at [19, 73] on span "Your Data" at bounding box center [37, 73] width 48 height 5
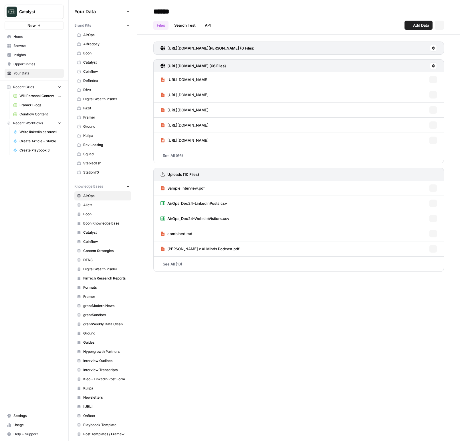
click at [81, 104] on link "Fazit" at bounding box center [102, 108] width 57 height 9
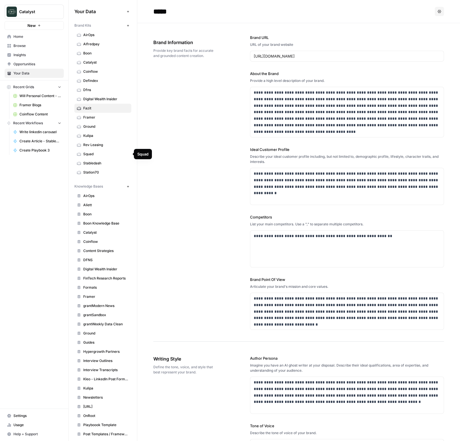
click at [91, 147] on span "Rev Leasing" at bounding box center [106, 144] width 46 height 5
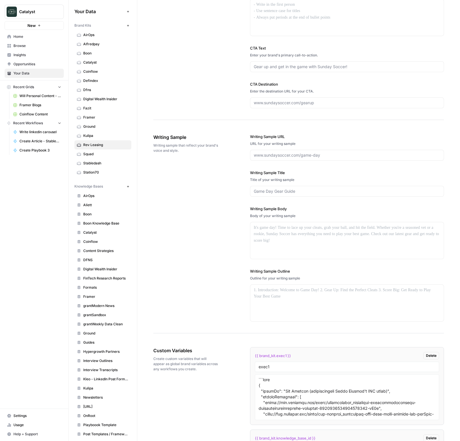
scroll to position [707, 0]
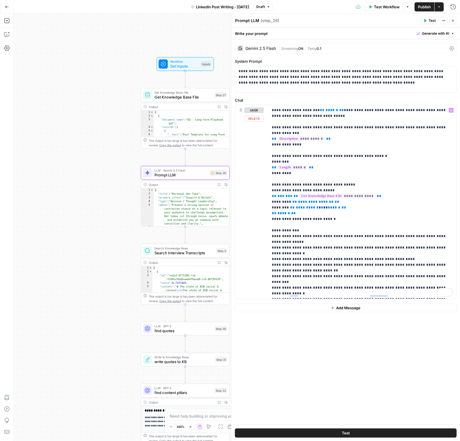
scroll to position [93, 0]
click at [389, 137] on p "**********" at bounding box center [362, 201] width 181 height 189
drag, startPoint x: 354, startPoint y: 111, endPoint x: 270, endPoint y: 110, distance: 84.2
click at [270, 110] on div "**********" at bounding box center [346, 233] width 229 height 413
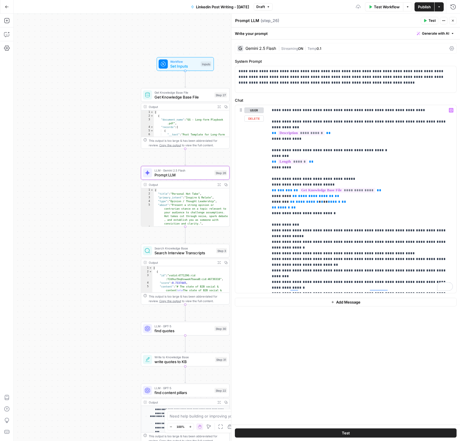
click at [414, 144] on p "**********" at bounding box center [362, 198] width 181 height 183
click at [381, 2] on button "Test Workflow" at bounding box center [384, 6] width 38 height 9
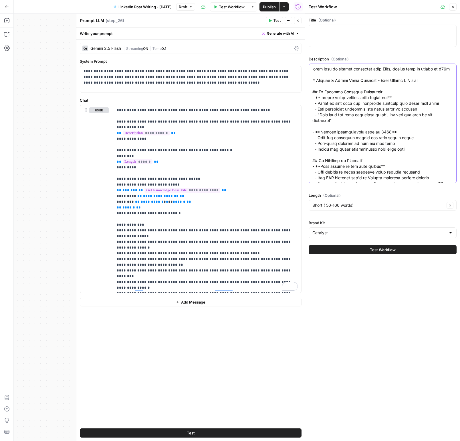
click at [389, 139] on textarea "Description (Optional)" at bounding box center [383, 266] width 141 height 401
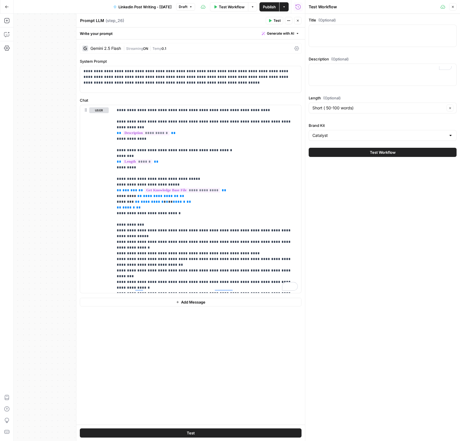
click at [372, 141] on div "Title (Optional) Description (Optional) Length (Optional) Short ( 50-100 words)…" at bounding box center [382, 87] width 155 height 147
click at [372, 137] on input "Brand Kit" at bounding box center [380, 136] width 134 height 6
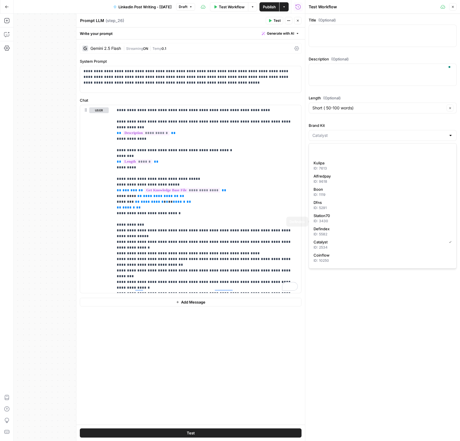
scroll to position [90, 0]
click at [331, 262] on div "ID: 12812" at bounding box center [383, 262] width 138 height 5
type input "Rev Leasing"
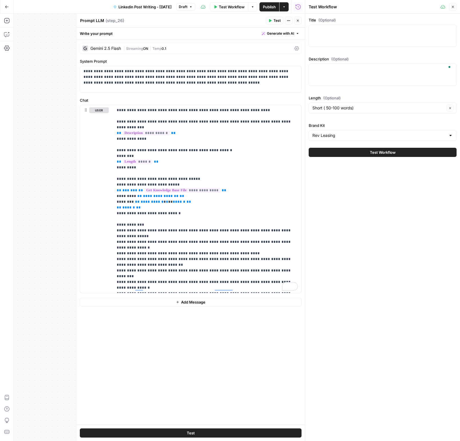
click at [359, 309] on div "Title (Optional) Description (Optional) Length (Optional) Short ( 50-100 words)…" at bounding box center [382, 227] width 155 height 427
drag, startPoint x: 340, startPoint y: 111, endPoint x: 341, endPoint y: 114, distance: 2.9
click at [341, 112] on div "Short ( 50-100 words) Clear" at bounding box center [383, 107] width 148 height 11
click at [339, 129] on span "Medium ( 120-200 words)" at bounding box center [382, 130] width 136 height 6
type input "Medium ( 120-200 words)"
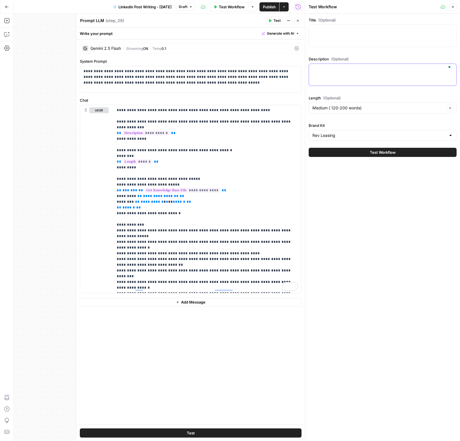
click at [335, 70] on textarea "Description (Optional)" at bounding box center [383, 69] width 141 height 6
paste textarea "Post Brief 1: "I'm Afraid to Invest in My Leasing People" Description: Share th…"
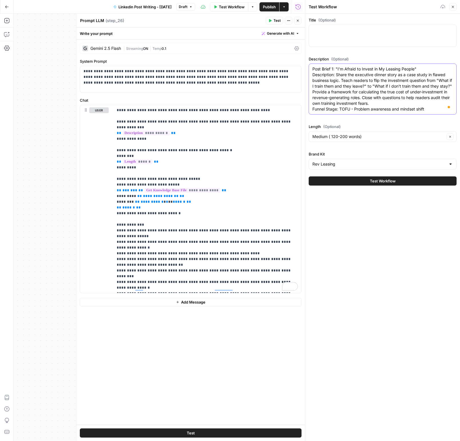
type textarea "Post Brief 1: "I'm Afraid to Invest in My Leasing People" Description: Share th…"
drag, startPoint x: 392, startPoint y: 180, endPoint x: 399, endPoint y: 203, distance: 24.5
click at [392, 180] on span "Test Workflow" at bounding box center [383, 181] width 26 height 6
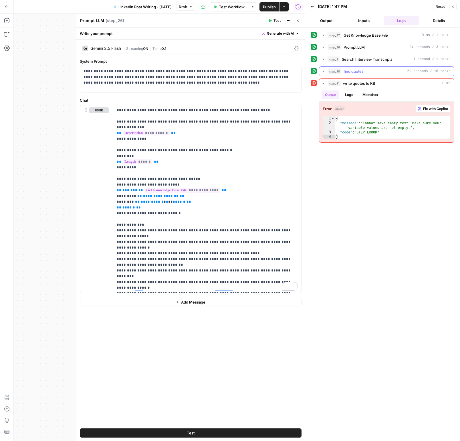
click at [323, 73] on button "step_30 find quotes 52 seconds / 18 tasks" at bounding box center [386, 71] width 135 height 9
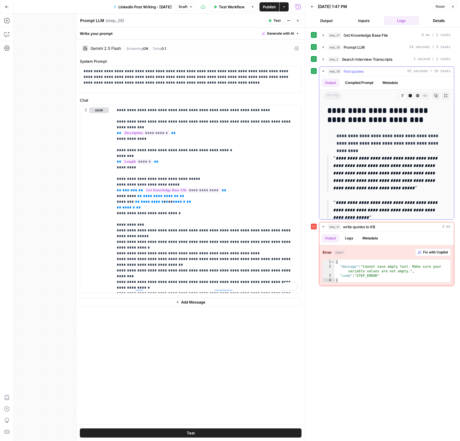
click at [323, 73] on button "step_30 find quotes 52 seconds / 18 tasks" at bounding box center [386, 71] width 135 height 9
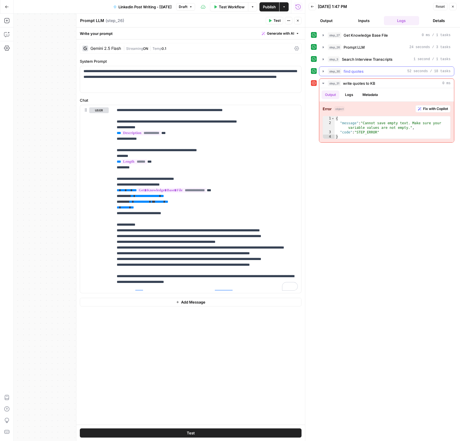
click at [323, 73] on button "step_30 find quotes 52 seconds / 18 tasks" at bounding box center [386, 71] width 135 height 9
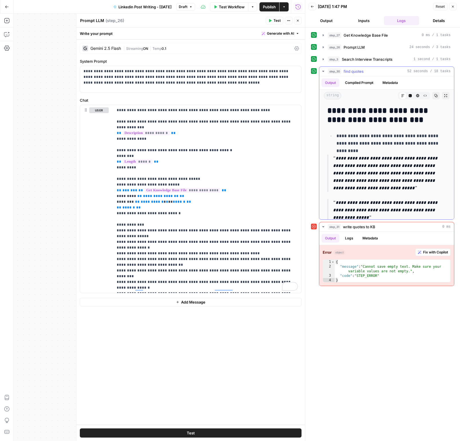
click at [324, 72] on icon "button" at bounding box center [323, 71] width 5 height 5
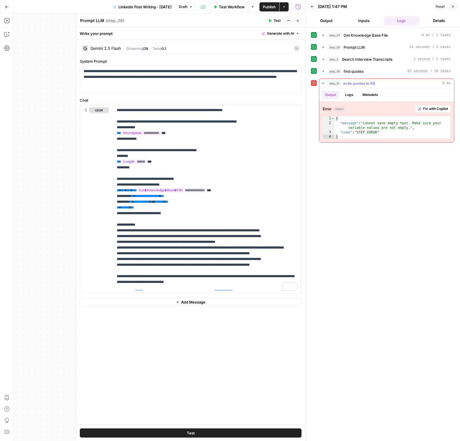
click at [346, 96] on button "Logs" at bounding box center [349, 94] width 15 height 9
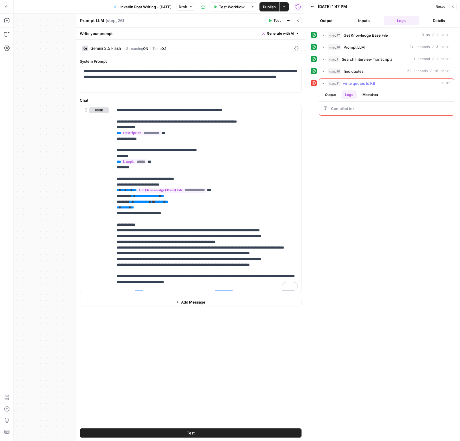
click at [332, 94] on button "Output" at bounding box center [331, 94] width 18 height 9
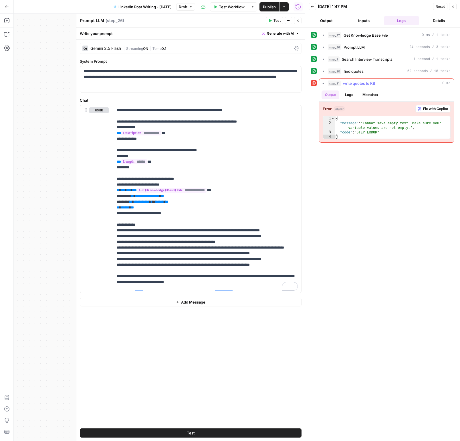
click at [369, 94] on button "Metadata" at bounding box center [370, 94] width 22 height 9
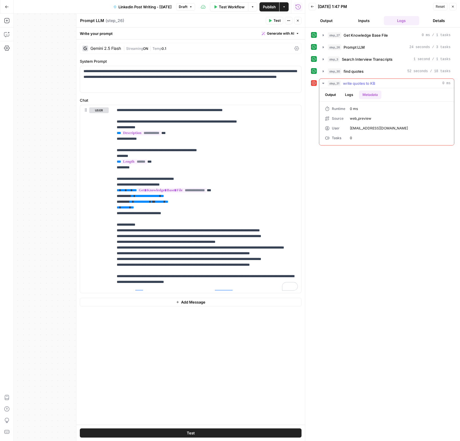
click at [329, 94] on button "Output" at bounding box center [331, 94] width 18 height 9
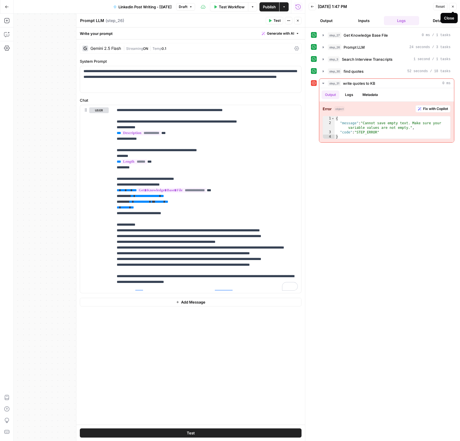
click at [454, 7] on icon "button" at bounding box center [452, 6] width 3 height 3
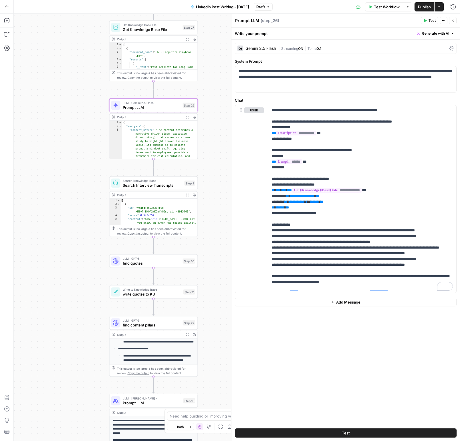
drag, startPoint x: 91, startPoint y: 275, endPoint x: 53, endPoint y: 199, distance: 84.5
click at [53, 199] on div "true false Workflow Set Inputs Inputs Get Knowledge Base File Get Knowledge Bas…" at bounding box center [237, 227] width 447 height 427
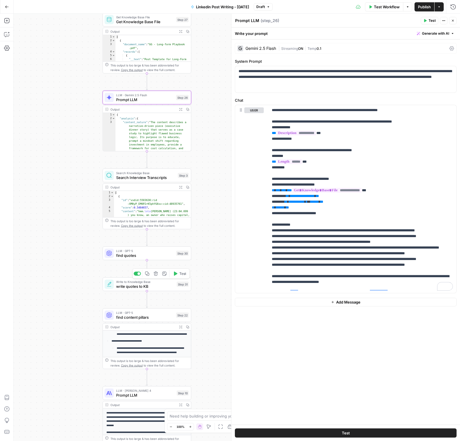
click at [143, 291] on div "true false Workflow Set Inputs Inputs Get Knowledge Base File Get Knowledge Bas…" at bounding box center [237, 227] width 447 height 427
click at [143, 288] on span "write quotes to KB" at bounding box center [145, 286] width 58 height 6
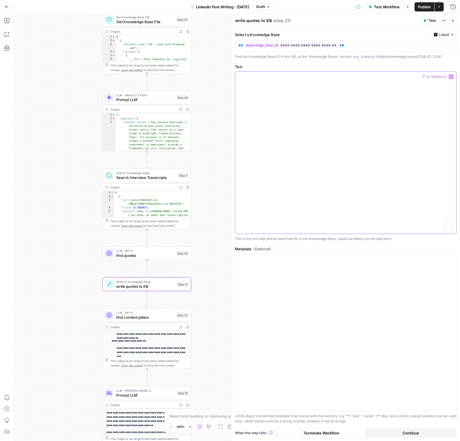
click at [344, 116] on div "To enrich screen reader interactions, please activate Accessibility in Grammarl…" at bounding box center [345, 153] width 221 height 162
click at [452, 78] on button "Variables Menu" at bounding box center [451, 76] width 5 height 5
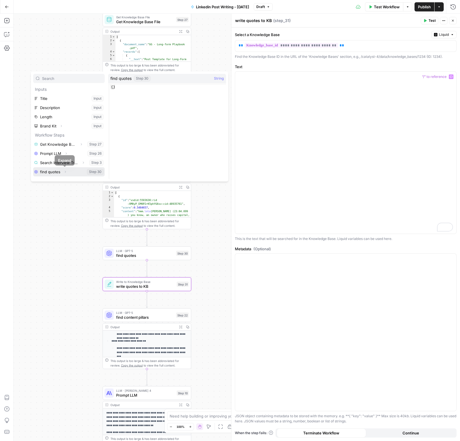
click at [62, 173] on button "Expand" at bounding box center [65, 171] width 7 height 7
click at [56, 174] on button "Select variable Output" at bounding box center [72, 174] width 66 height 9
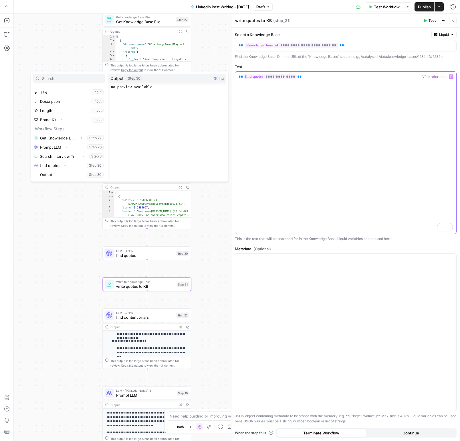
scroll to position [6, 0]
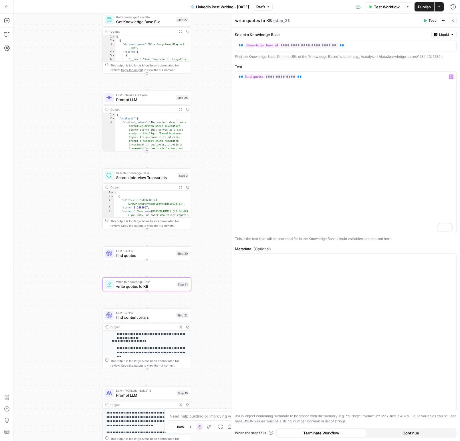
click at [434, 23] on span "Test" at bounding box center [432, 20] width 7 height 5
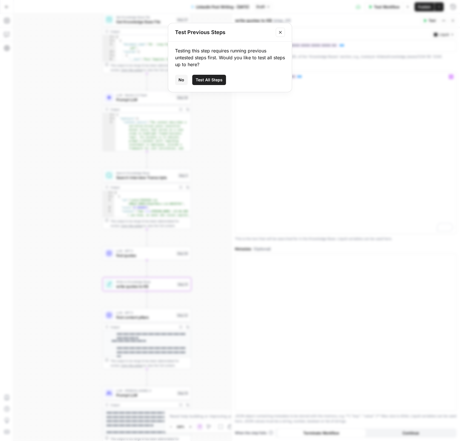
click at [283, 30] on icon "Close modal" at bounding box center [280, 32] width 5 height 5
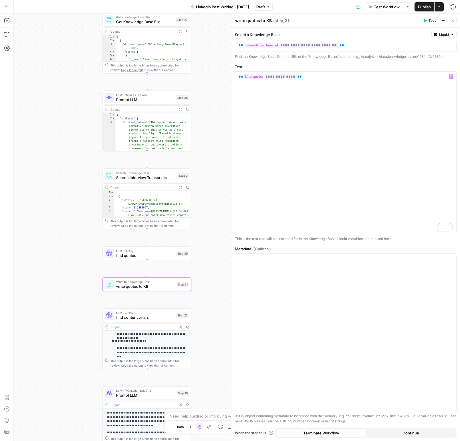
click at [376, 4] on span "Test Workflow" at bounding box center [387, 7] width 26 height 6
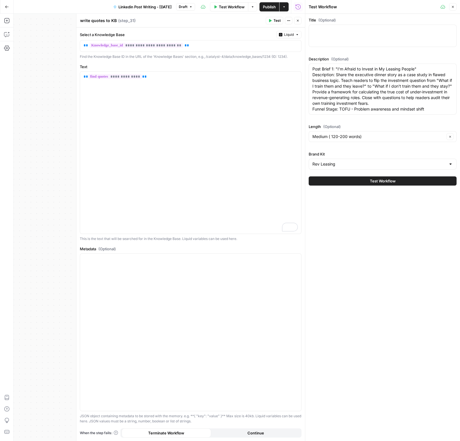
click at [342, 178] on button "Test Workflow" at bounding box center [383, 180] width 148 height 9
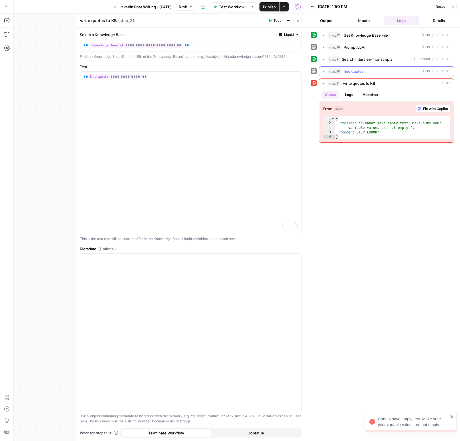
click at [326, 72] on button "step_30 find quotes 0 ms / 1 tasks" at bounding box center [386, 71] width 135 height 9
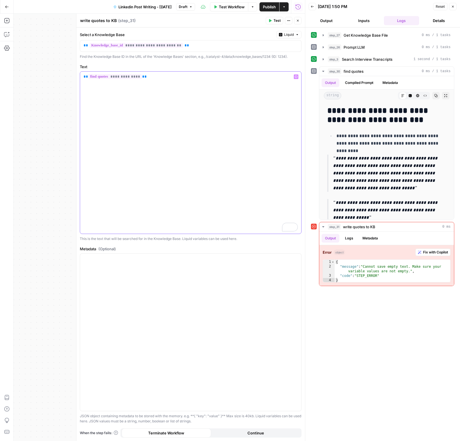
click at [264, 74] on p "**********" at bounding box center [191, 77] width 214 height 6
click at [272, 7] on span "Publish" at bounding box center [269, 7] width 13 height 6
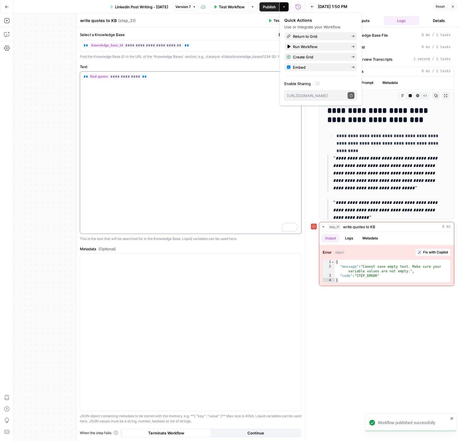
click at [259, 101] on div "**********" at bounding box center [190, 153] width 221 height 162
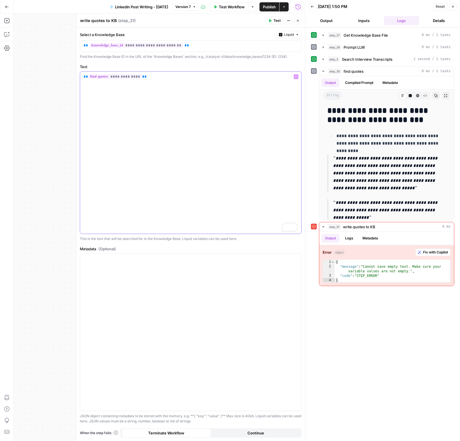
click at [212, 132] on div "**********" at bounding box center [190, 153] width 221 height 162
click at [275, 18] on span "Test" at bounding box center [277, 20] width 7 height 5
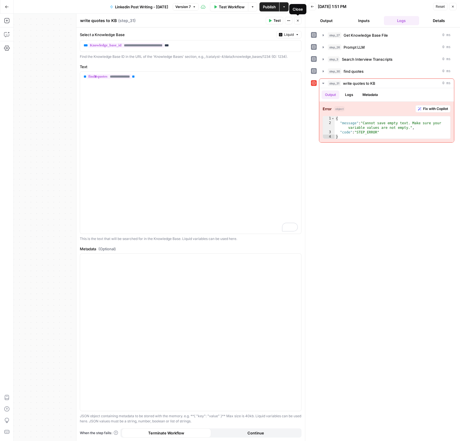
click at [296, 21] on button "Close" at bounding box center [297, 20] width 7 height 7
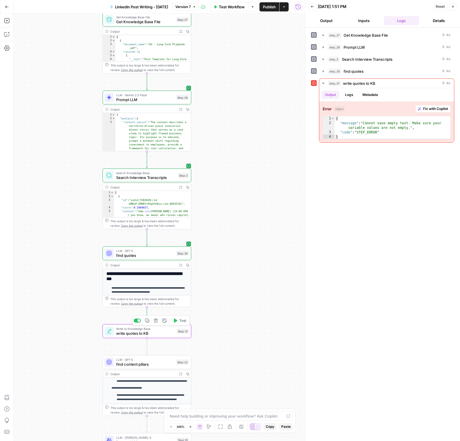
click at [138, 322] on div at bounding box center [137, 321] width 7 height 4
click at [236, 6] on span "Test Workflow" at bounding box center [232, 7] width 26 height 6
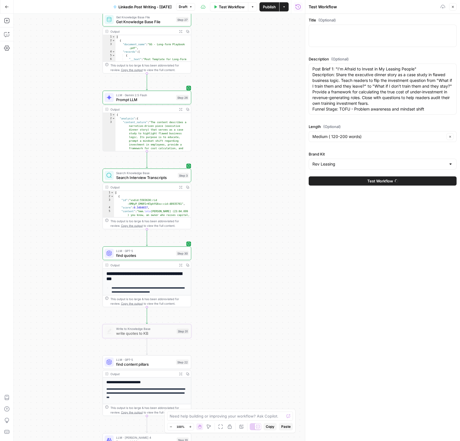
scroll to position [93, 0]
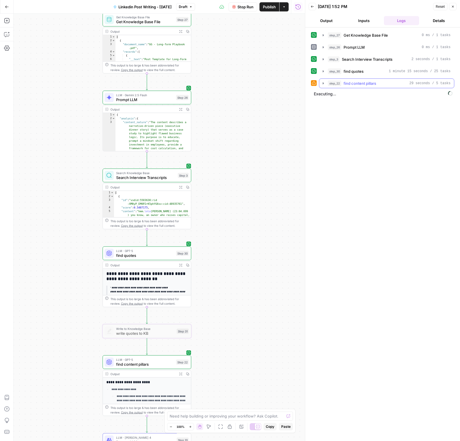
click at [322, 84] on icon "button" at bounding box center [323, 83] width 5 height 5
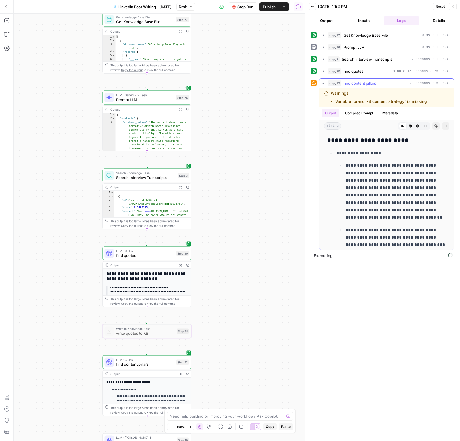
click at [322, 84] on icon "button" at bounding box center [323, 83] width 5 height 5
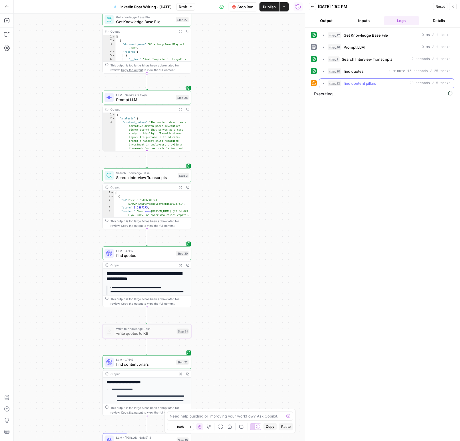
click at [322, 84] on icon "button" at bounding box center [323, 83] width 5 height 5
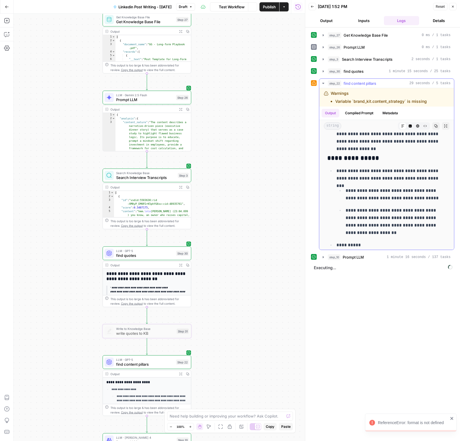
scroll to position [256, 0]
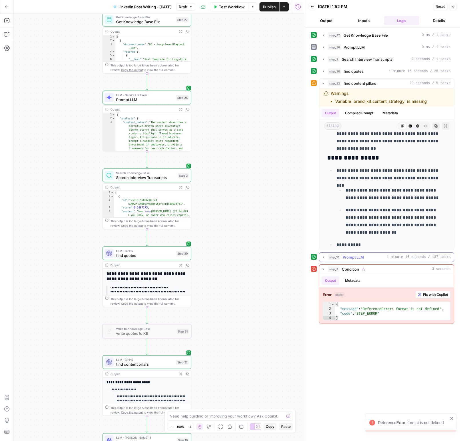
click at [323, 258] on icon "button" at bounding box center [323, 257] width 5 height 5
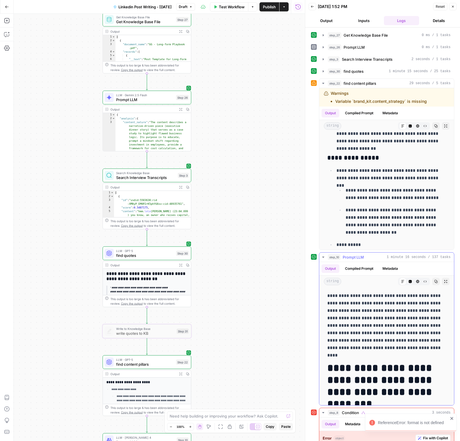
drag, startPoint x: 322, startPoint y: 258, endPoint x: 318, endPoint y: 257, distance: 4.6
click at [321, 258] on button "step_10 Prompt LLM 1 minute 16 seconds / 137 tasks" at bounding box center [386, 256] width 135 height 9
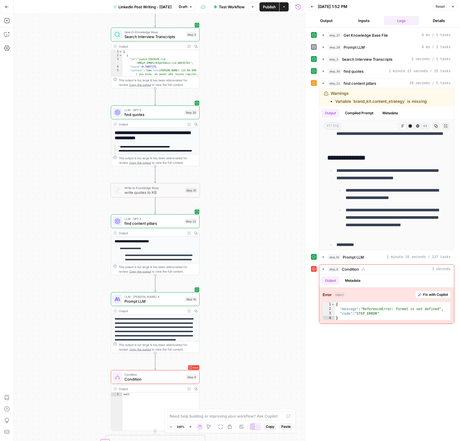
drag, startPoint x: 257, startPoint y: 211, endPoint x: 260, endPoint y: 76, distance: 135.1
click at [261, 76] on div "true false Workflow Set Inputs Inputs Get Knowledge Base File Get Knowledge Bas…" at bounding box center [159, 227] width 291 height 427
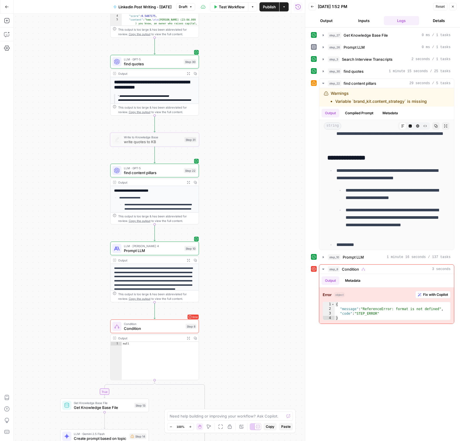
drag, startPoint x: 253, startPoint y: 206, endPoint x: 257, endPoint y: 125, distance: 80.5
click at [257, 125] on div "true false Workflow Set Inputs Inputs Get Knowledge Base File Get Knowledge Bas…" at bounding box center [159, 227] width 291 height 427
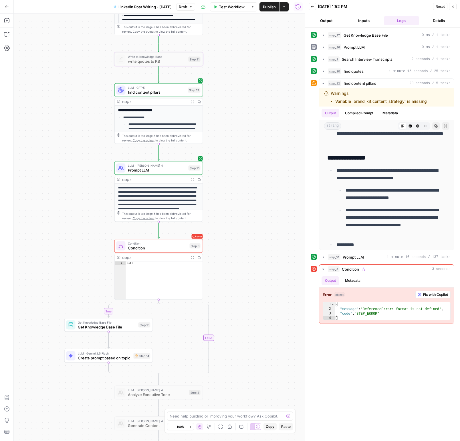
click at [159, 246] on span "Condition" at bounding box center [158, 248] width 60 height 6
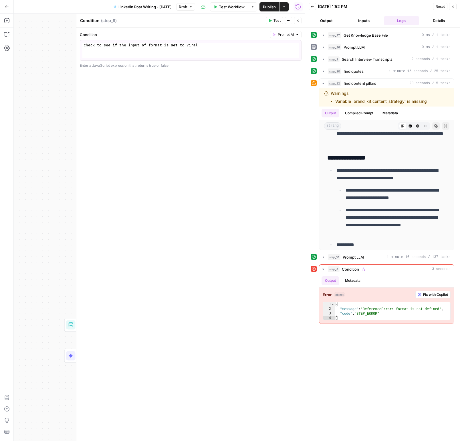
click at [297, 19] on icon "button" at bounding box center [297, 20] width 3 height 3
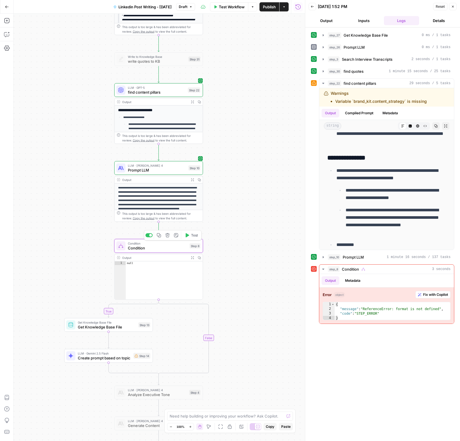
click at [149, 237] on div at bounding box center [148, 235] width 7 height 4
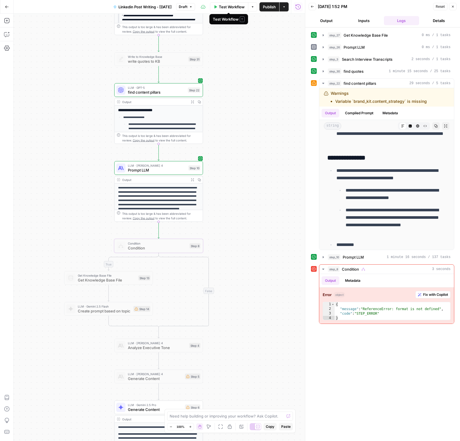
click at [239, 10] on button "Test Workflow" at bounding box center [229, 6] width 38 height 9
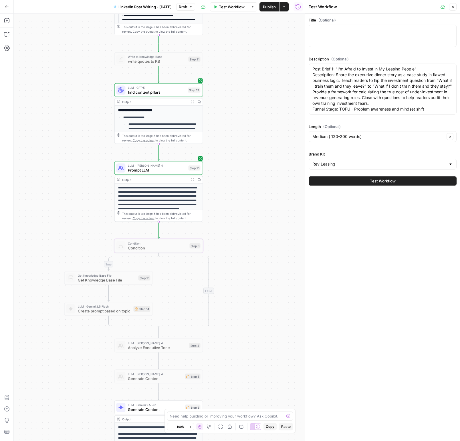
click at [354, 181] on button "Test Workflow" at bounding box center [383, 180] width 148 height 9
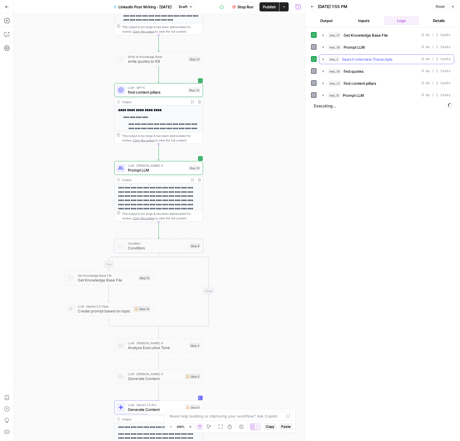
click at [322, 59] on icon "button" at bounding box center [323, 59] width 5 height 5
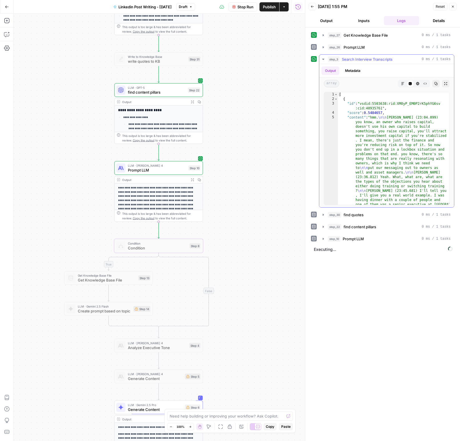
click at [322, 59] on icon "button" at bounding box center [323, 59] width 5 height 5
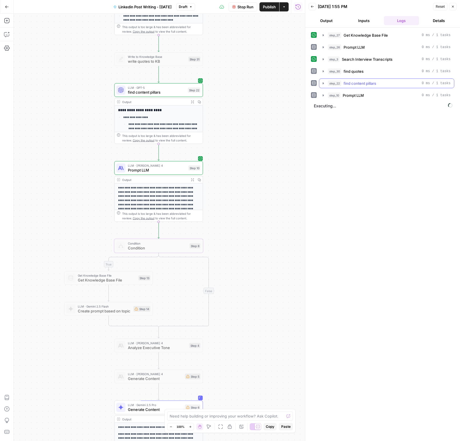
click at [326, 83] on button "step_22 find content pillars 0 ms / 1 tasks" at bounding box center [386, 83] width 135 height 9
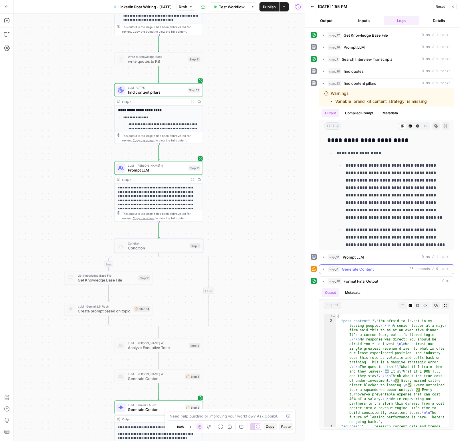
click at [364, 270] on span "Generate Content" at bounding box center [358, 269] width 32 height 6
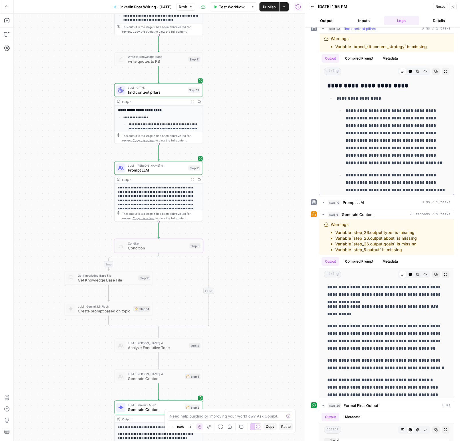
scroll to position [53, 0]
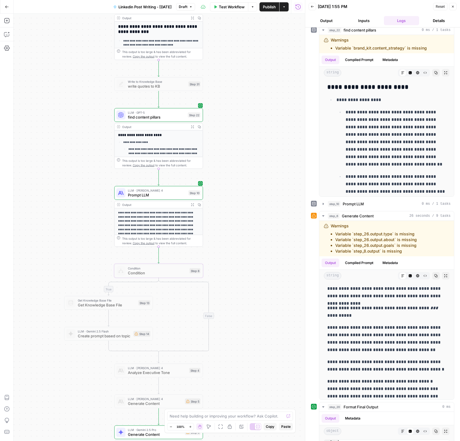
click at [313, 5] on icon "button" at bounding box center [312, 6] width 3 height 3
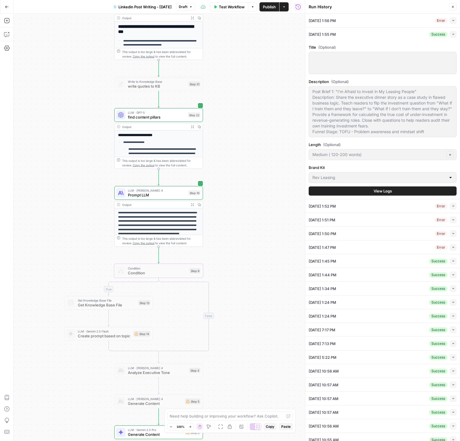
click at [452, 7] on icon "button" at bounding box center [452, 6] width 3 height 3
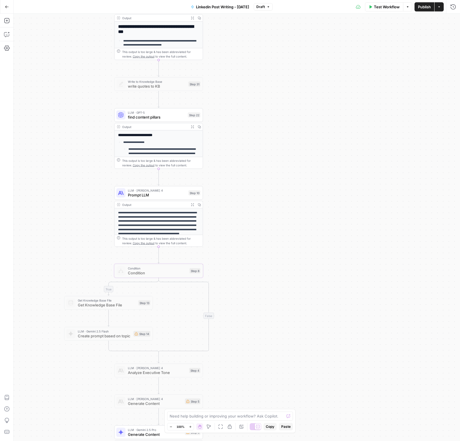
click at [393, 10] on button "Test Workflow" at bounding box center [384, 6] width 38 height 9
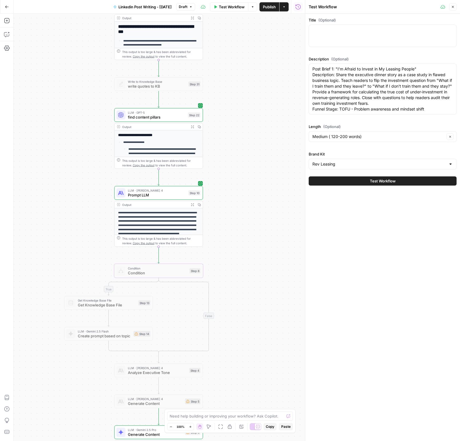
click at [391, 180] on span "Test Workflow" at bounding box center [383, 181] width 26 height 6
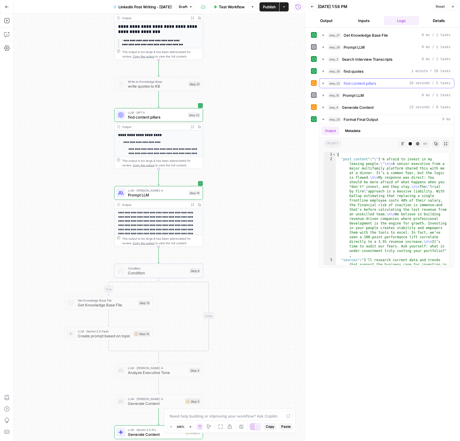
click at [320, 83] on button "step_22 find content pillars 20 seconds / 5 tasks" at bounding box center [386, 83] width 135 height 9
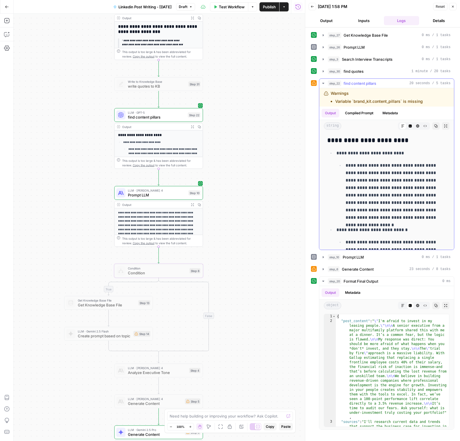
drag, startPoint x: 400, startPoint y: 102, endPoint x: 354, endPoint y: 101, distance: 47.0
click at [354, 101] on li "Variable `brand_kit.content_pillars` is missing" at bounding box center [379, 101] width 88 height 6
click at [456, 9] on button "Close" at bounding box center [452, 6] width 7 height 7
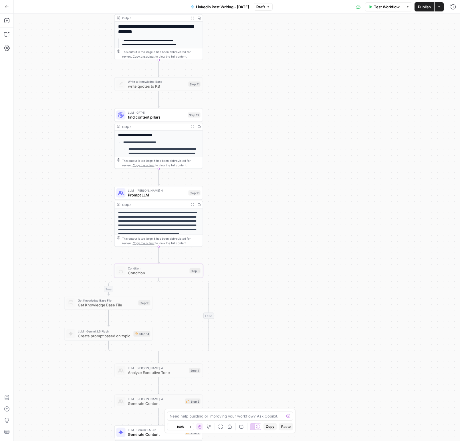
click at [392, 9] on span "Test Workflow" at bounding box center [387, 7] width 26 height 6
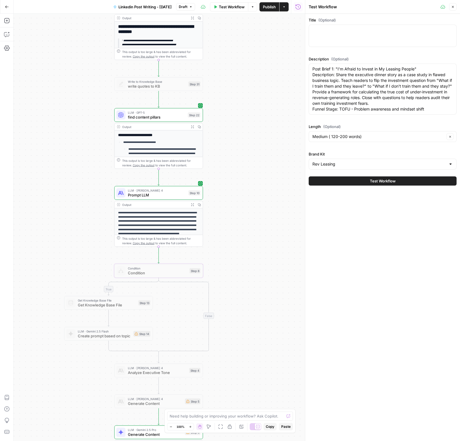
click at [387, 178] on button "Test Workflow" at bounding box center [383, 180] width 148 height 9
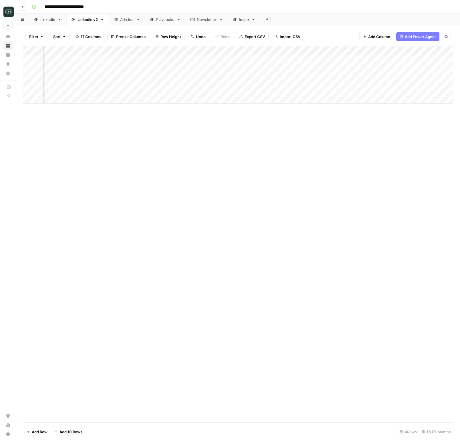
scroll to position [0, 140]
click at [73, 89] on div "Add Column" at bounding box center [238, 75] width 430 height 58
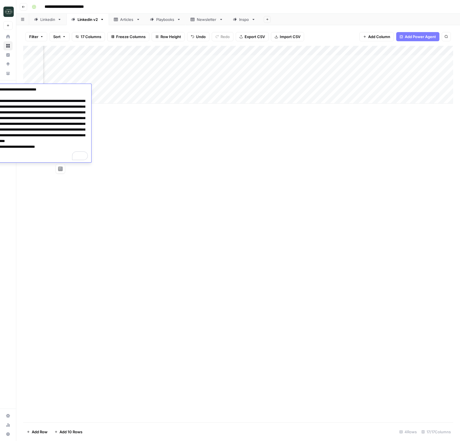
click at [147, 141] on div "Add Column" at bounding box center [238, 234] width 430 height 376
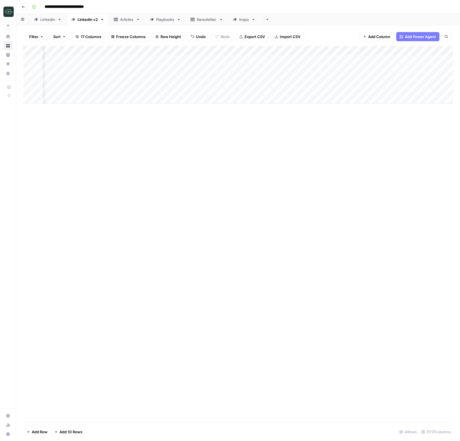
click at [62, 102] on div "Add Column" at bounding box center [238, 75] width 430 height 58
type textarea "**********"
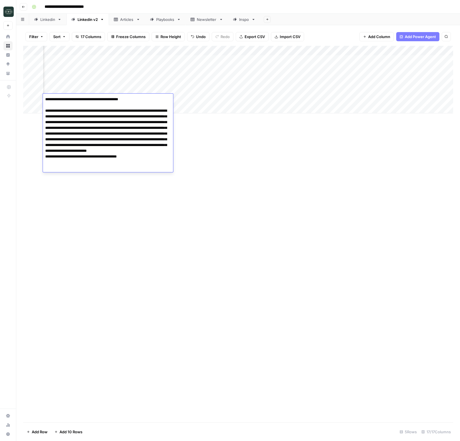
drag, startPoint x: 132, startPoint y: 157, endPoint x: 161, endPoint y: 133, distance: 38.1
click at [134, 154] on textarea "**********" at bounding box center [108, 133] width 130 height 77
click at [187, 95] on div "Add Column" at bounding box center [238, 80] width 430 height 68
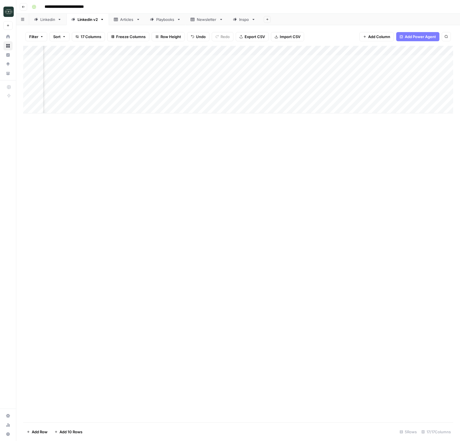
click at [187, 95] on div "Add Column" at bounding box center [238, 80] width 430 height 68
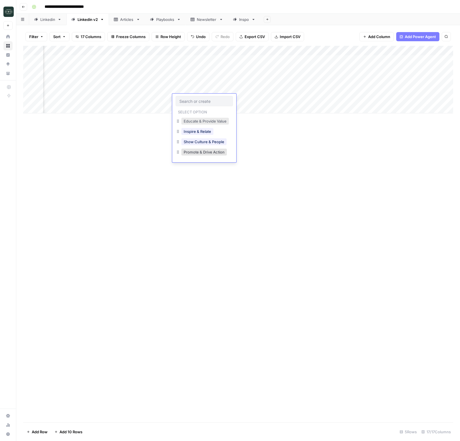
click at [193, 121] on button "Educate & Provide Value" at bounding box center [205, 121] width 48 height 7
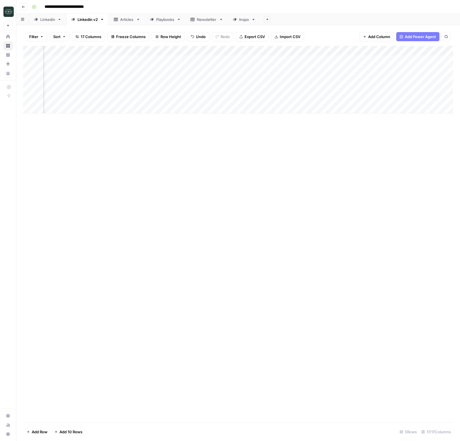
click at [239, 98] on div "Add Column" at bounding box center [238, 80] width 430 height 68
click at [240, 133] on button "Medium ( 120-200 words)" at bounding box center [251, 131] width 50 height 7
click at [293, 101] on div "Add Column" at bounding box center [238, 80] width 430 height 68
click at [336, 98] on div "Add Column" at bounding box center [238, 80] width 430 height 68
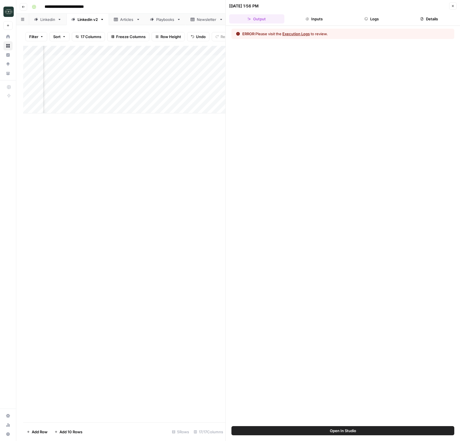
click at [372, 20] on button "Logs" at bounding box center [371, 18] width 55 height 9
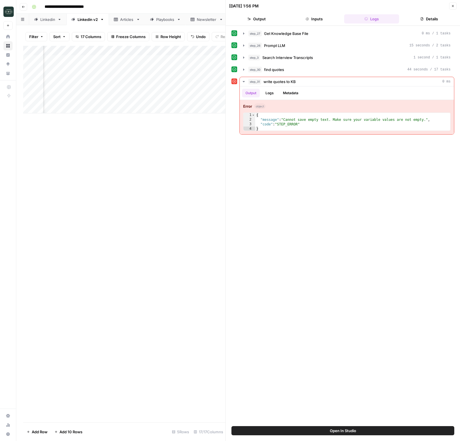
click at [451, 7] on icon "button" at bounding box center [452, 5] width 3 height 3
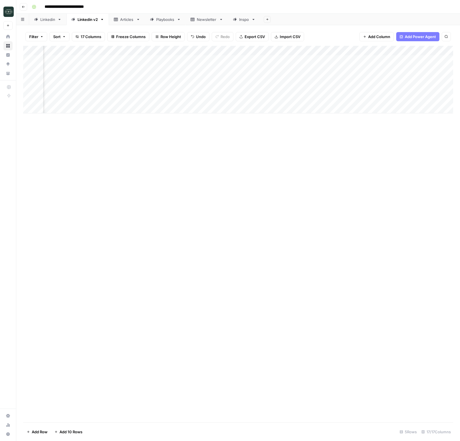
click at [337, 52] on div "Add Column" at bounding box center [238, 80] width 430 height 68
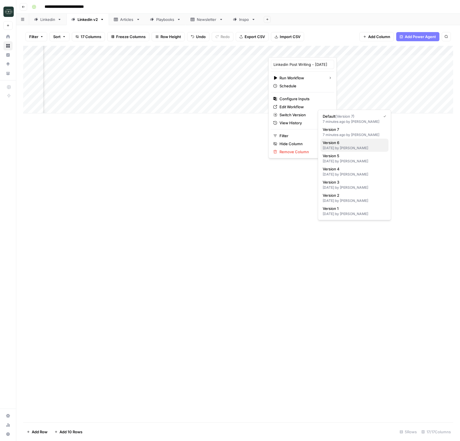
click at [372, 150] on div "[DATE] by [PERSON_NAME]" at bounding box center [355, 147] width 64 height 5
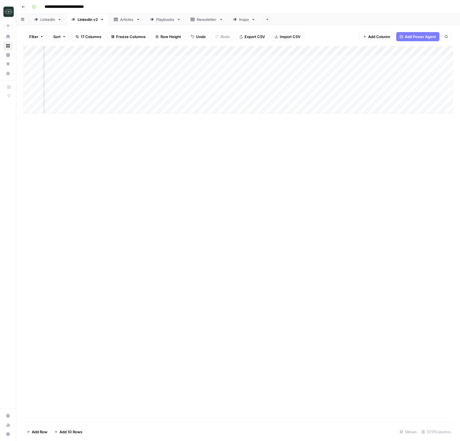
click at [344, 100] on div "Add Column" at bounding box center [238, 80] width 430 height 68
click at [397, 98] on div "Add Column" at bounding box center [238, 80] width 430 height 68
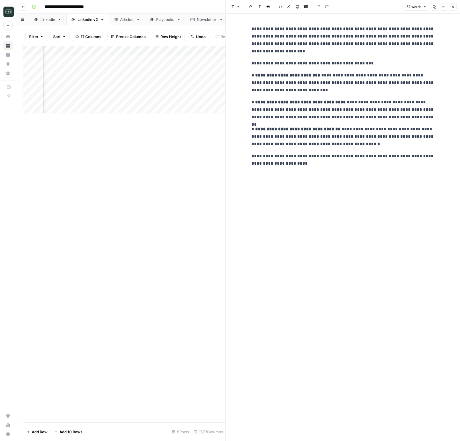
click at [452, 5] on icon "button" at bounding box center [452, 6] width 3 height 3
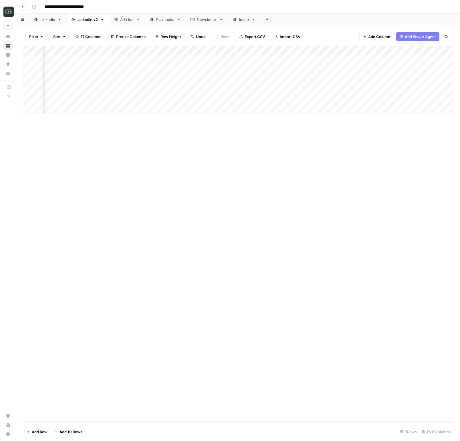
click at [387, 88] on div "Add Column" at bounding box center [238, 80] width 430 height 68
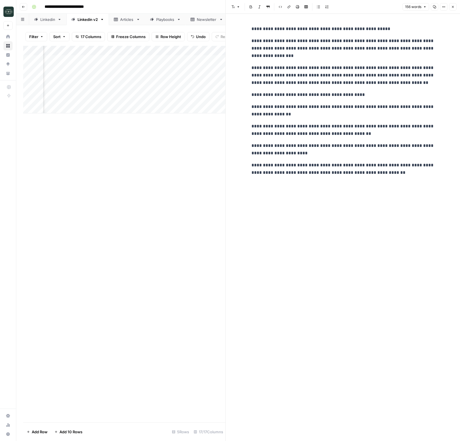
click at [454, 7] on icon "button" at bounding box center [452, 6] width 3 height 3
